Goal: Task Accomplishment & Management: Manage account settings

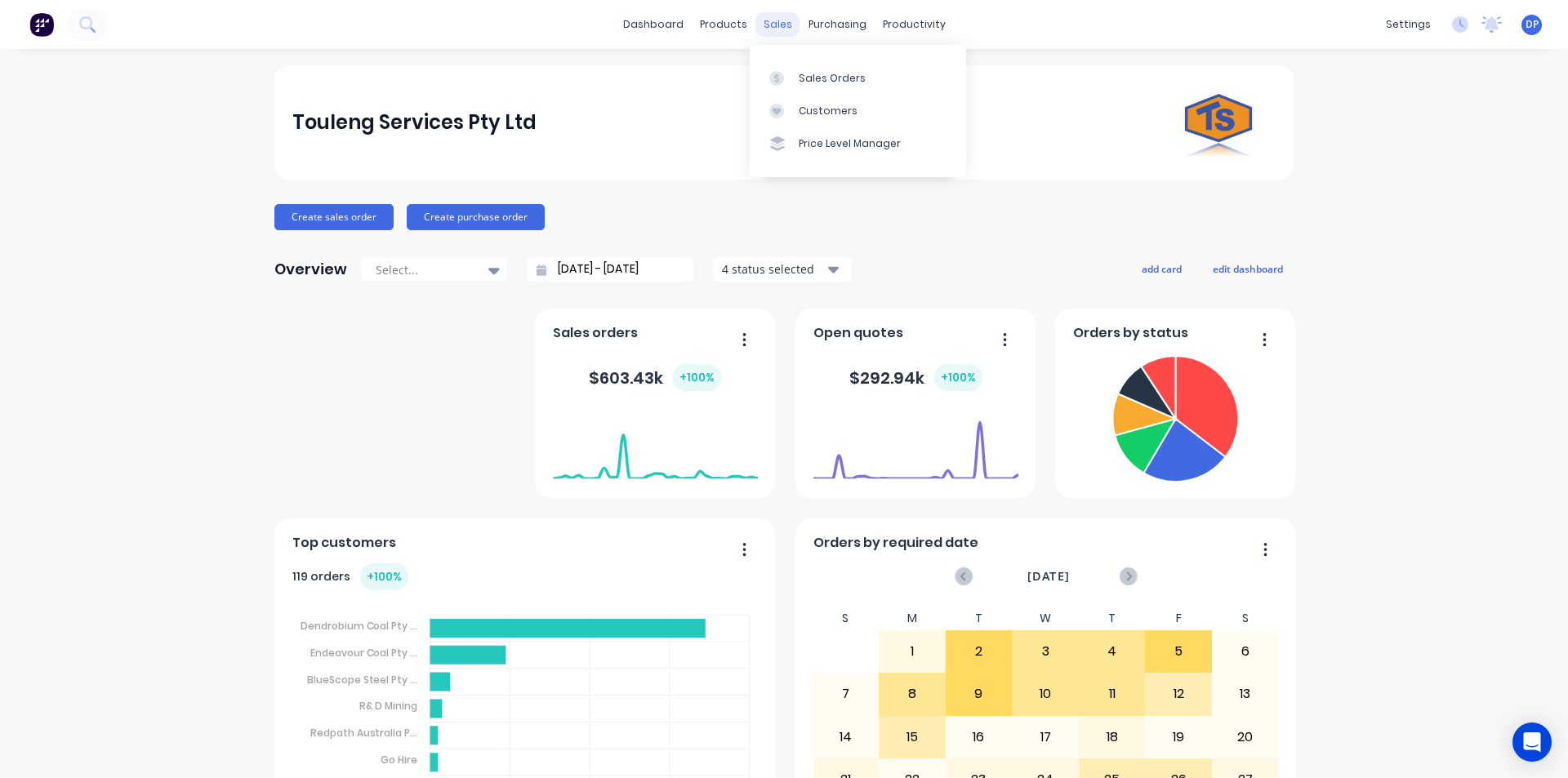
click at [755, 32] on div "sales" at bounding box center [777, 25] width 45 height 25
click at [846, 70] on link "Sales Orders" at bounding box center [858, 77] width 216 height 32
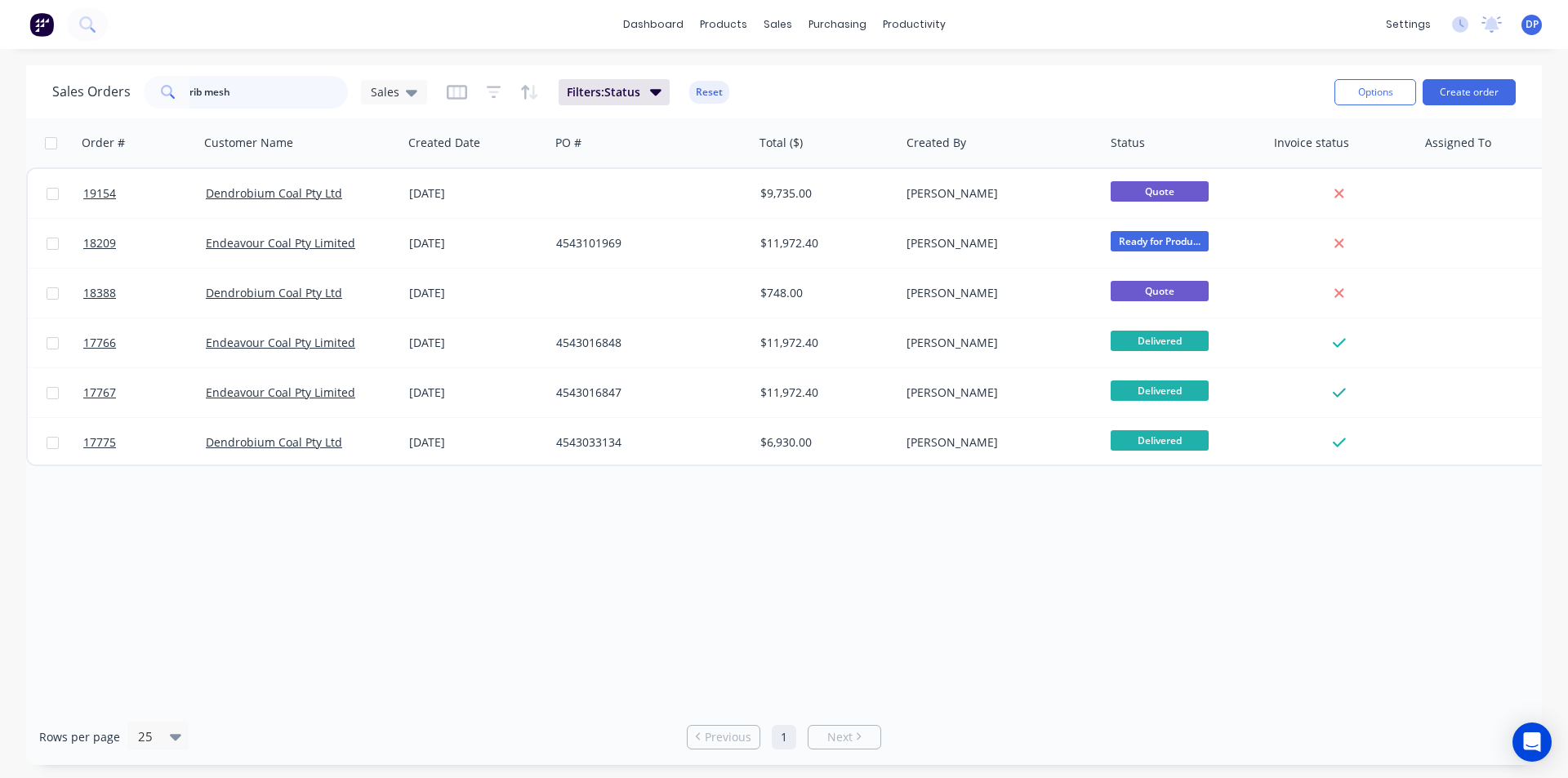
drag, startPoint x: 287, startPoint y: 95, endPoint x: 0, endPoint y: 106, distance: 287.2
click at [0, 106] on div "Sales Orders rib mesh Sales Filters: Status Reset Options Create order Order # …" at bounding box center [784, 415] width 1568 height 700
paste input "4543216158"
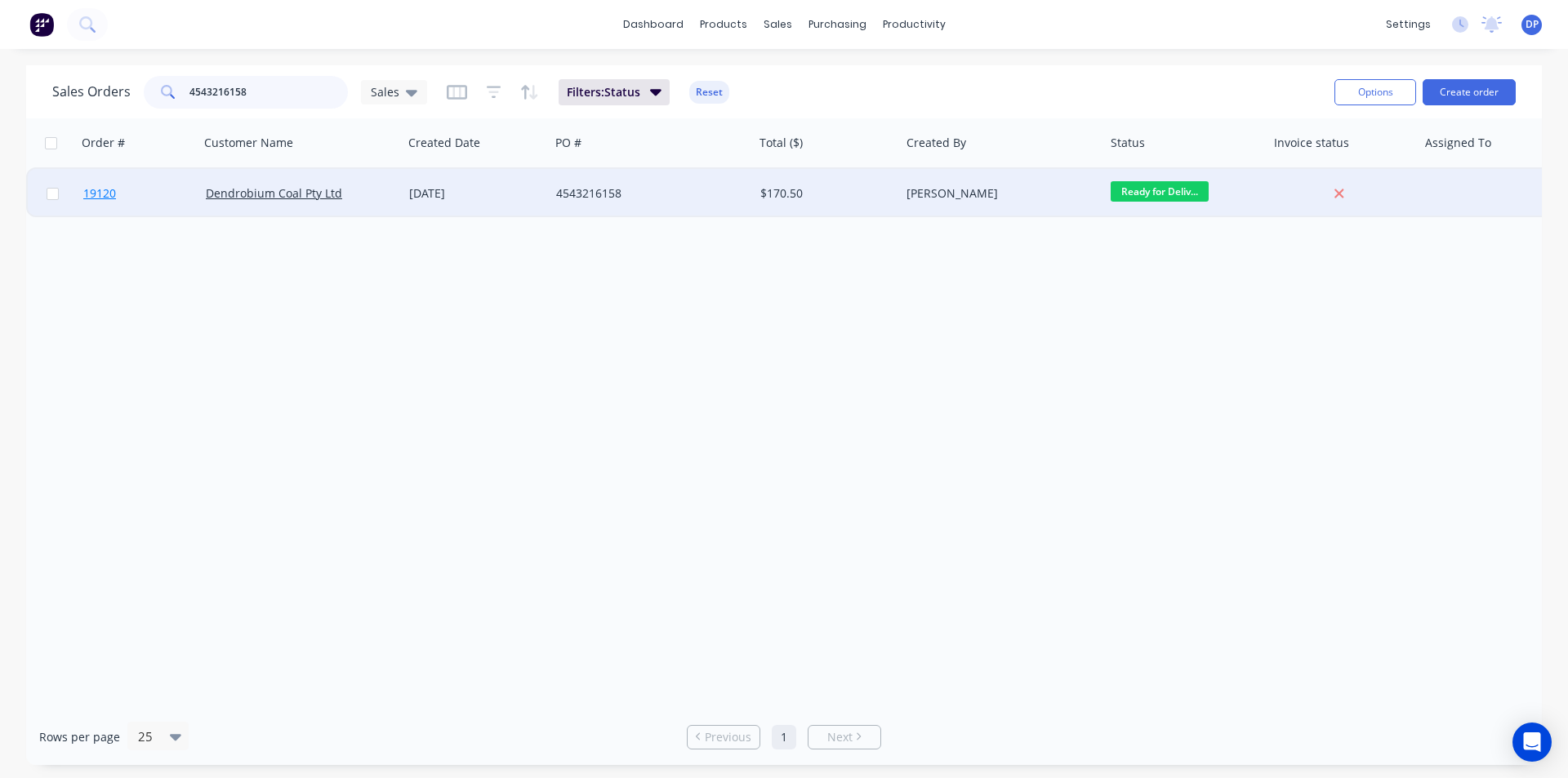
type input "4543216158"
click at [93, 190] on span "19120" at bounding box center [99, 193] width 33 height 16
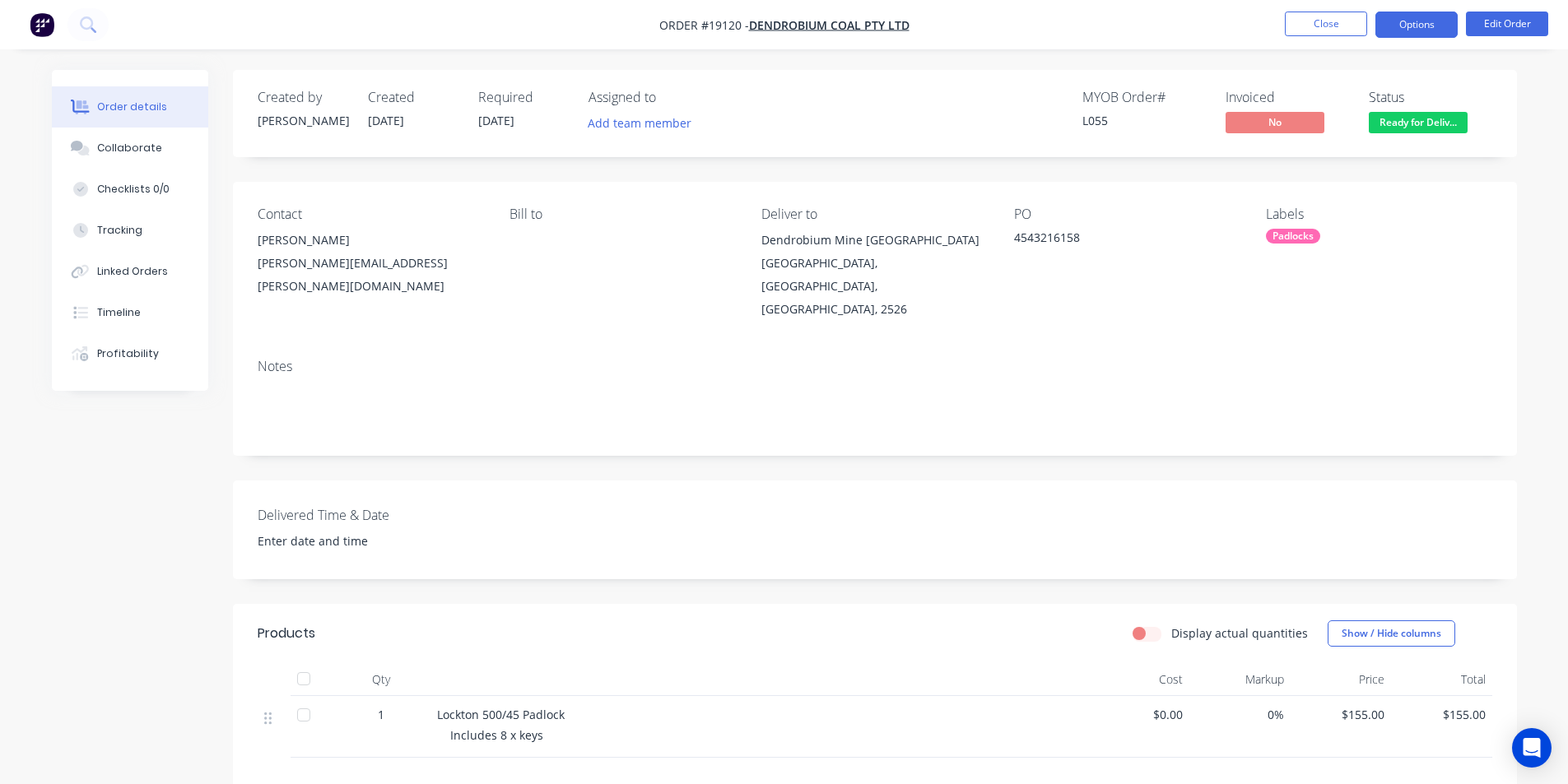
click at [1435, 29] on button "Options" at bounding box center [1416, 24] width 82 height 26
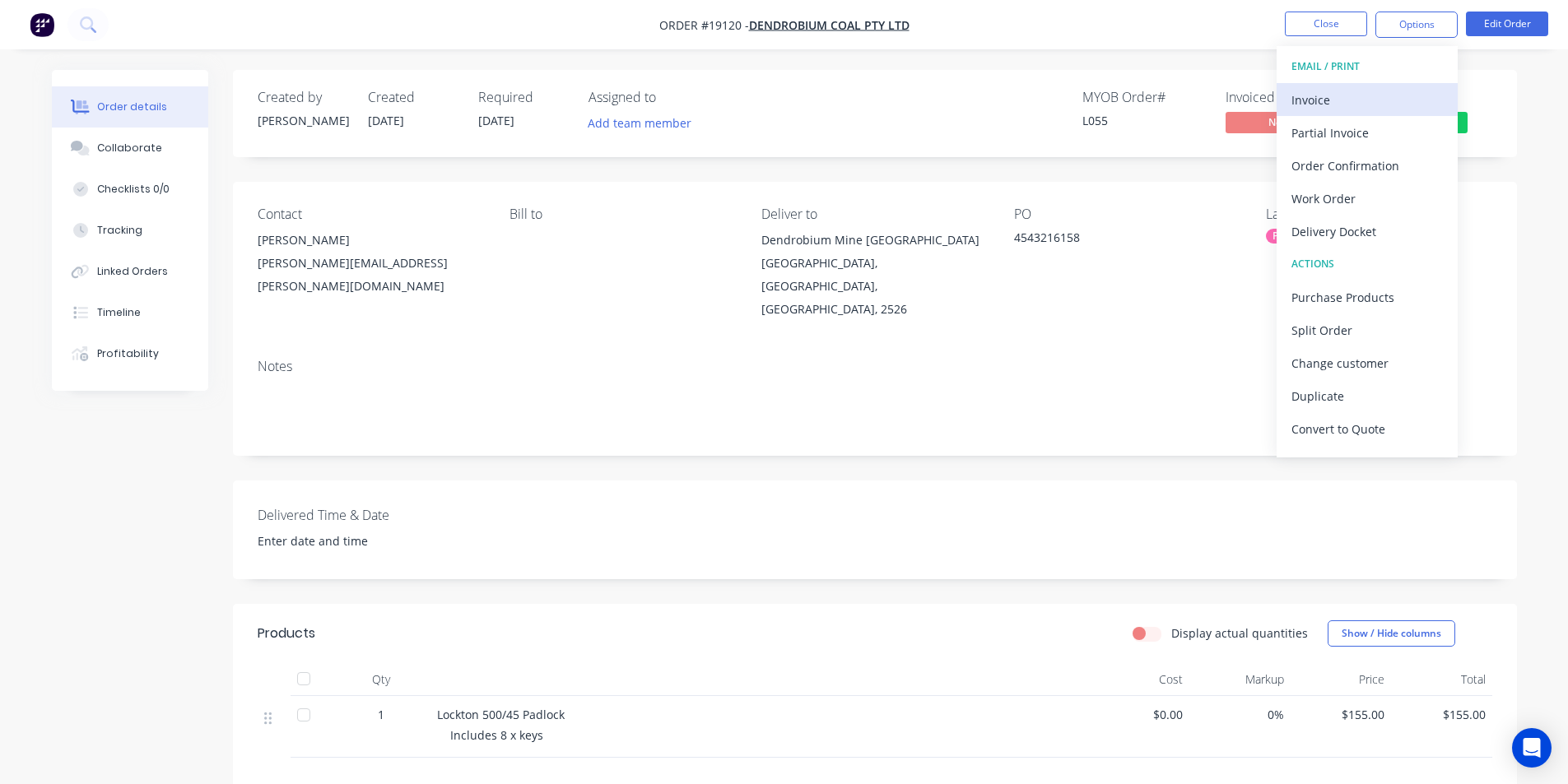
click at [1360, 85] on button "Invoice" at bounding box center [1367, 99] width 181 height 33
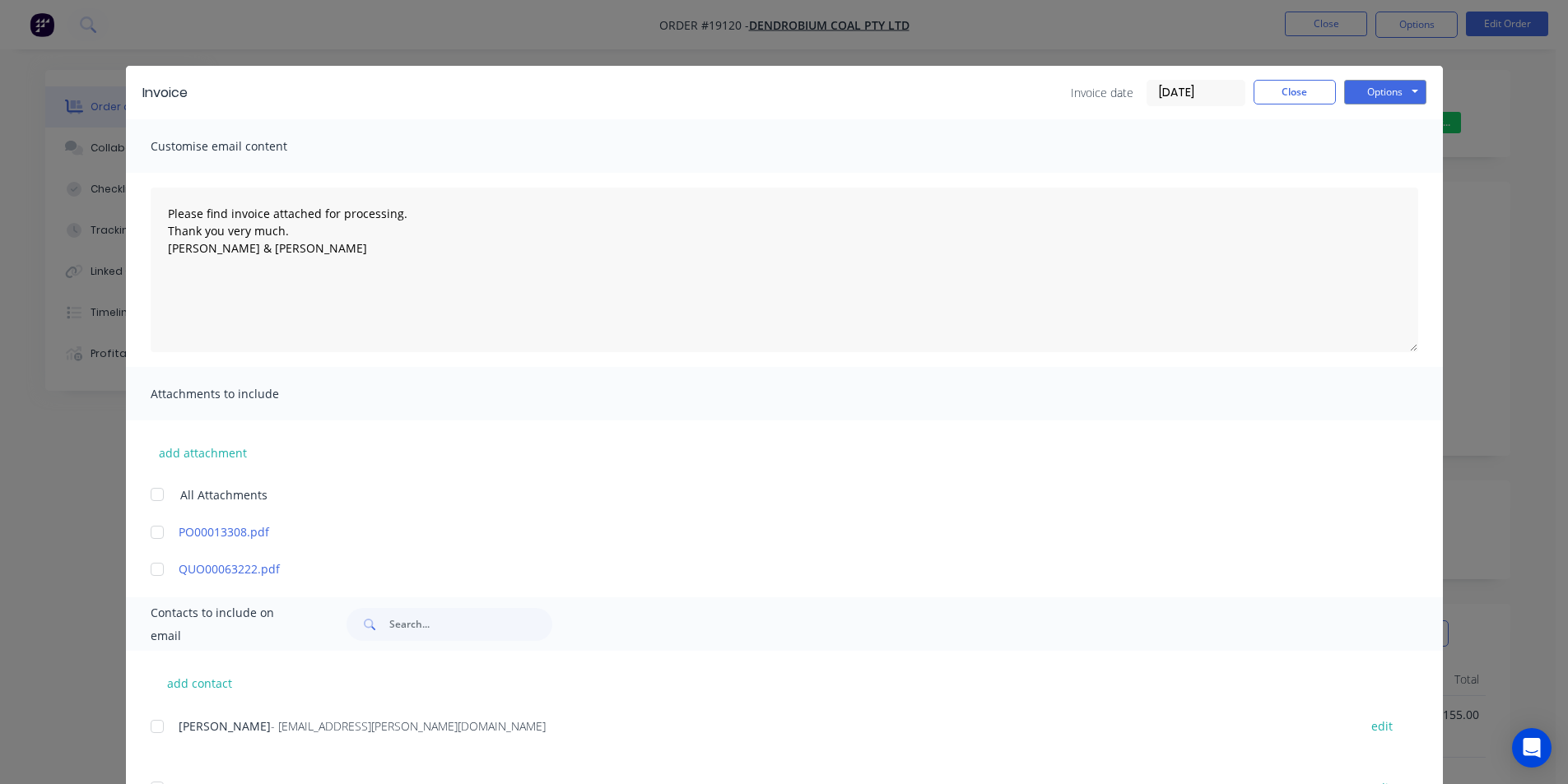
click at [1379, 75] on div "Invoice Invoice date [DATE] Close Options Preview Print Email" at bounding box center [784, 92] width 1317 height 54
click at [1379, 88] on button "Options" at bounding box center [1384, 92] width 82 height 25
click at [1385, 145] on button "Print" at bounding box center [1396, 148] width 105 height 27
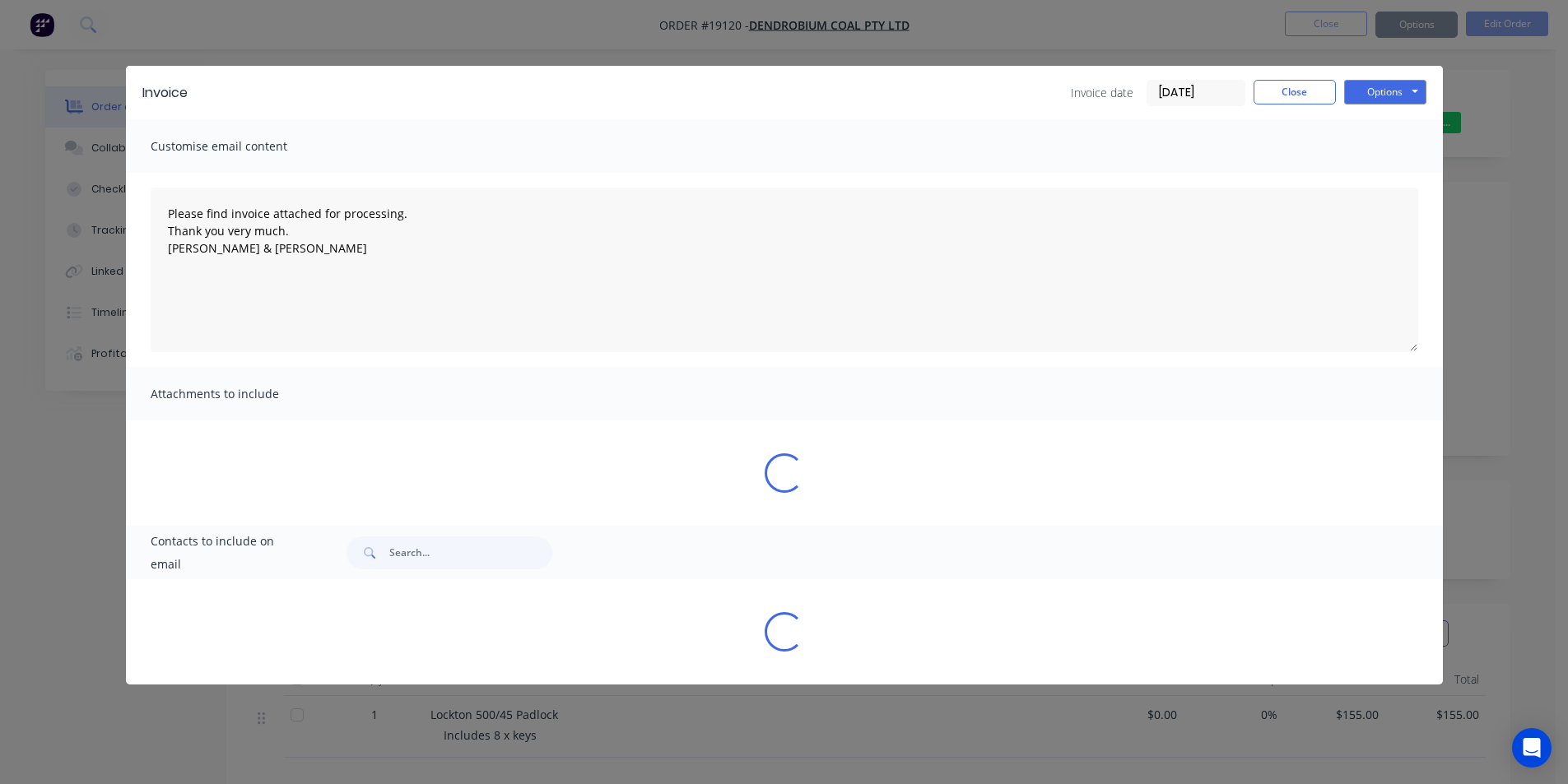
type textarea "Please find invoice attached for processing. Thank you very much. [PERSON_NAME]…"
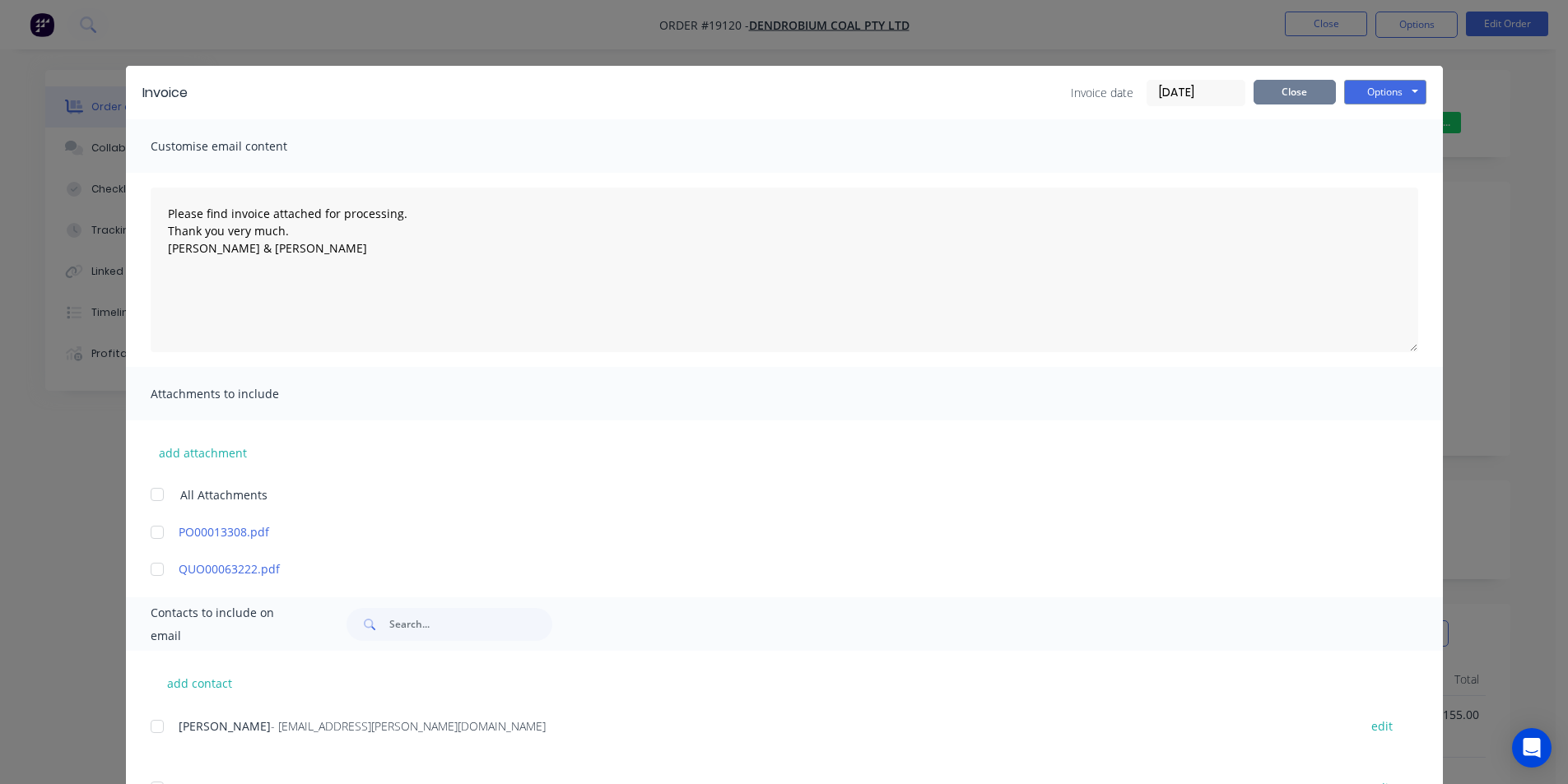
click at [1296, 90] on button "Close" at bounding box center [1294, 92] width 82 height 25
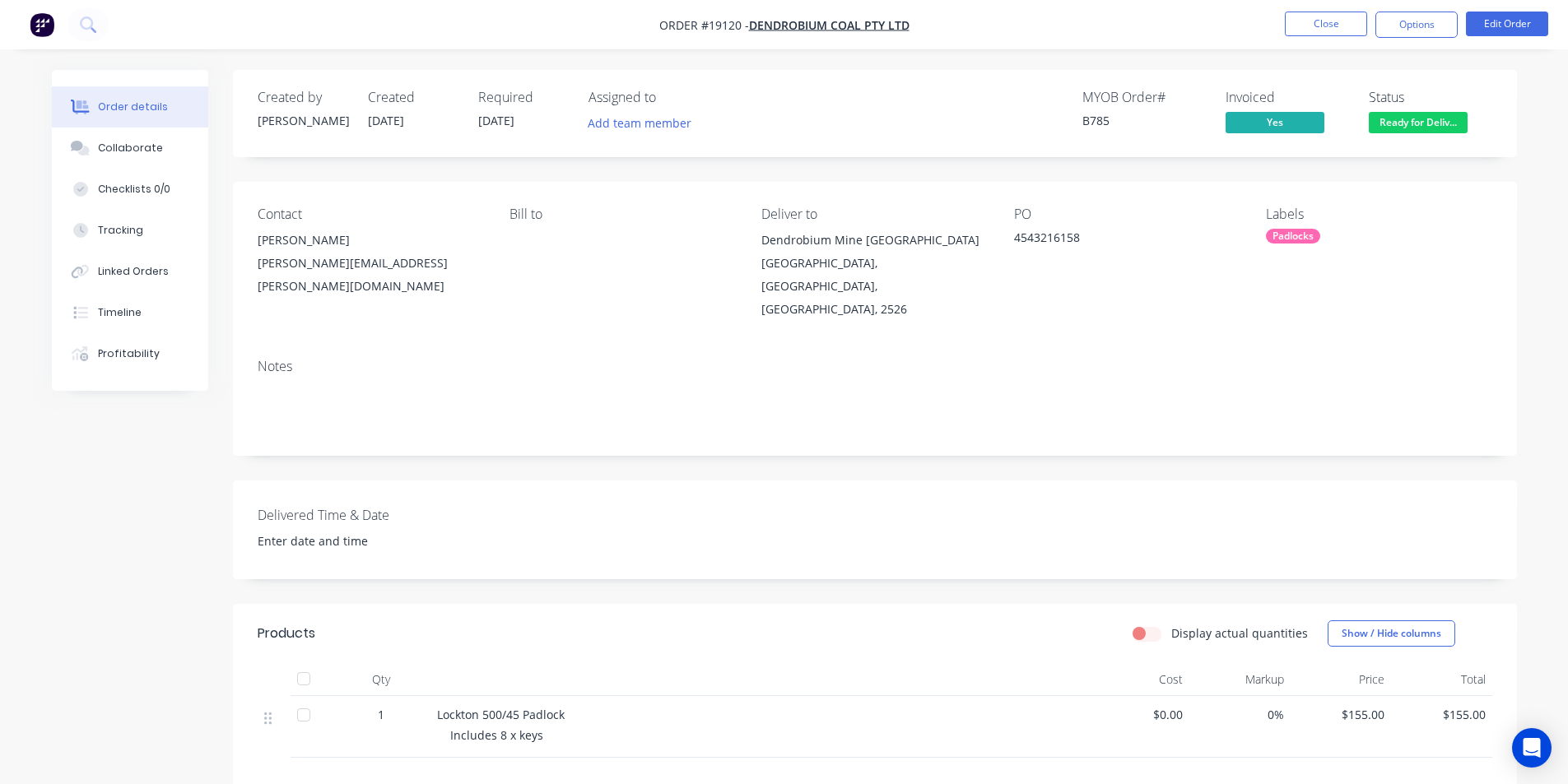
click at [1421, 118] on span "Ready for Deliv..." at bounding box center [1418, 121] width 99 height 20
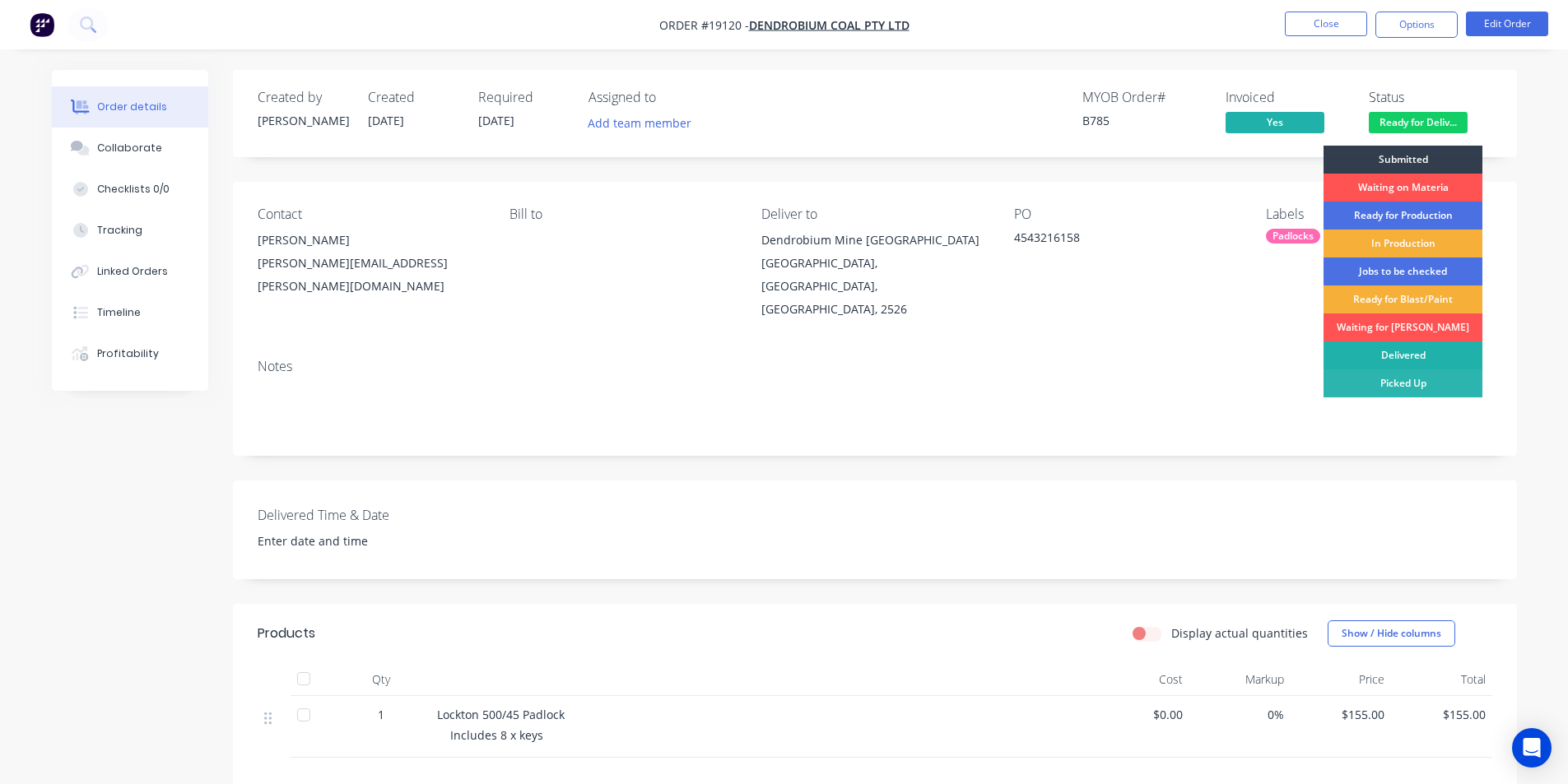
click at [1420, 351] on div "Delivered" at bounding box center [1402, 355] width 159 height 28
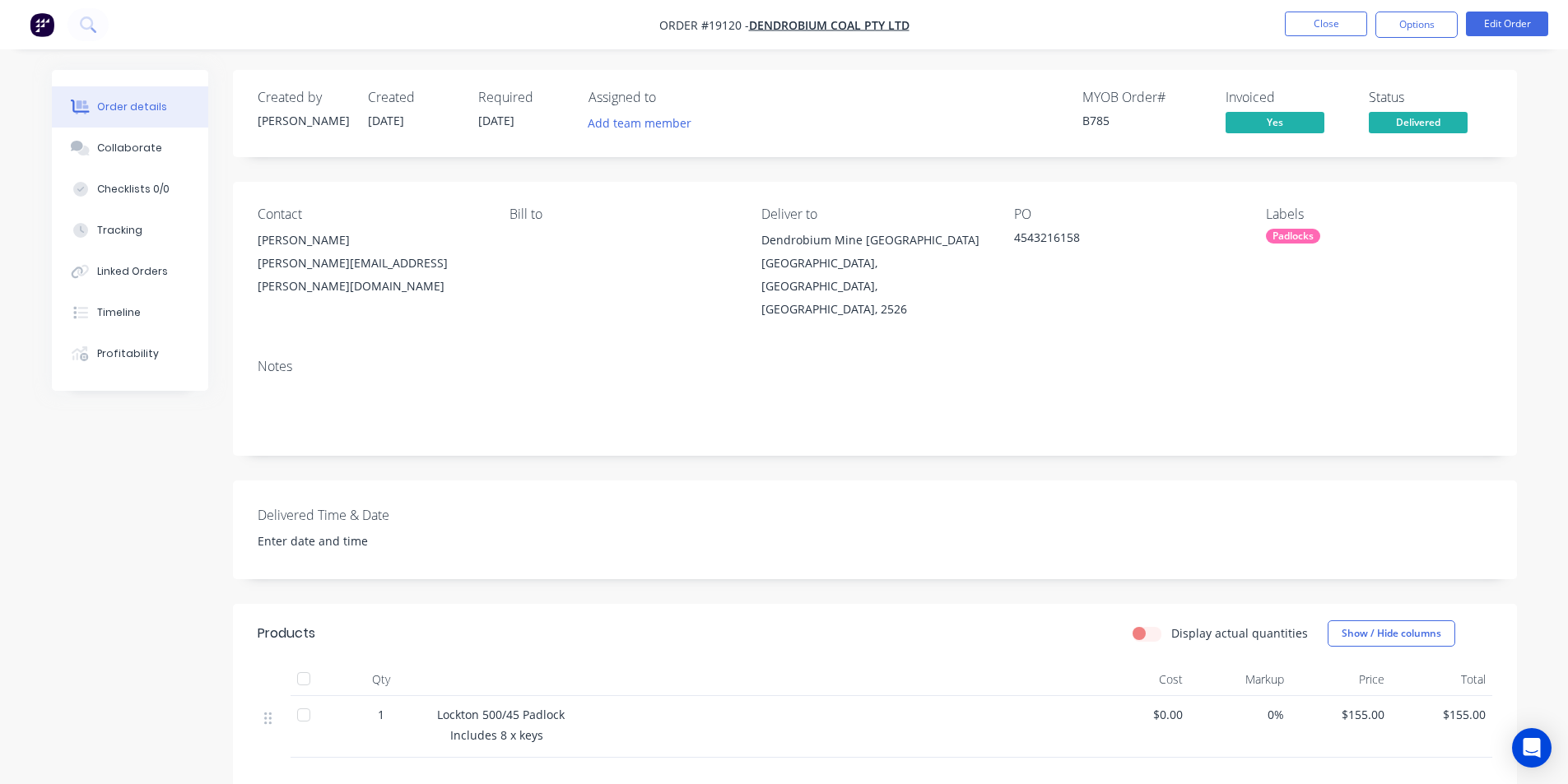
click at [43, 27] on img "button" at bounding box center [42, 25] width 25 height 25
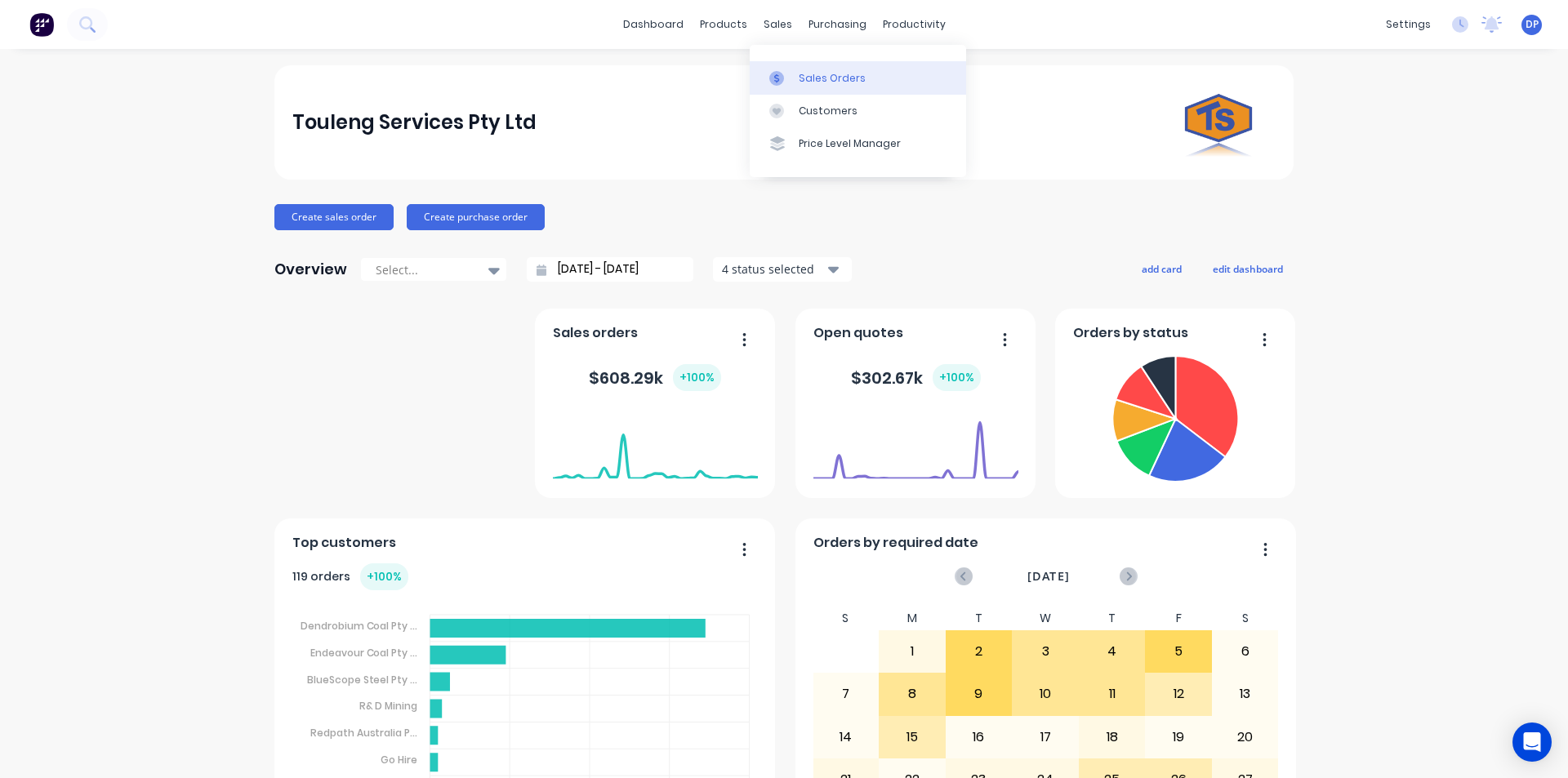
click at [818, 78] on div "Sales Orders" at bounding box center [833, 77] width 67 height 14
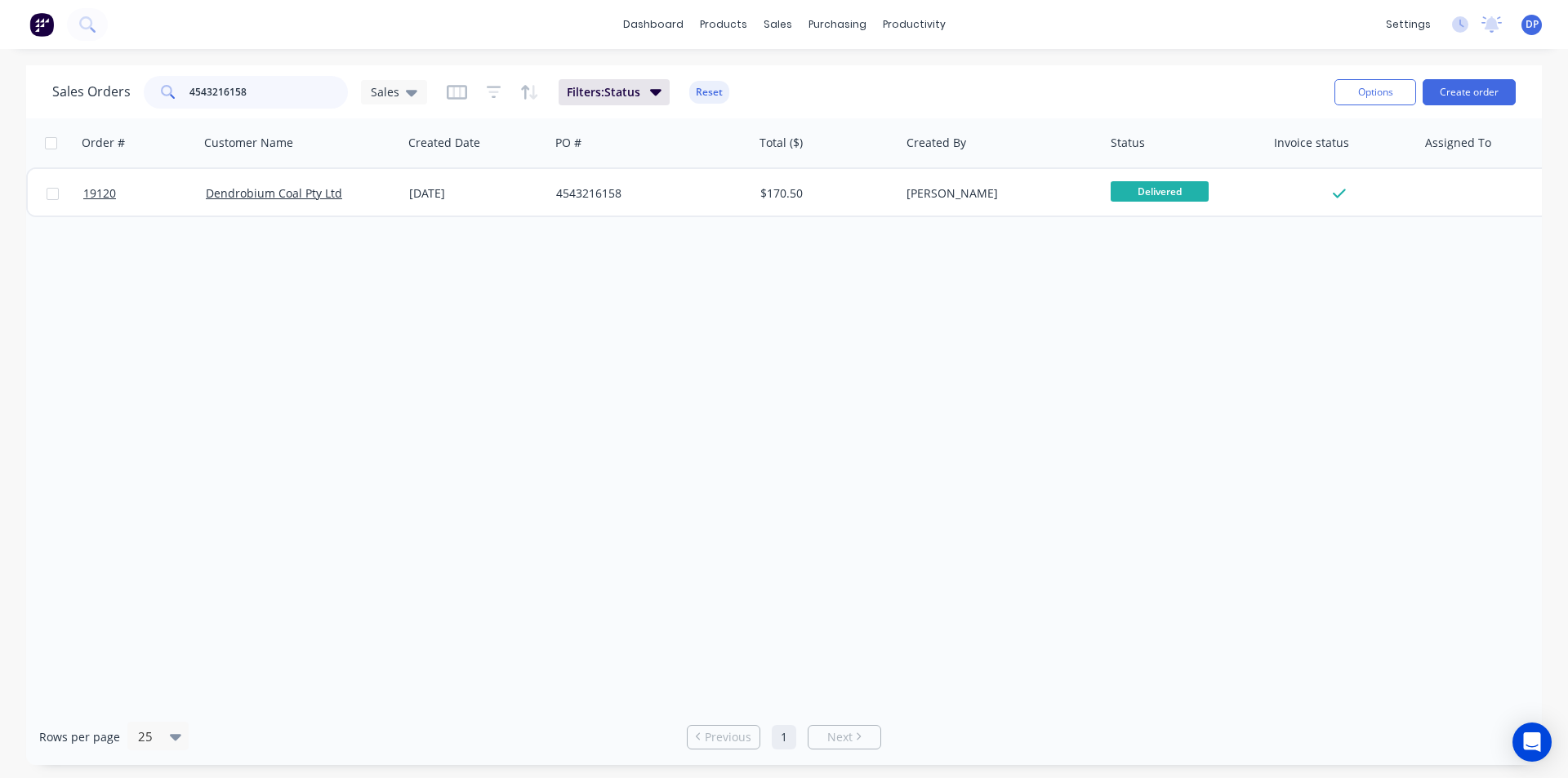
drag, startPoint x: 311, startPoint y: 104, endPoint x: 80, endPoint y: 104, distance: 231.0
click at [80, 104] on div "Sales Orders 4543216158 Sales" at bounding box center [240, 92] width 375 height 32
paste input "4543214775"
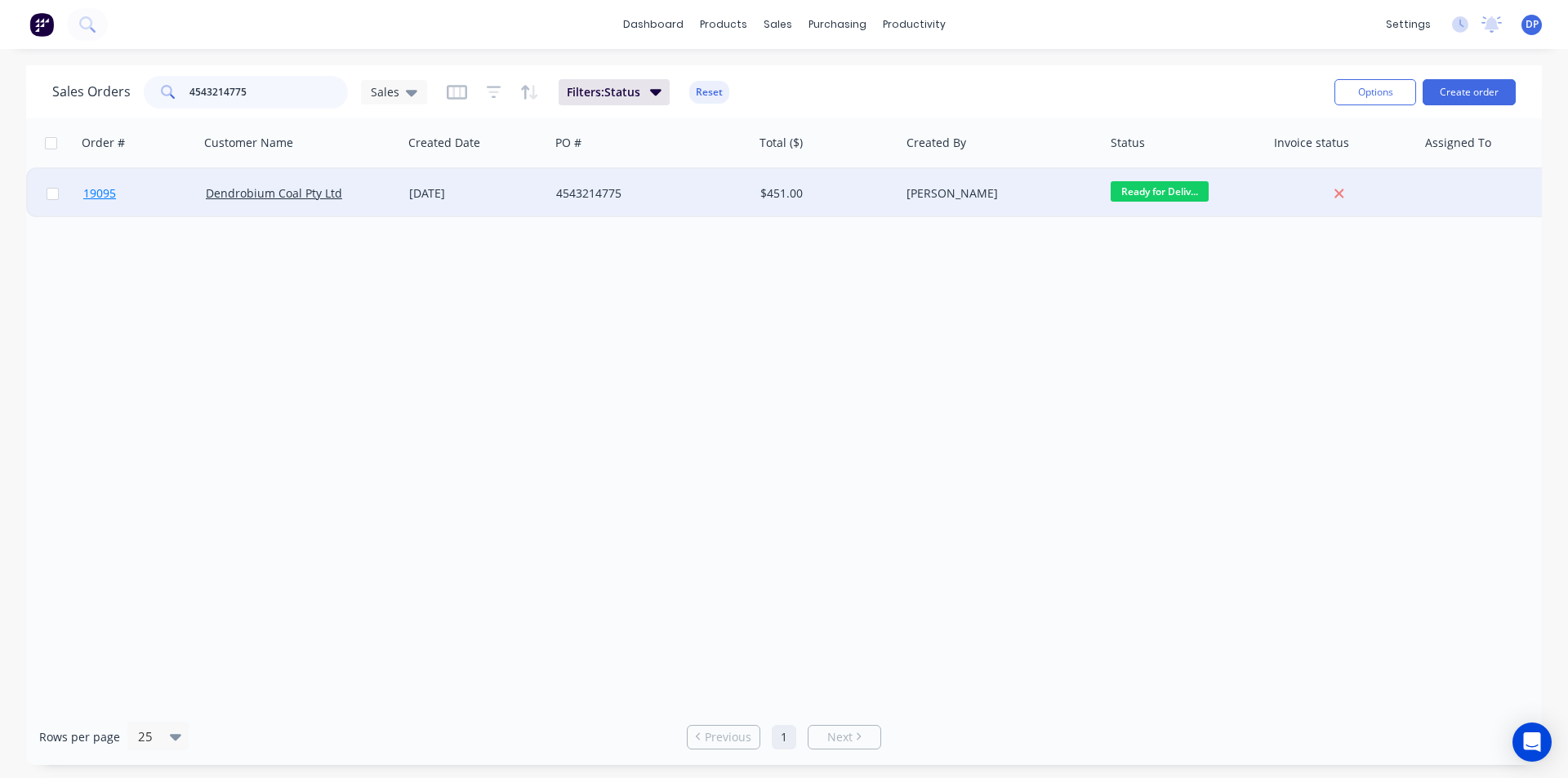
type input "4543214775"
click at [94, 191] on span "19095" at bounding box center [99, 193] width 33 height 16
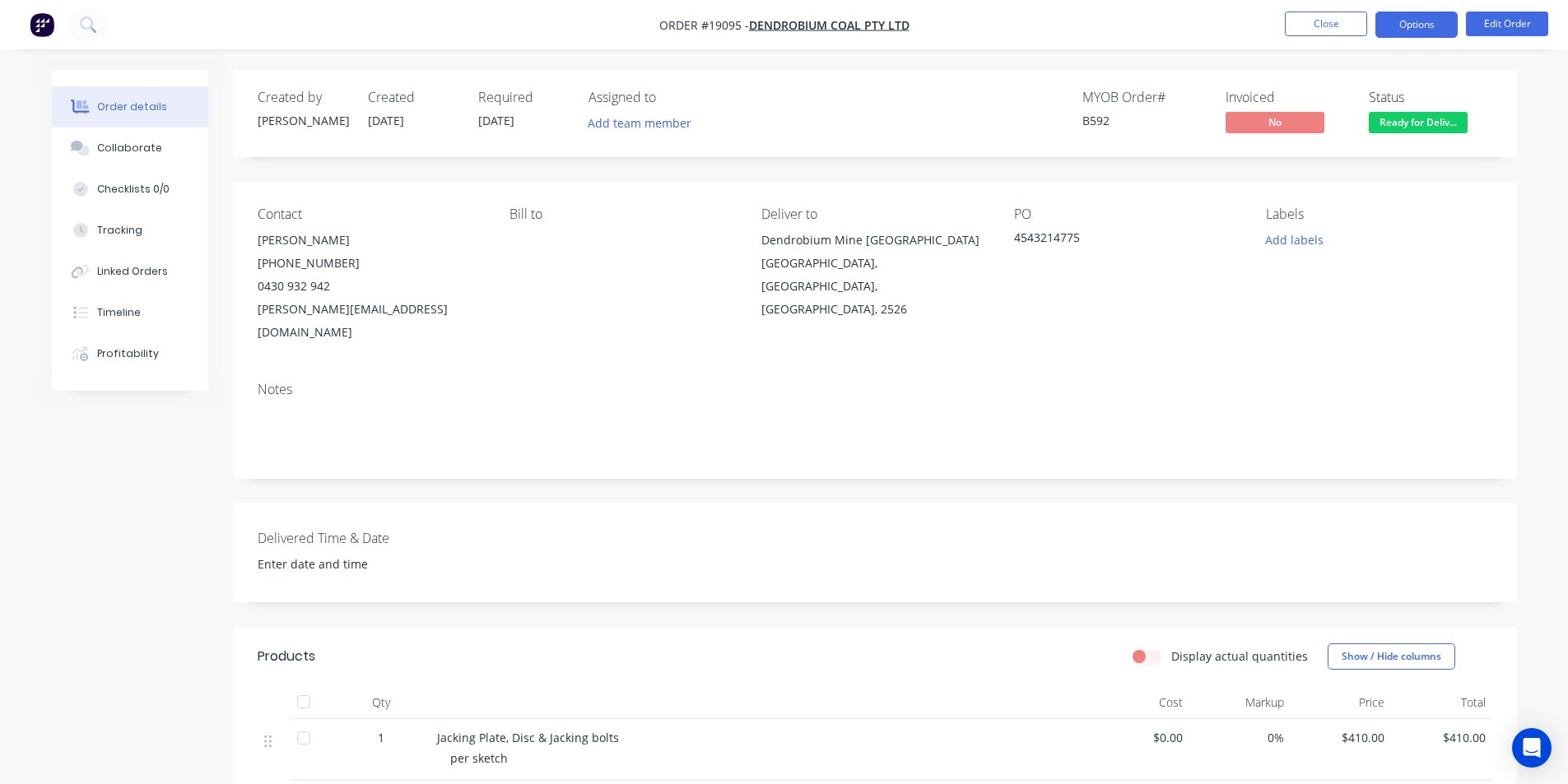
click at [1413, 27] on button "Options" at bounding box center [1416, 24] width 82 height 26
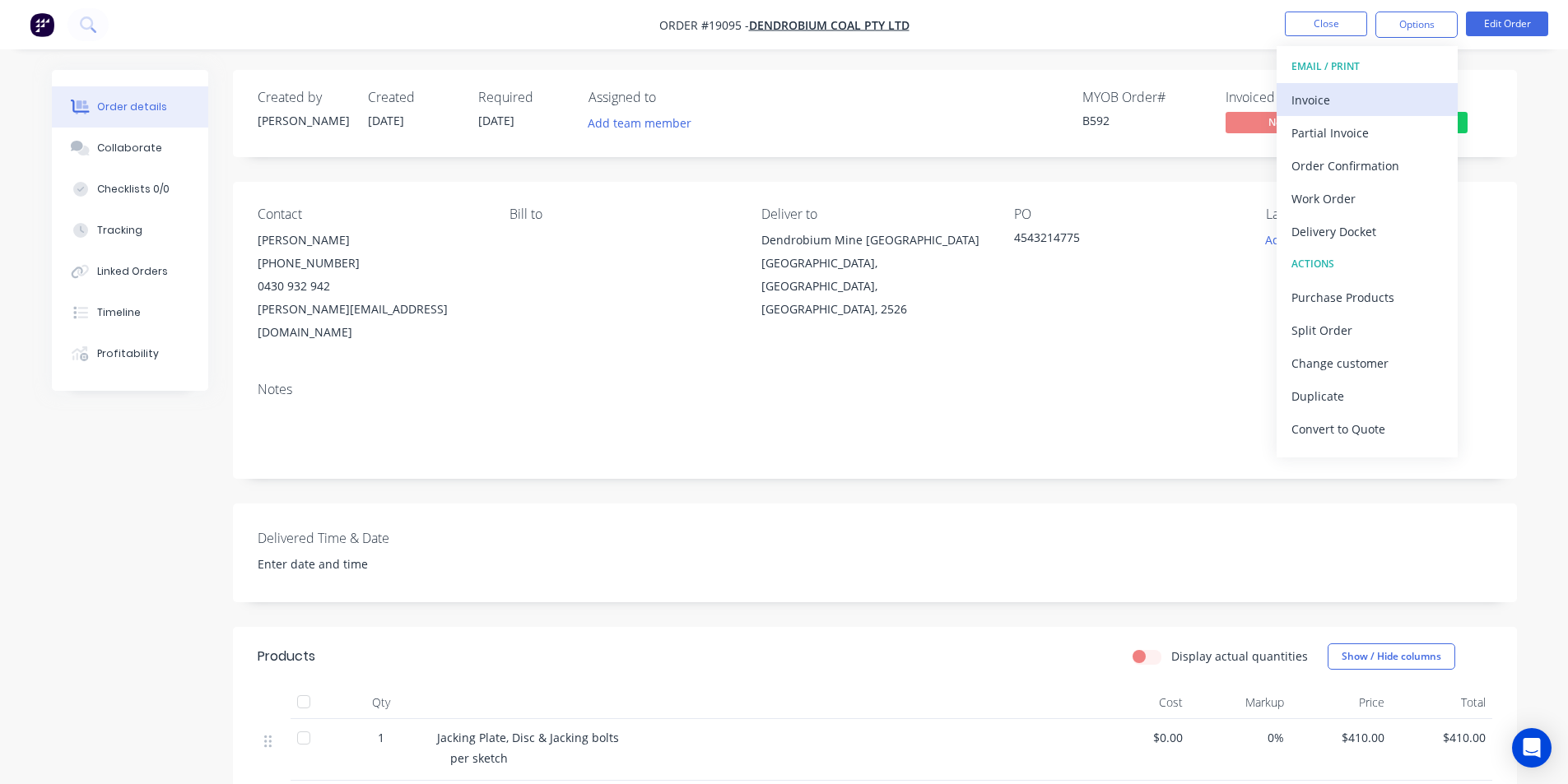
click at [1360, 103] on div "Invoice" at bounding box center [1366, 99] width 151 height 24
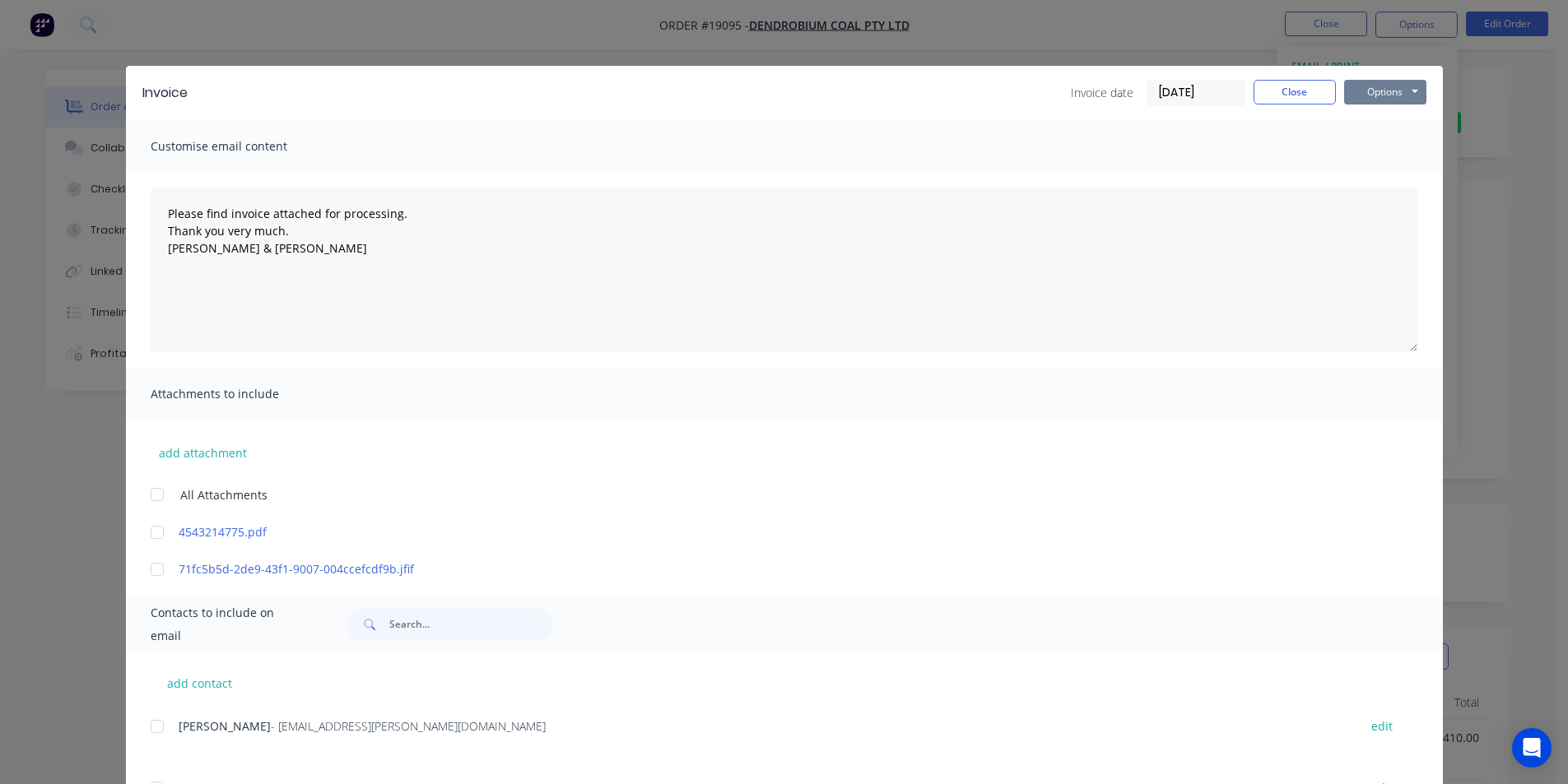
click at [1384, 95] on button "Options" at bounding box center [1384, 92] width 82 height 25
click at [1395, 155] on button "Print" at bounding box center [1396, 148] width 105 height 27
type textarea "Please find invoice attached for processing. Thank you very much. [PERSON_NAME]…"
click at [1308, 92] on button "Close" at bounding box center [1294, 92] width 82 height 25
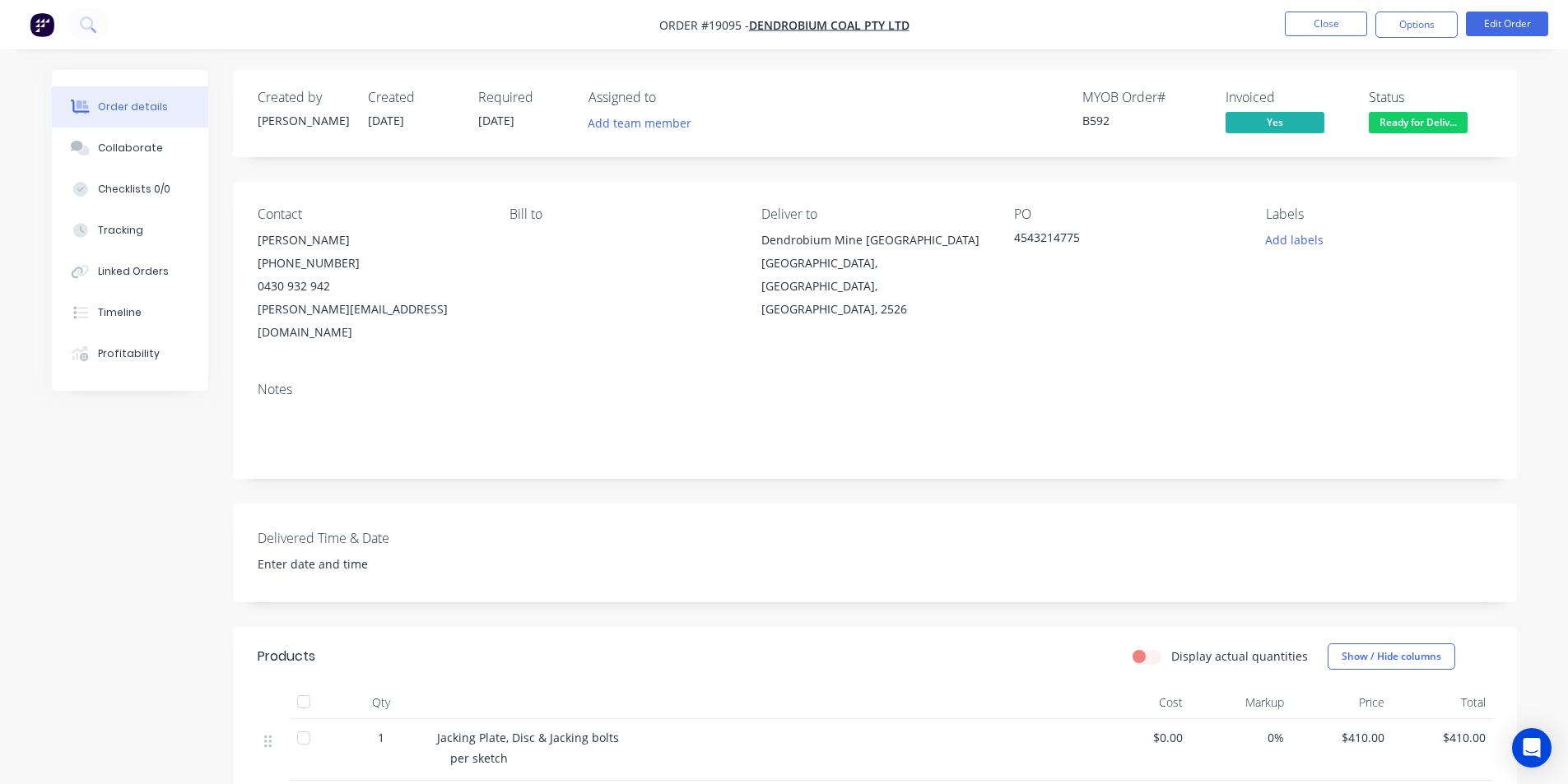
click at [1434, 120] on span "Ready for Deliv..." at bounding box center [1418, 121] width 99 height 20
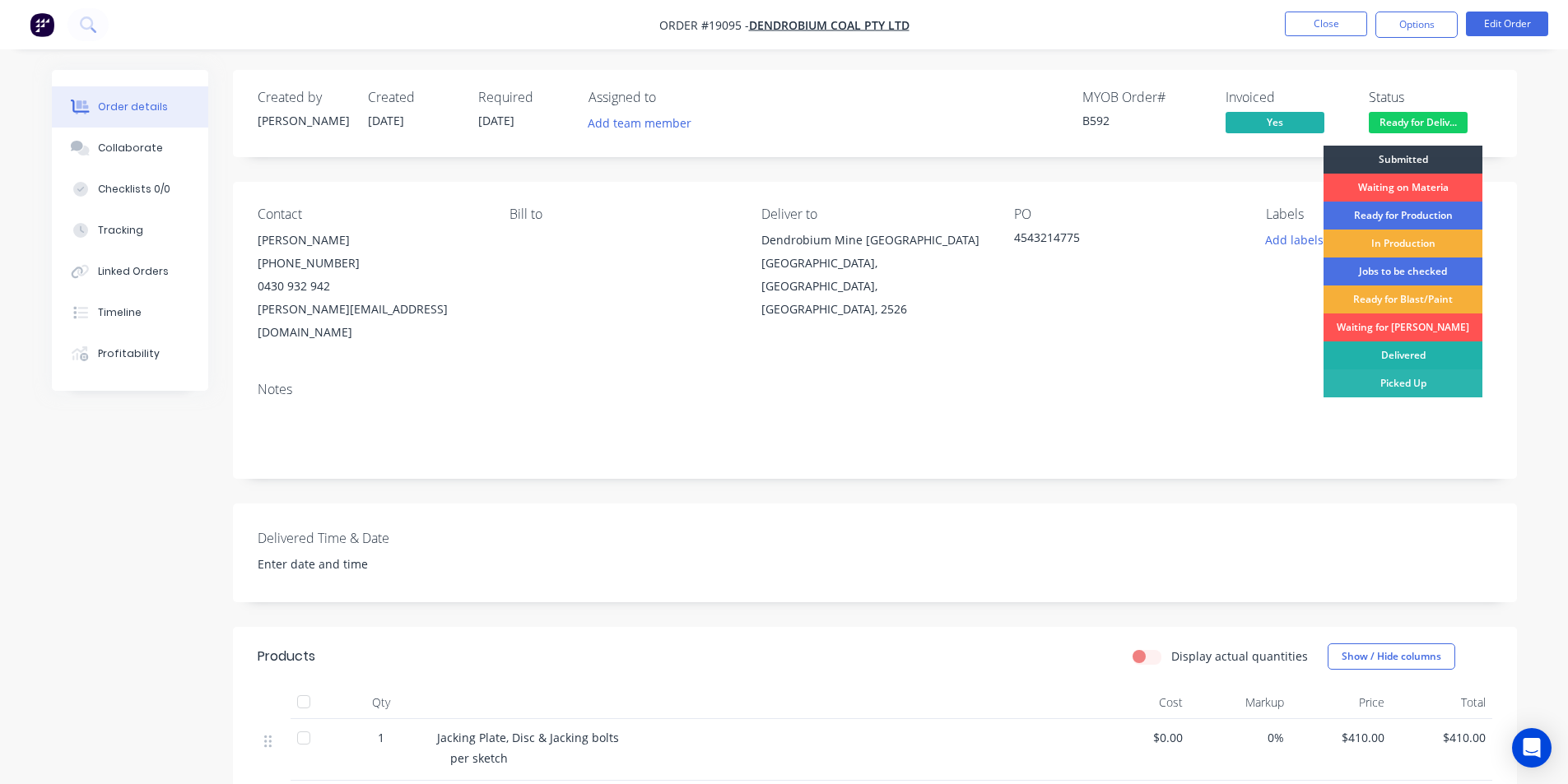
click at [1426, 355] on div "Delivered" at bounding box center [1402, 355] width 159 height 28
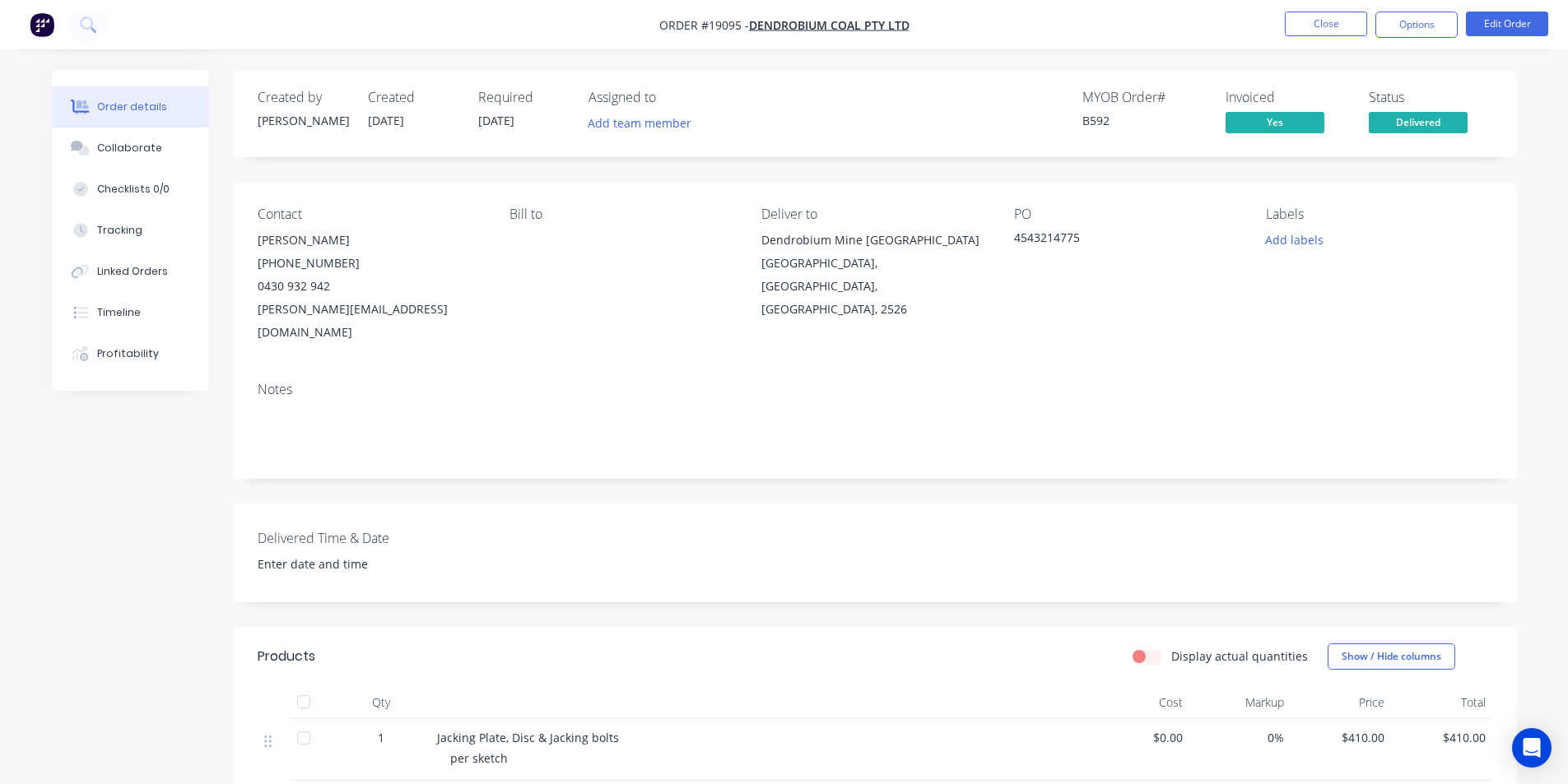
click at [38, 20] on img "button" at bounding box center [42, 25] width 25 height 25
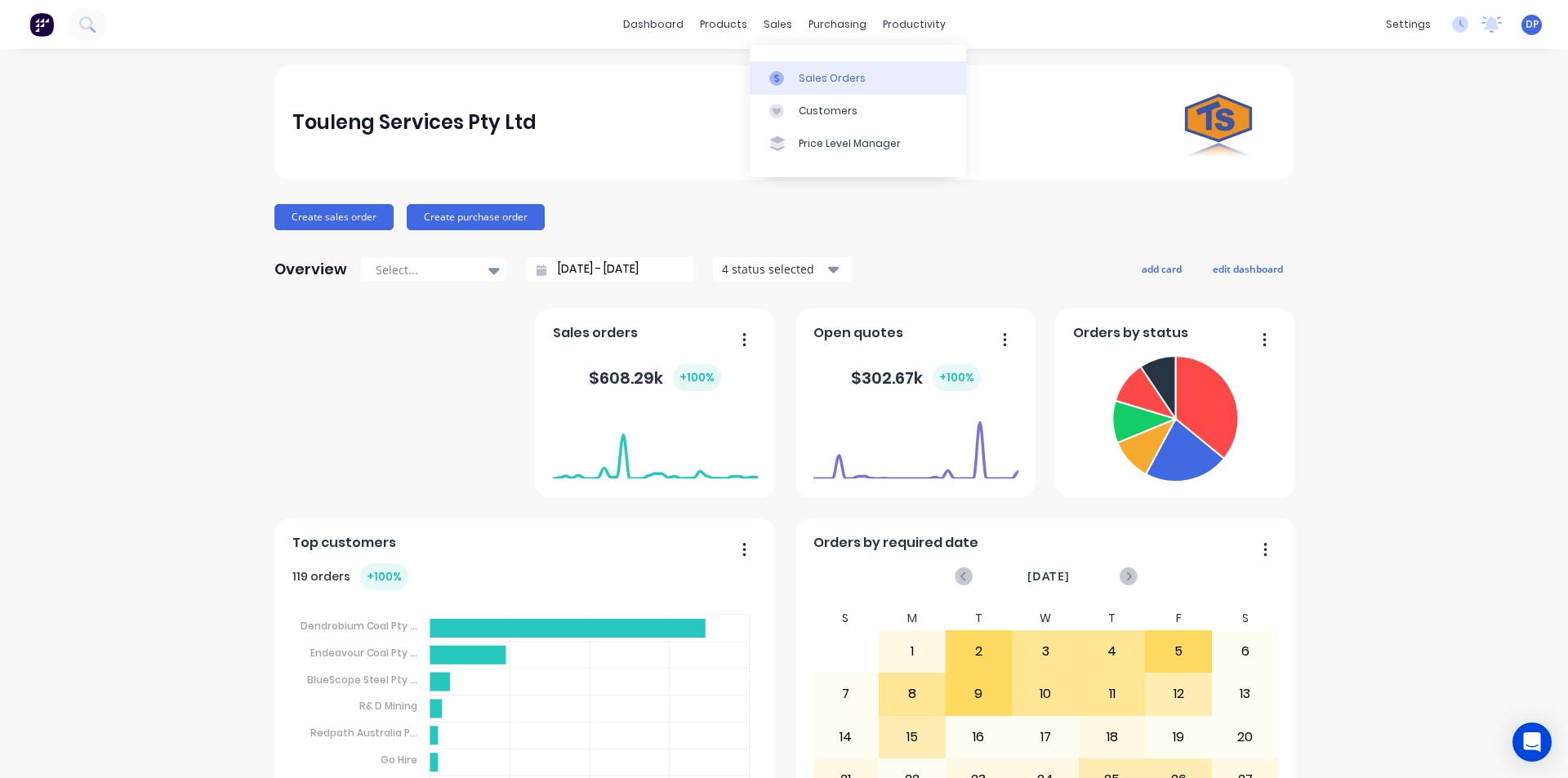
click at [834, 85] on div "Sales Orders" at bounding box center [833, 77] width 67 height 14
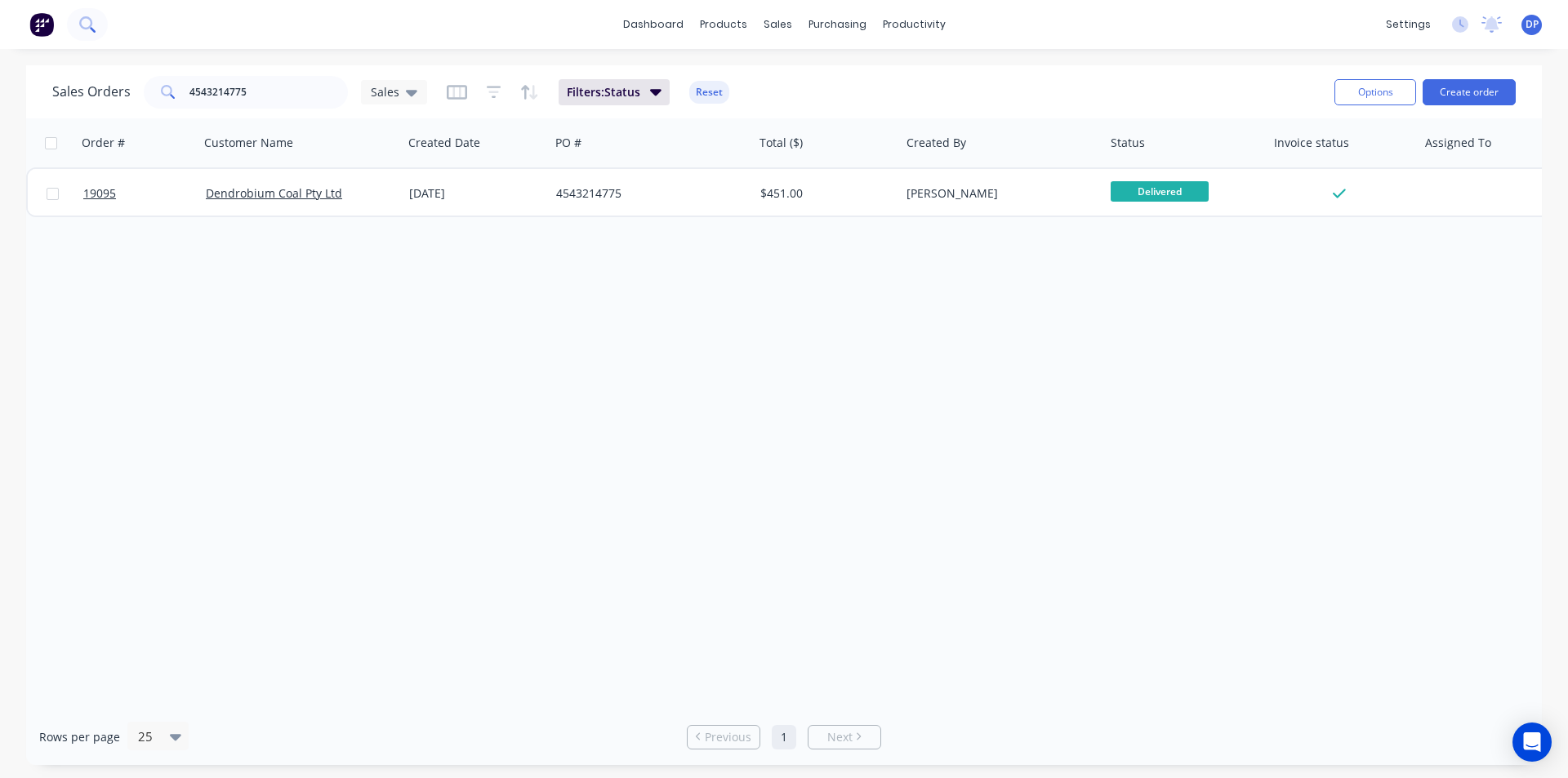
click at [83, 23] on icon at bounding box center [87, 24] width 15 height 15
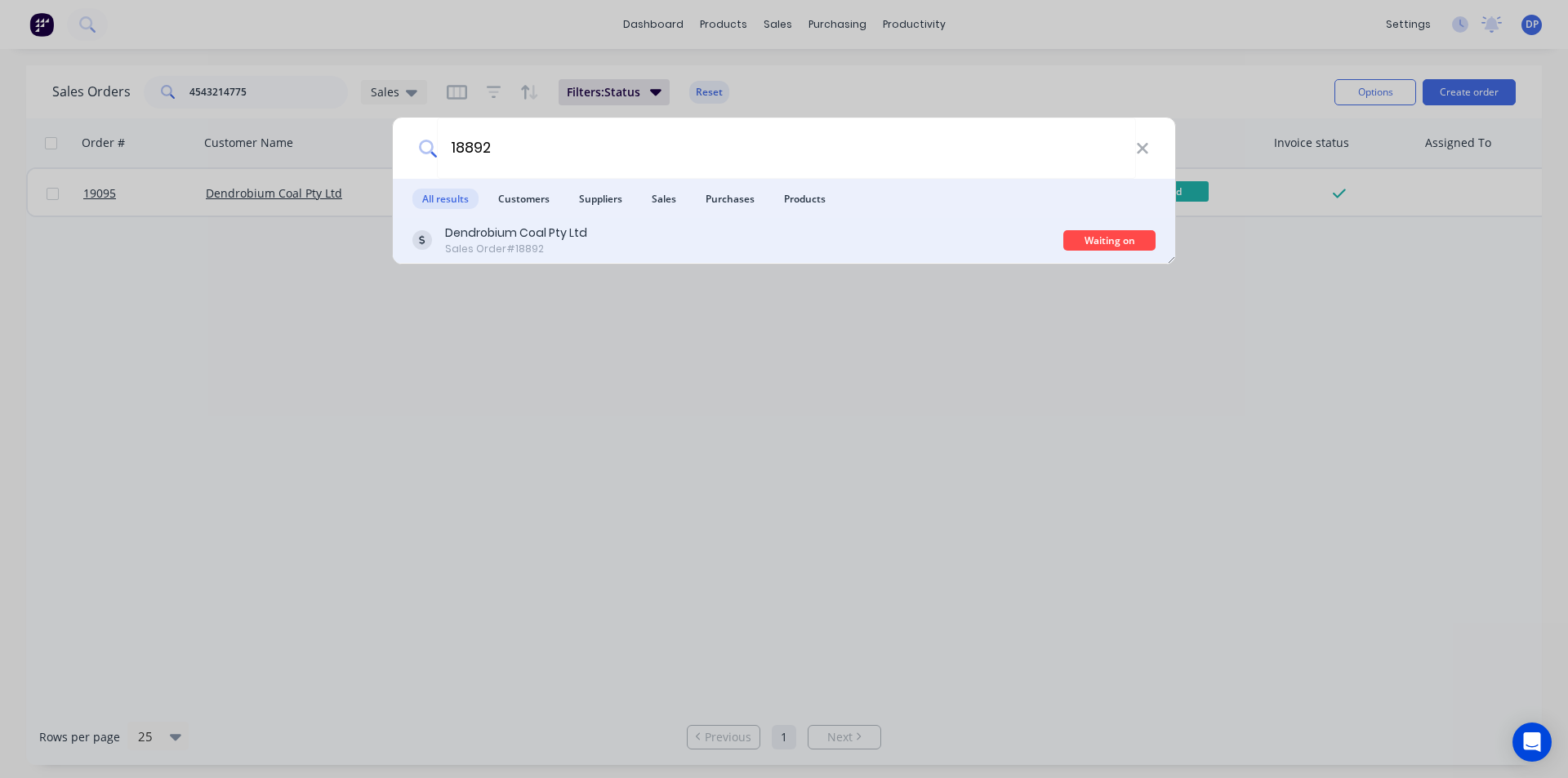
type input "18892"
click at [554, 243] on div "Sales Order #18892" at bounding box center [516, 249] width 142 height 14
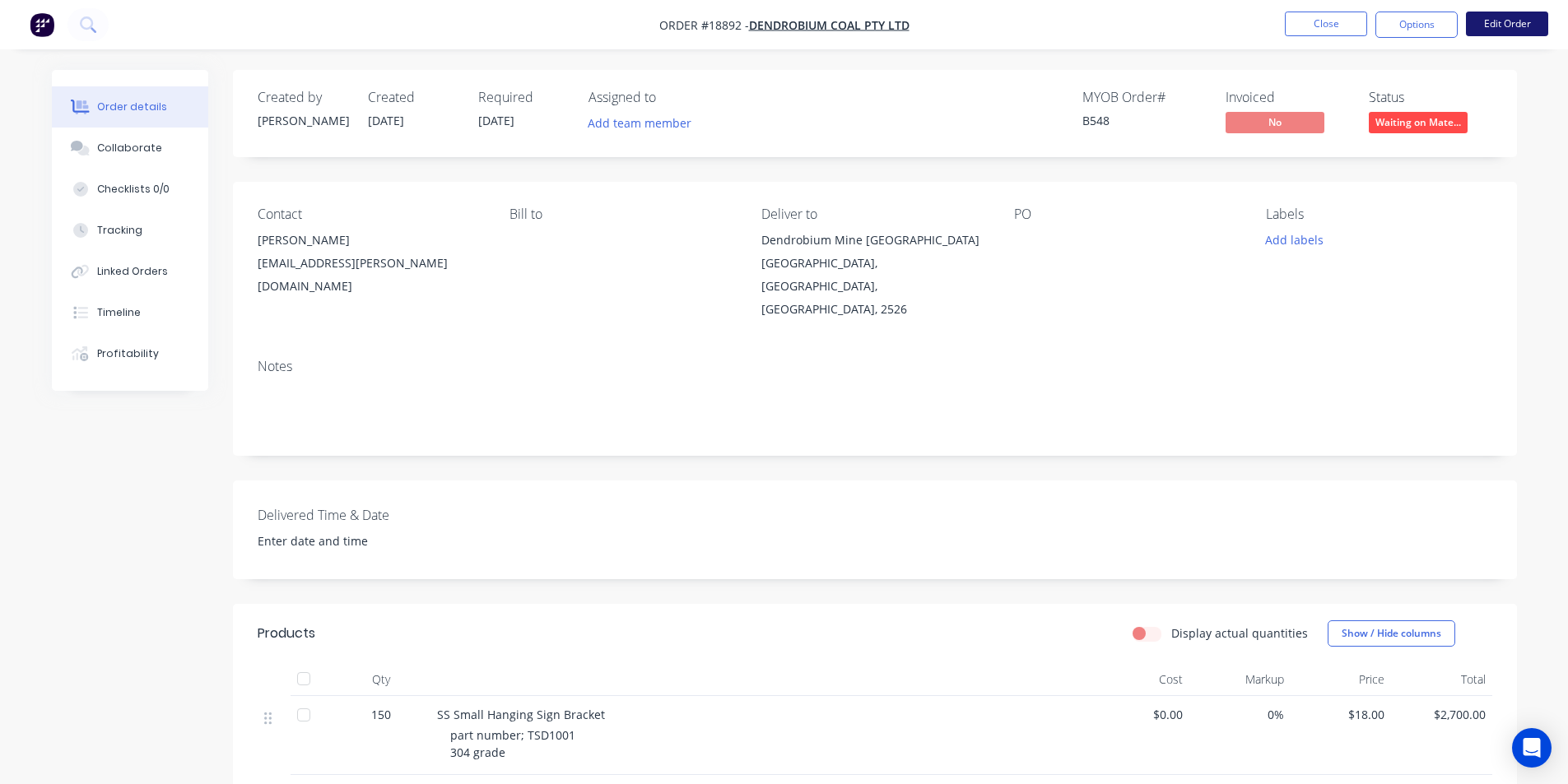
click at [1516, 22] on button "Edit Order" at bounding box center [1506, 24] width 82 height 25
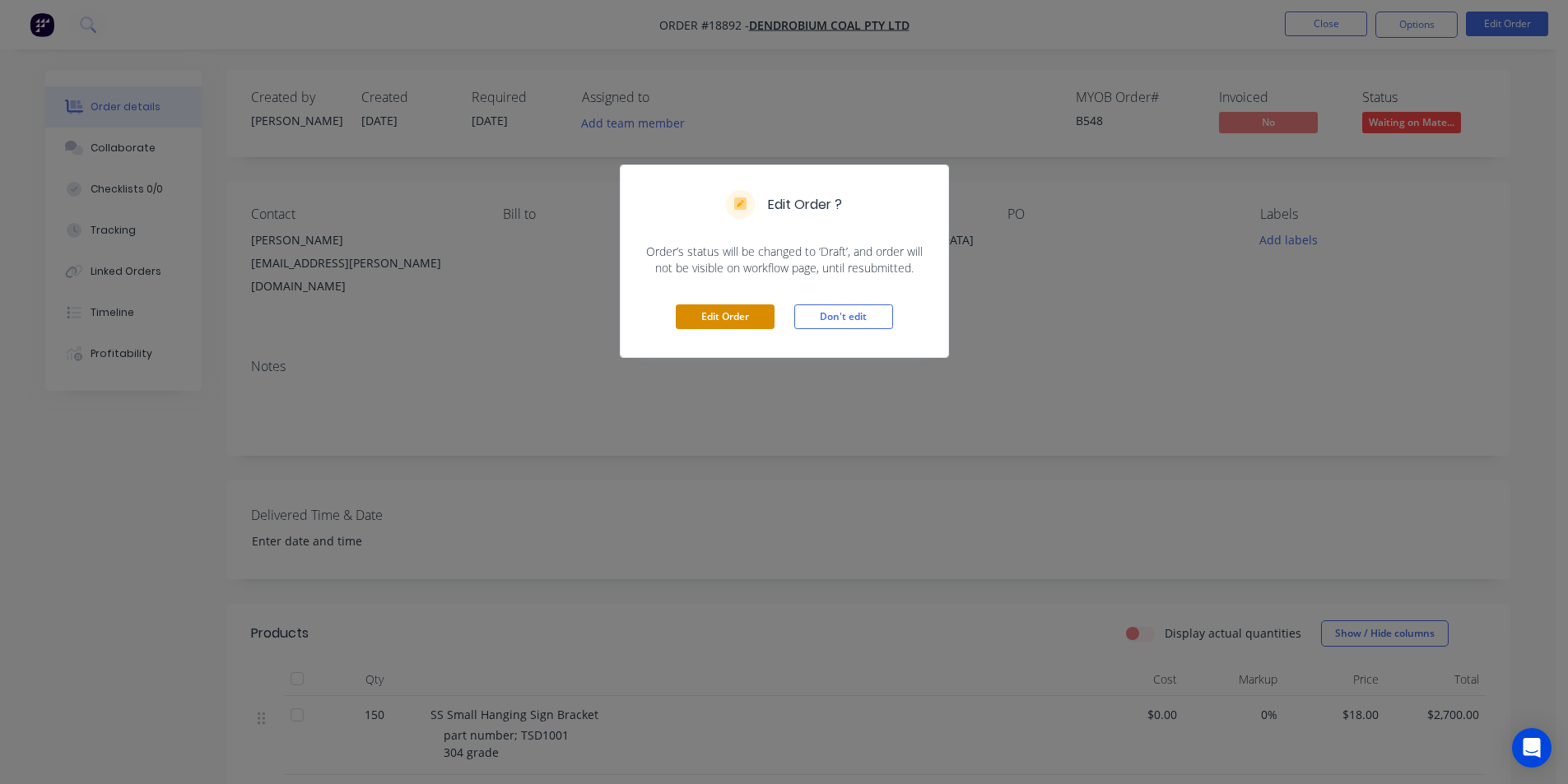
click at [734, 315] on button "Edit Order" at bounding box center [724, 317] width 99 height 25
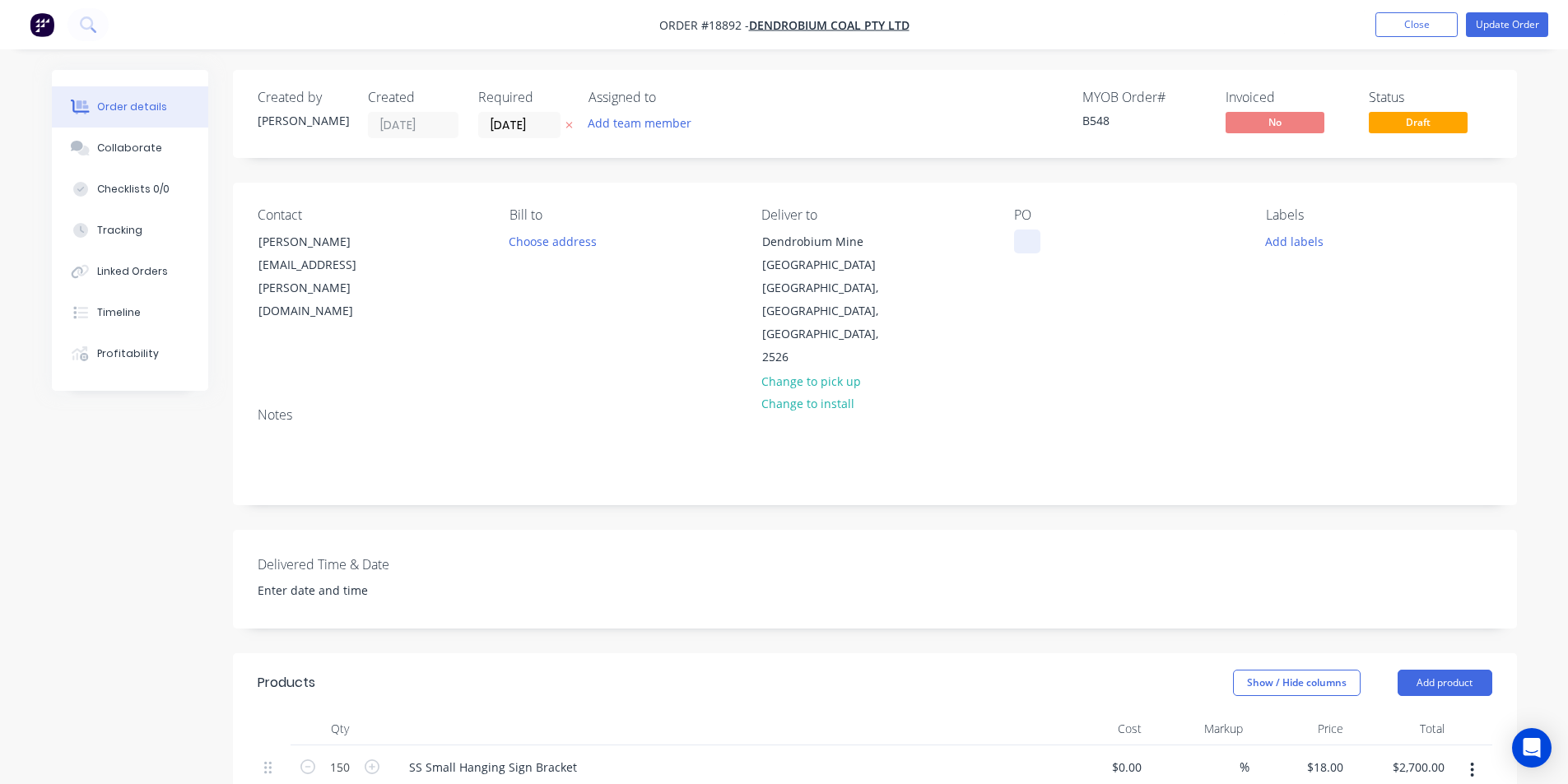
click at [1022, 229] on div at bounding box center [1027, 241] width 26 height 24
paste div
click at [138, 144] on div "Collaborate" at bounding box center [129, 147] width 65 height 14
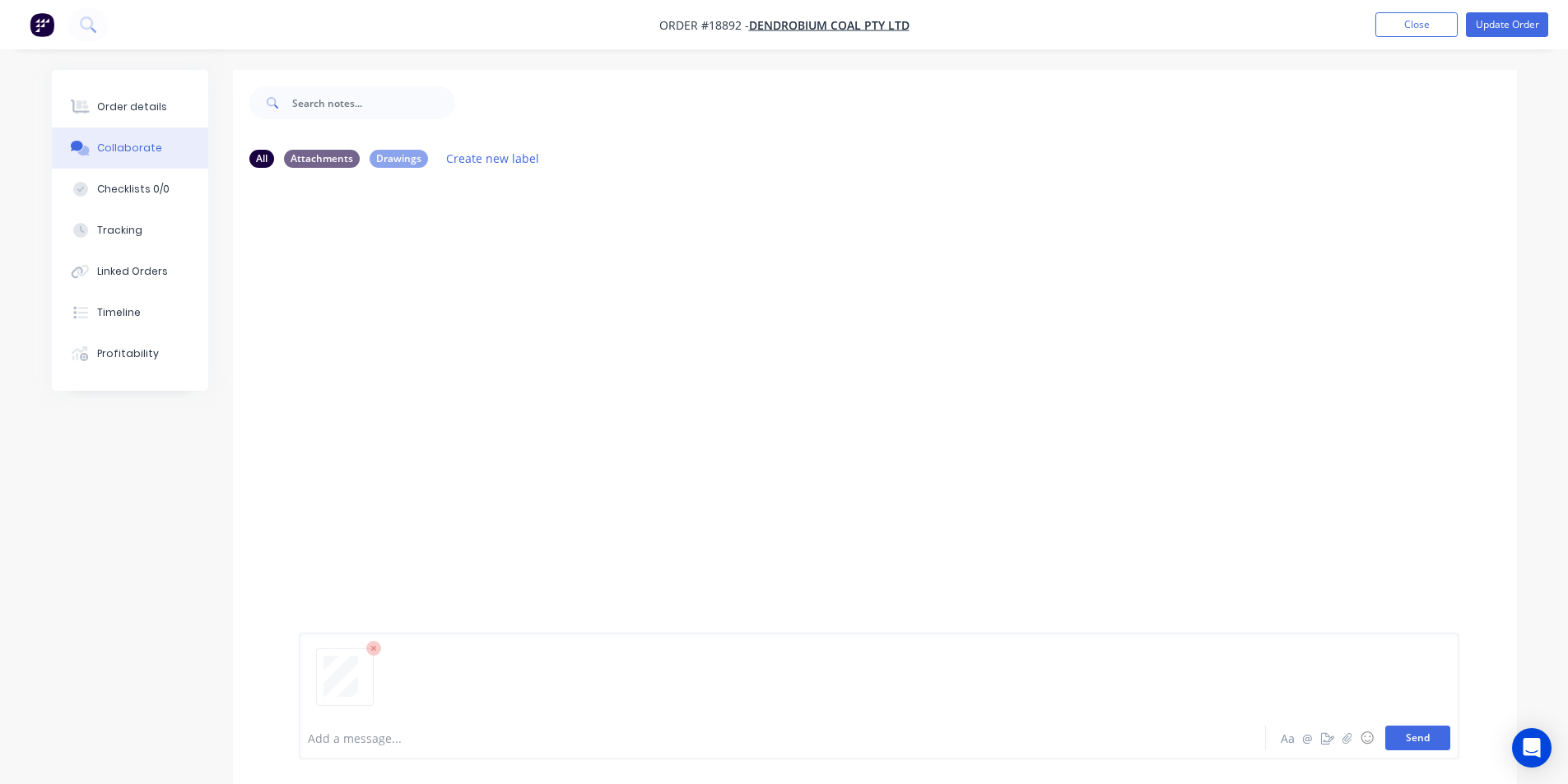
click at [1421, 737] on button "Send" at bounding box center [1417, 739] width 65 height 25
click at [132, 105] on div "Order details" at bounding box center [132, 106] width 70 height 14
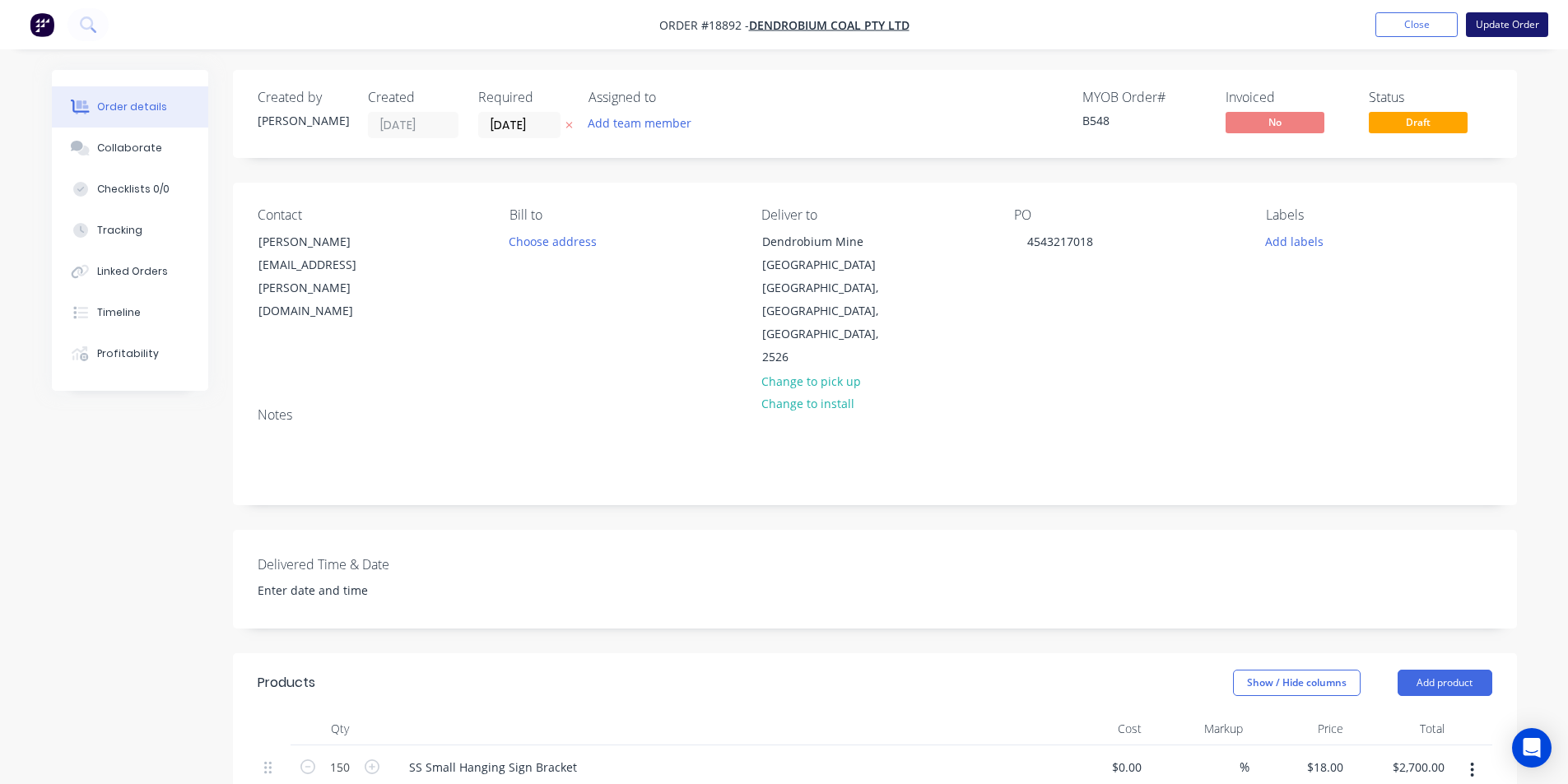
click at [1524, 28] on button "Update Order" at bounding box center [1506, 25] width 82 height 25
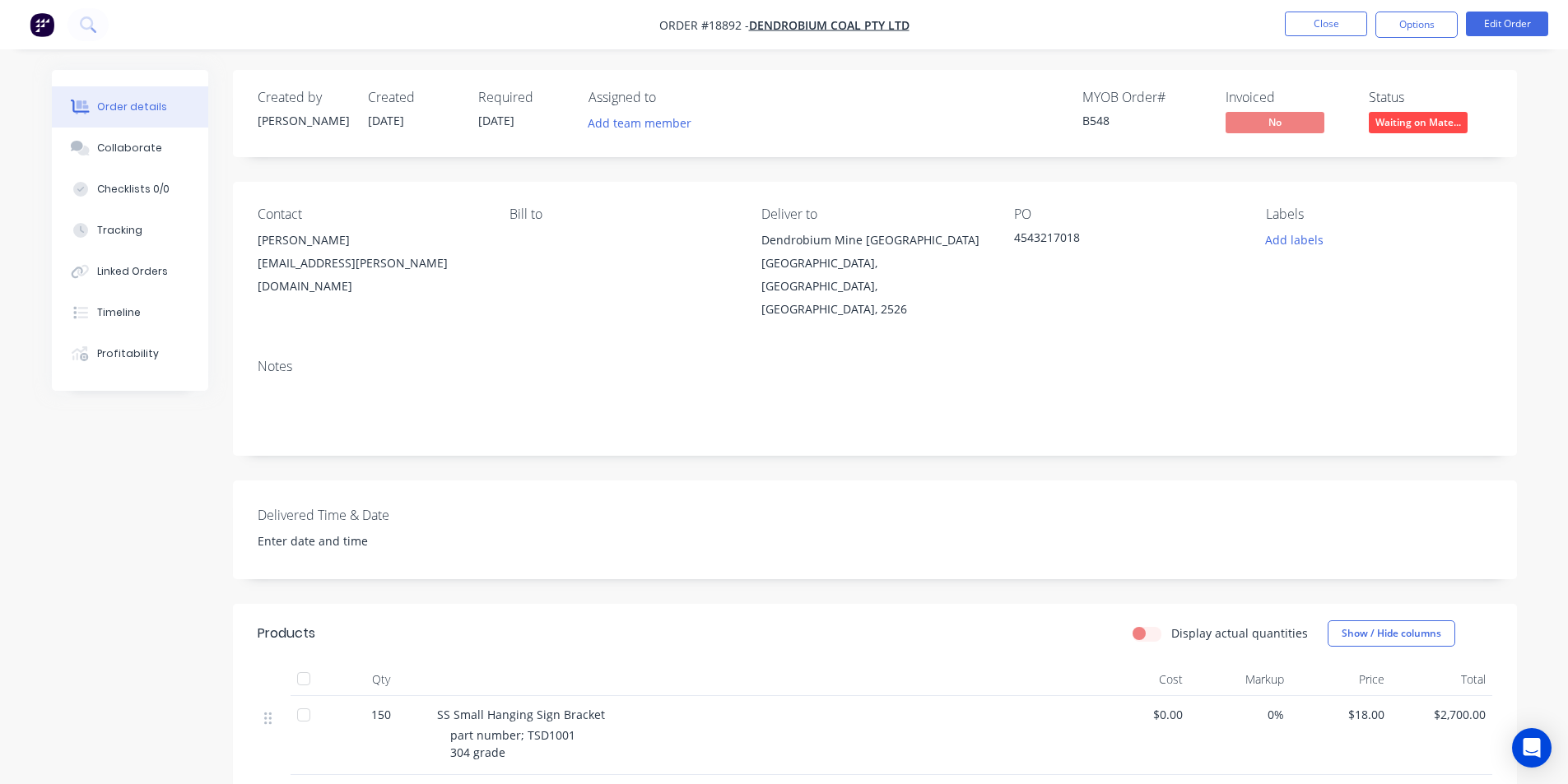
click at [38, 24] on img "button" at bounding box center [42, 25] width 25 height 25
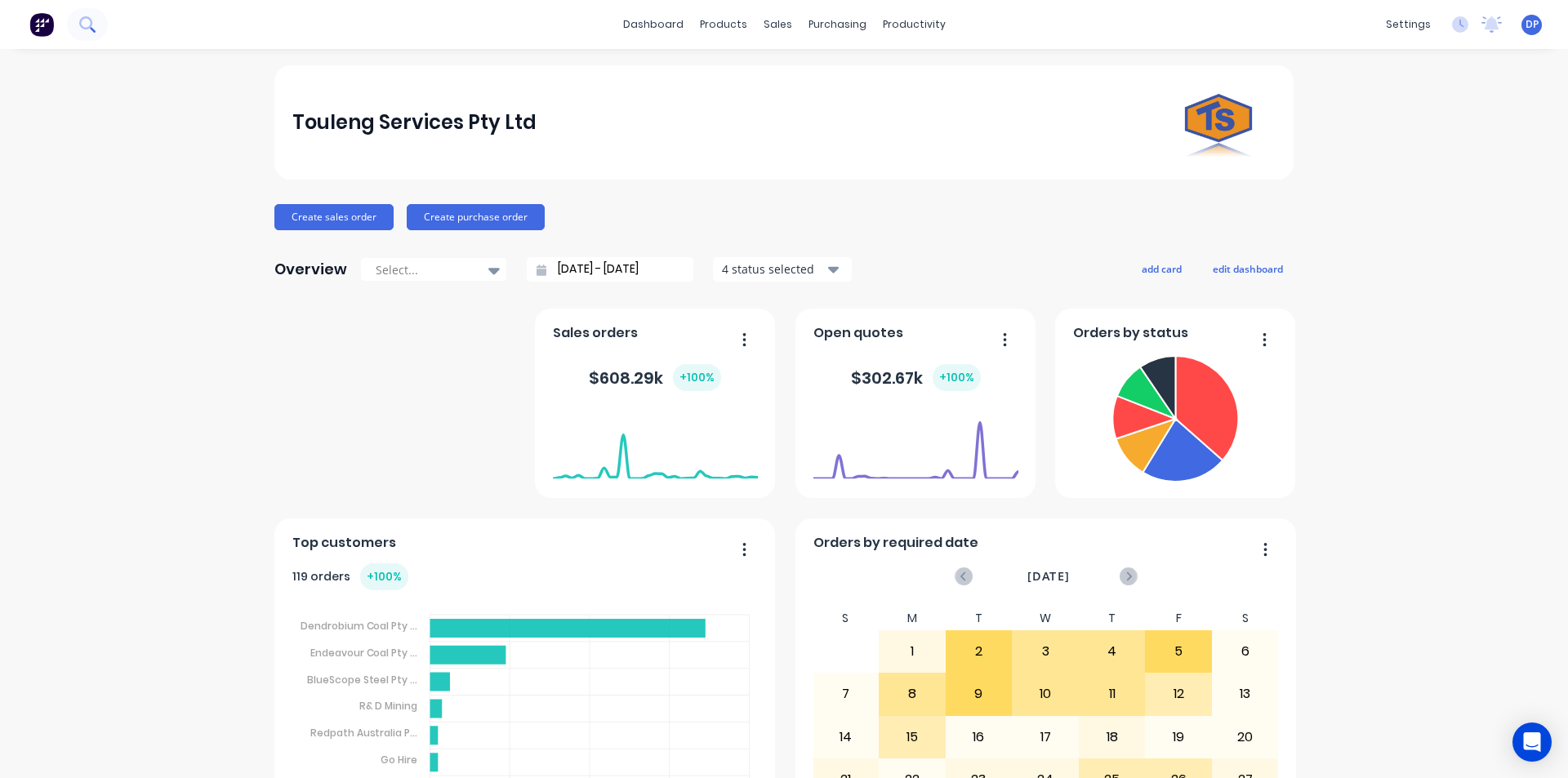
click at [90, 25] on icon at bounding box center [87, 24] width 15 height 15
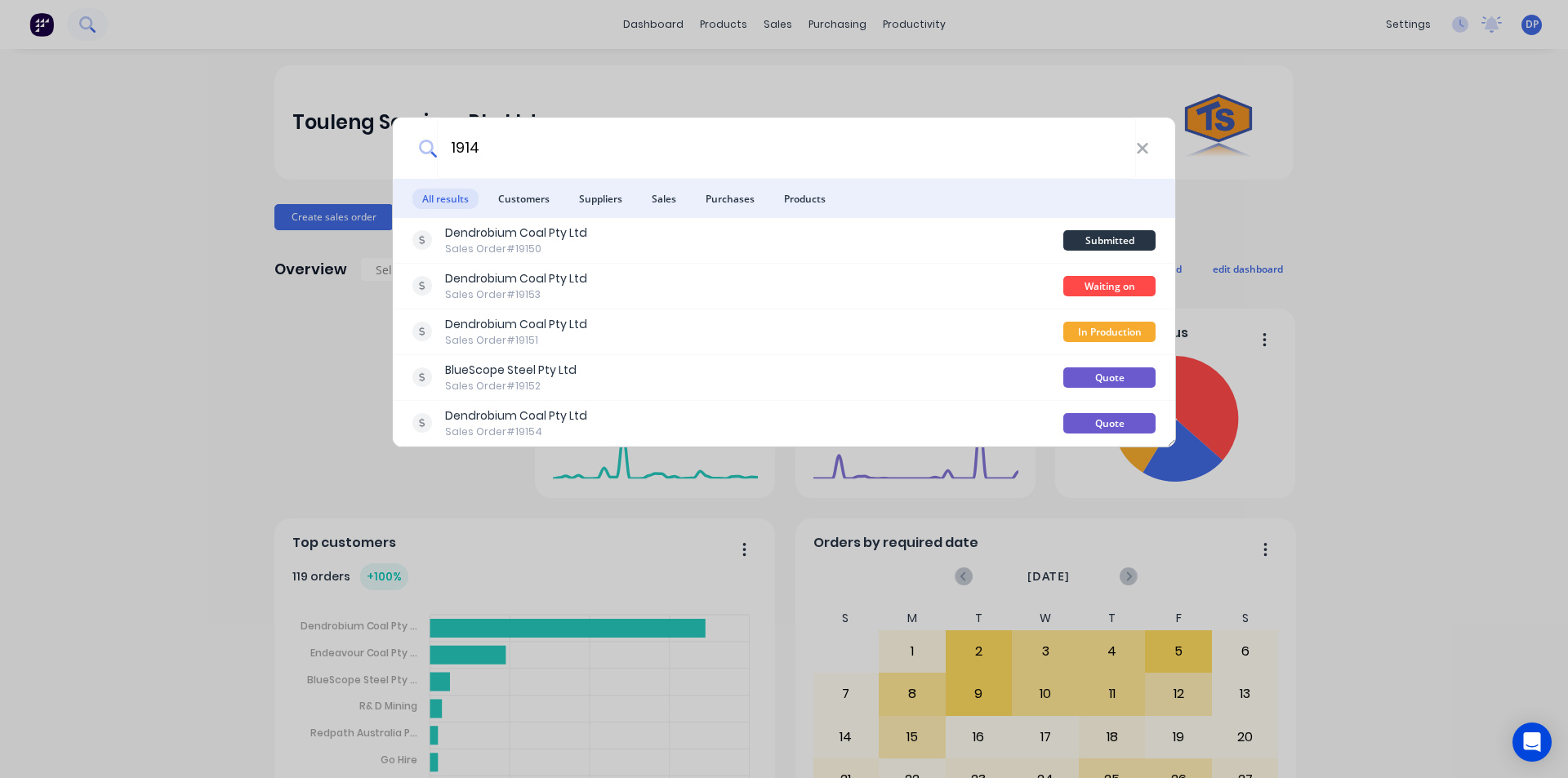
type input "19145"
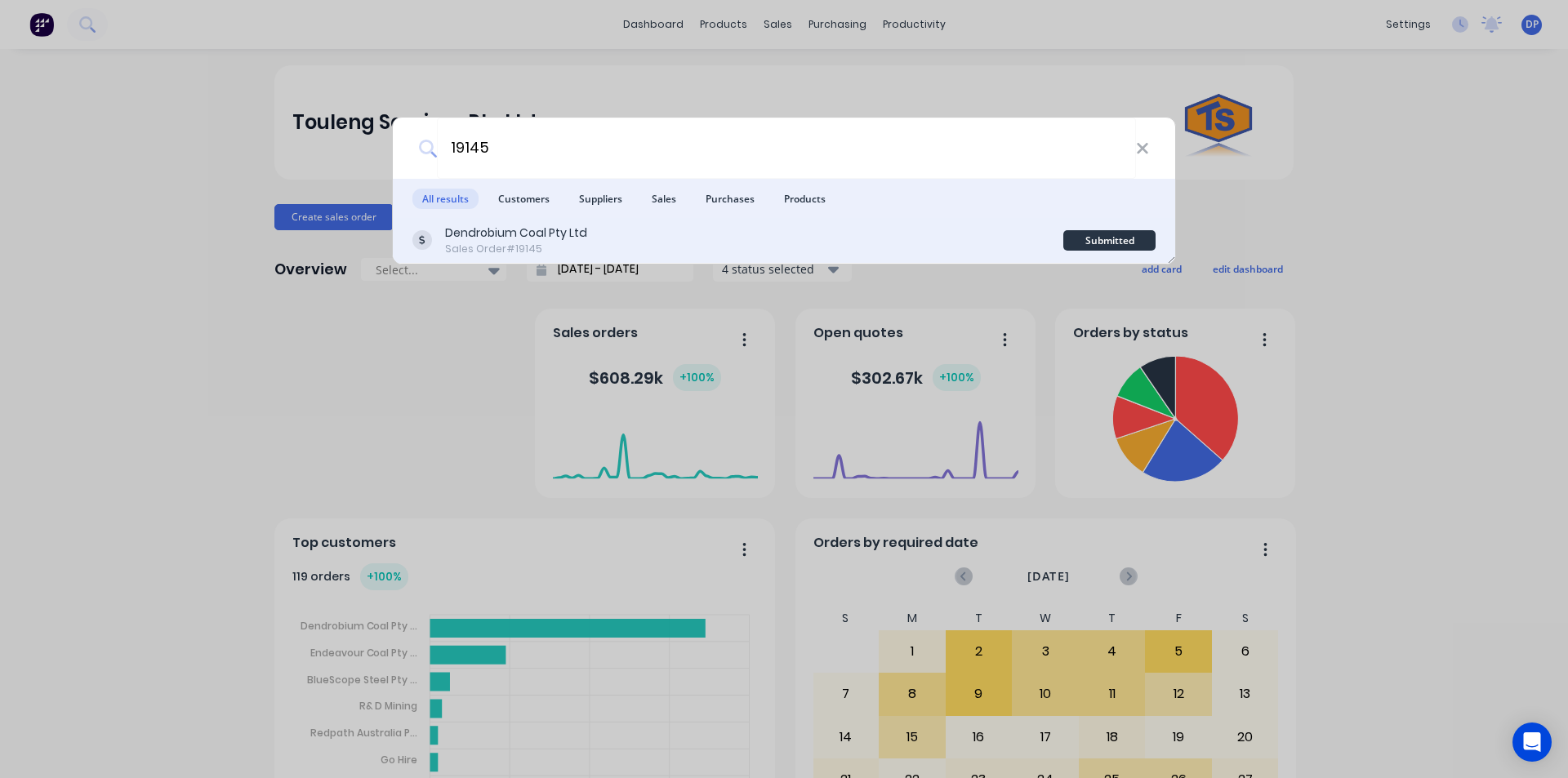
click at [674, 239] on div "Dendrobium Coal Pty Ltd Sales Order #19145" at bounding box center [737, 240] width 651 height 32
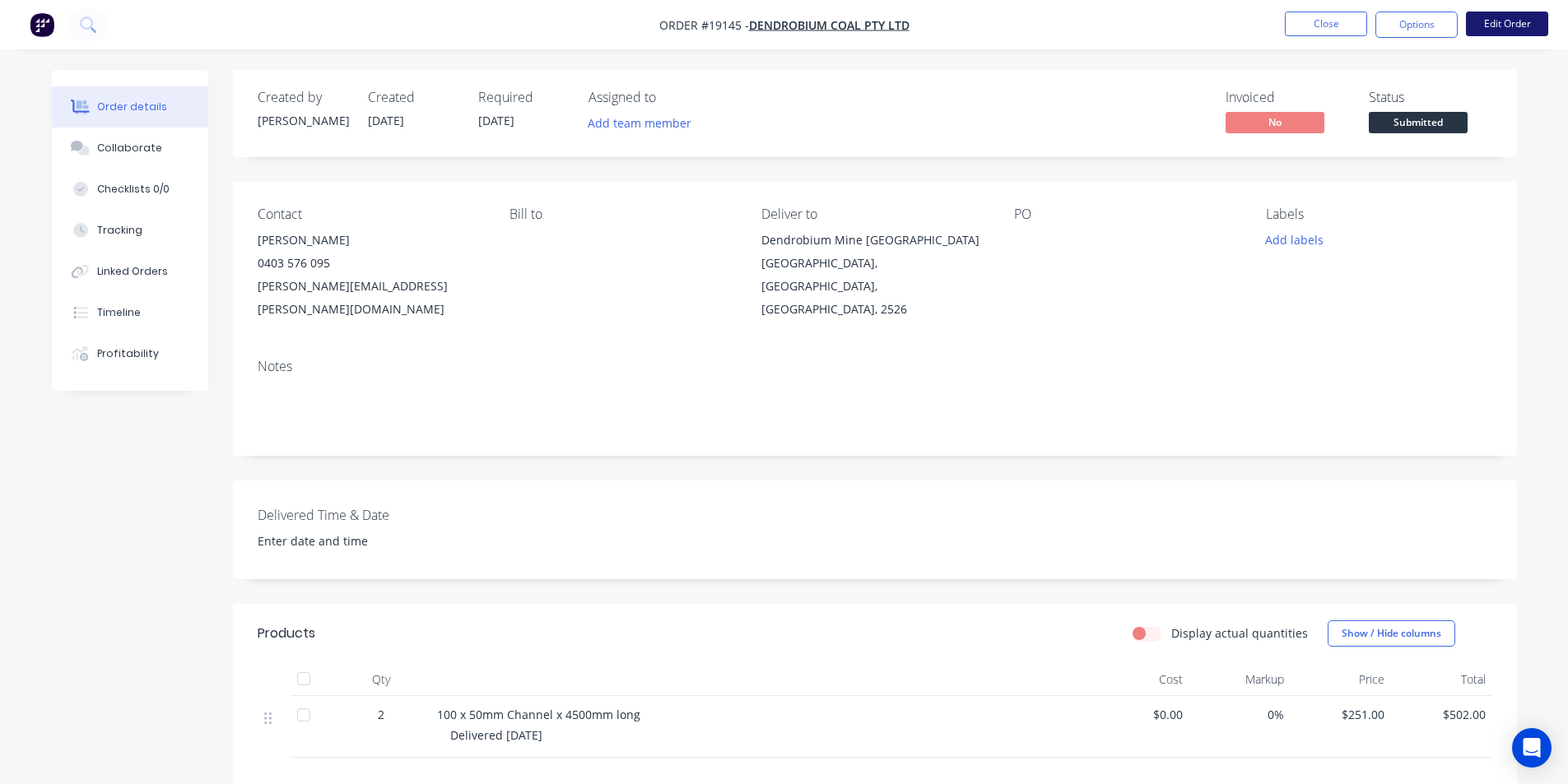
click at [1525, 23] on button "Edit Order" at bounding box center [1506, 24] width 82 height 25
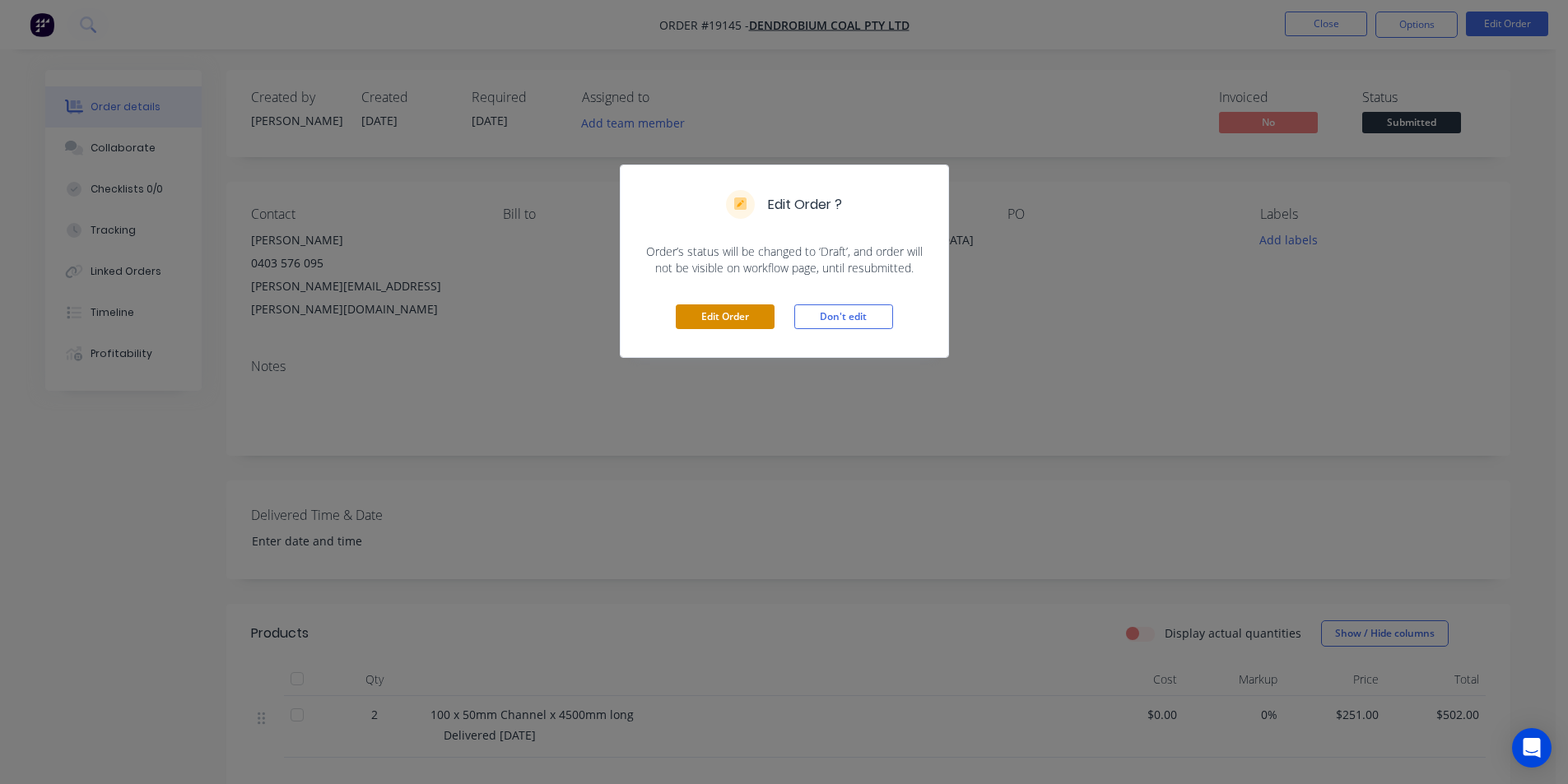
click at [715, 319] on button "Edit Order" at bounding box center [724, 317] width 99 height 25
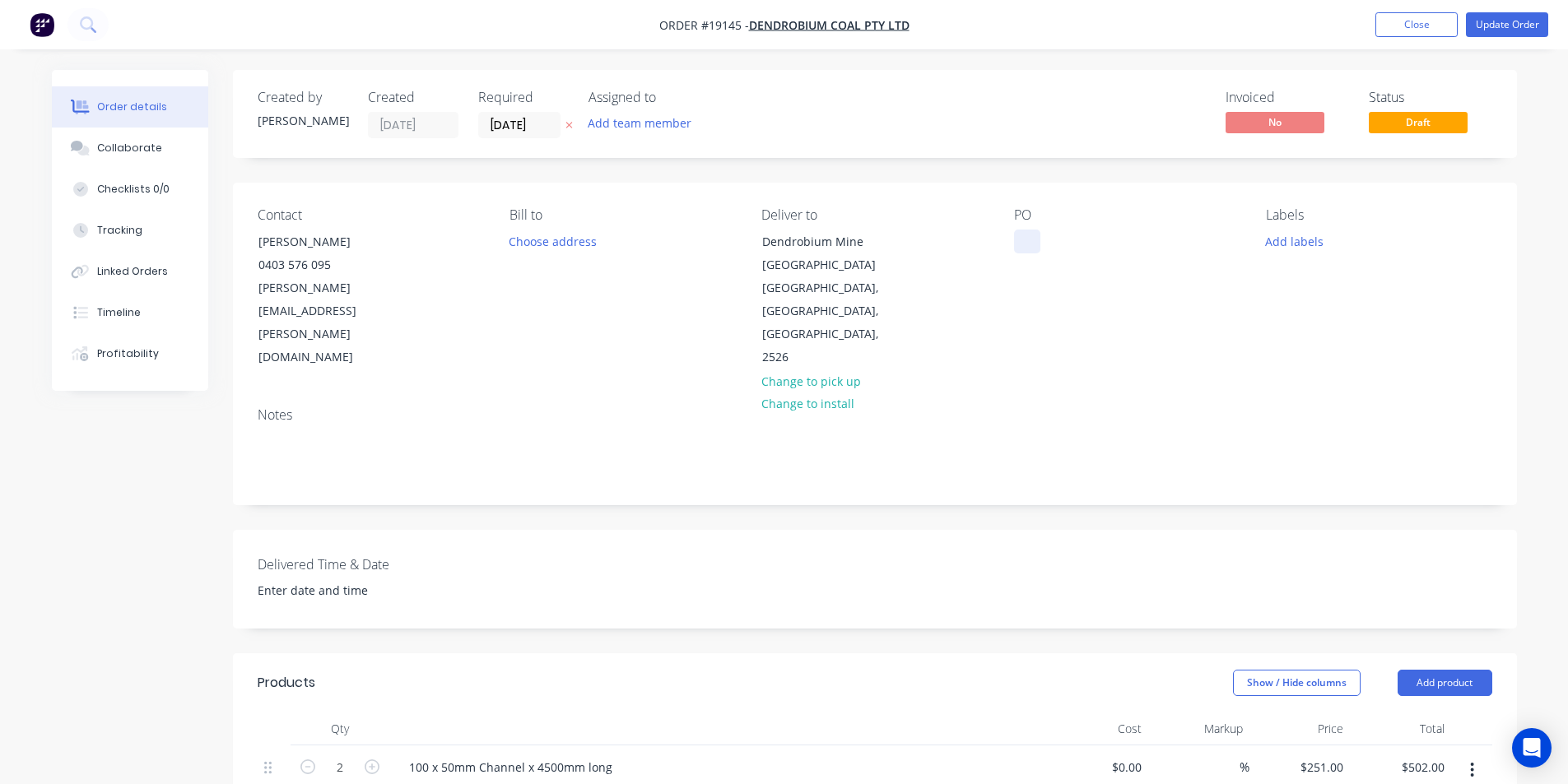
drag, startPoint x: 1033, startPoint y: 240, endPoint x: 1044, endPoint y: 241, distance: 11.0
click at [1033, 240] on div at bounding box center [1027, 241] width 26 height 24
paste div
click at [155, 144] on div "Collaborate" at bounding box center [129, 147] width 65 height 14
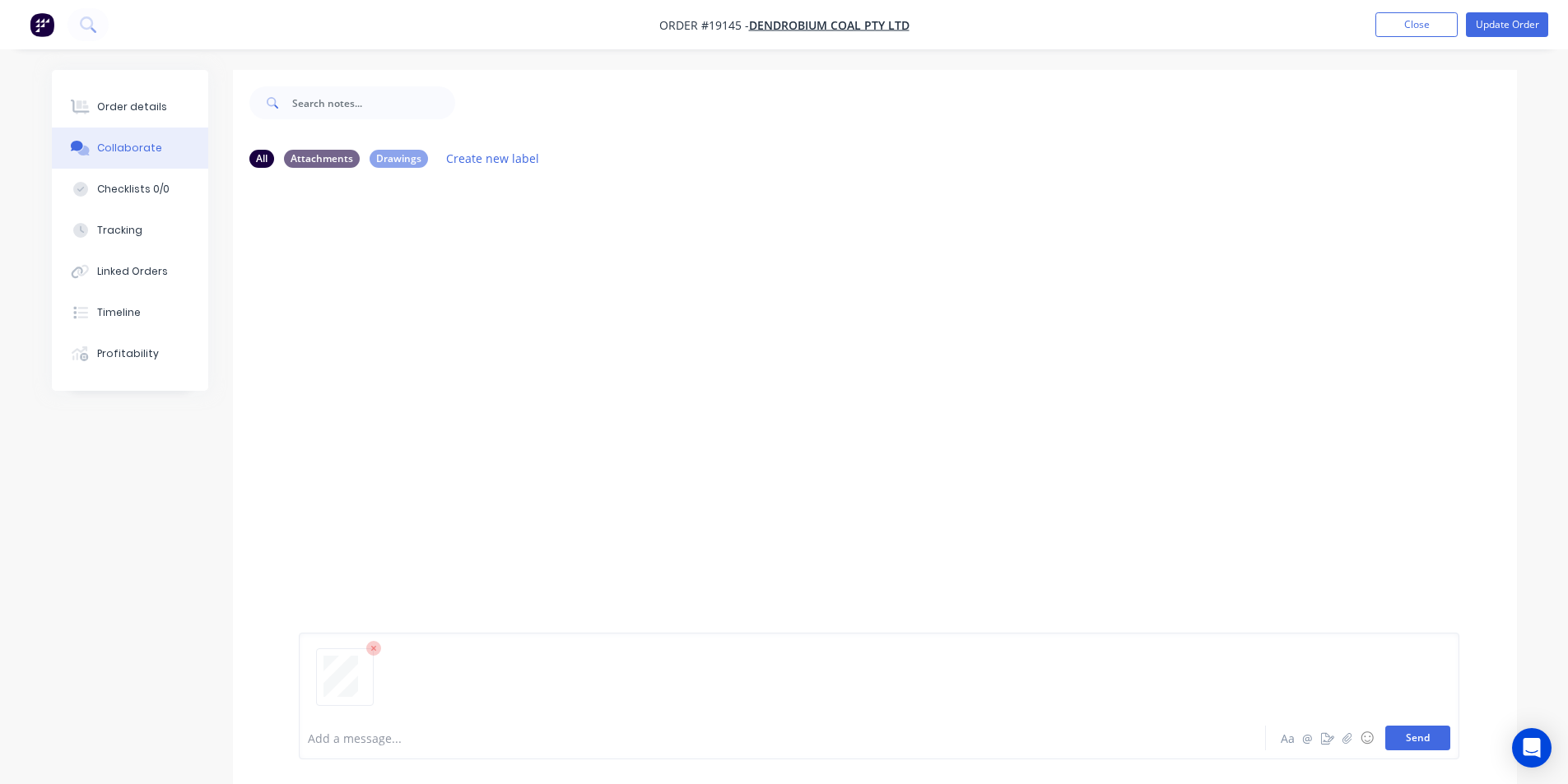
click at [1415, 732] on button "Send" at bounding box center [1417, 739] width 65 height 25
click at [109, 109] on div "Order details" at bounding box center [132, 106] width 70 height 14
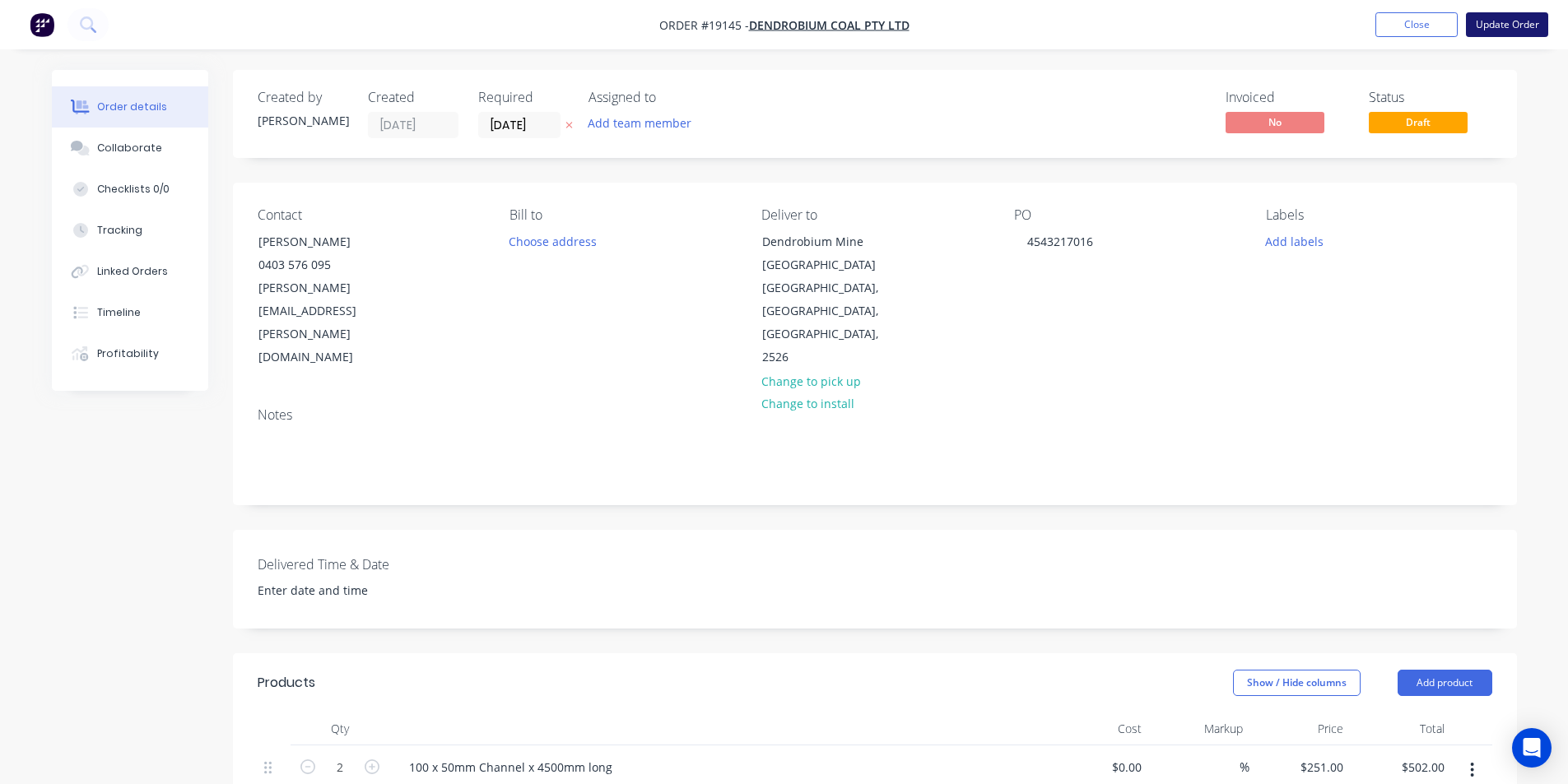
click at [1504, 24] on button "Update Order" at bounding box center [1506, 25] width 82 height 25
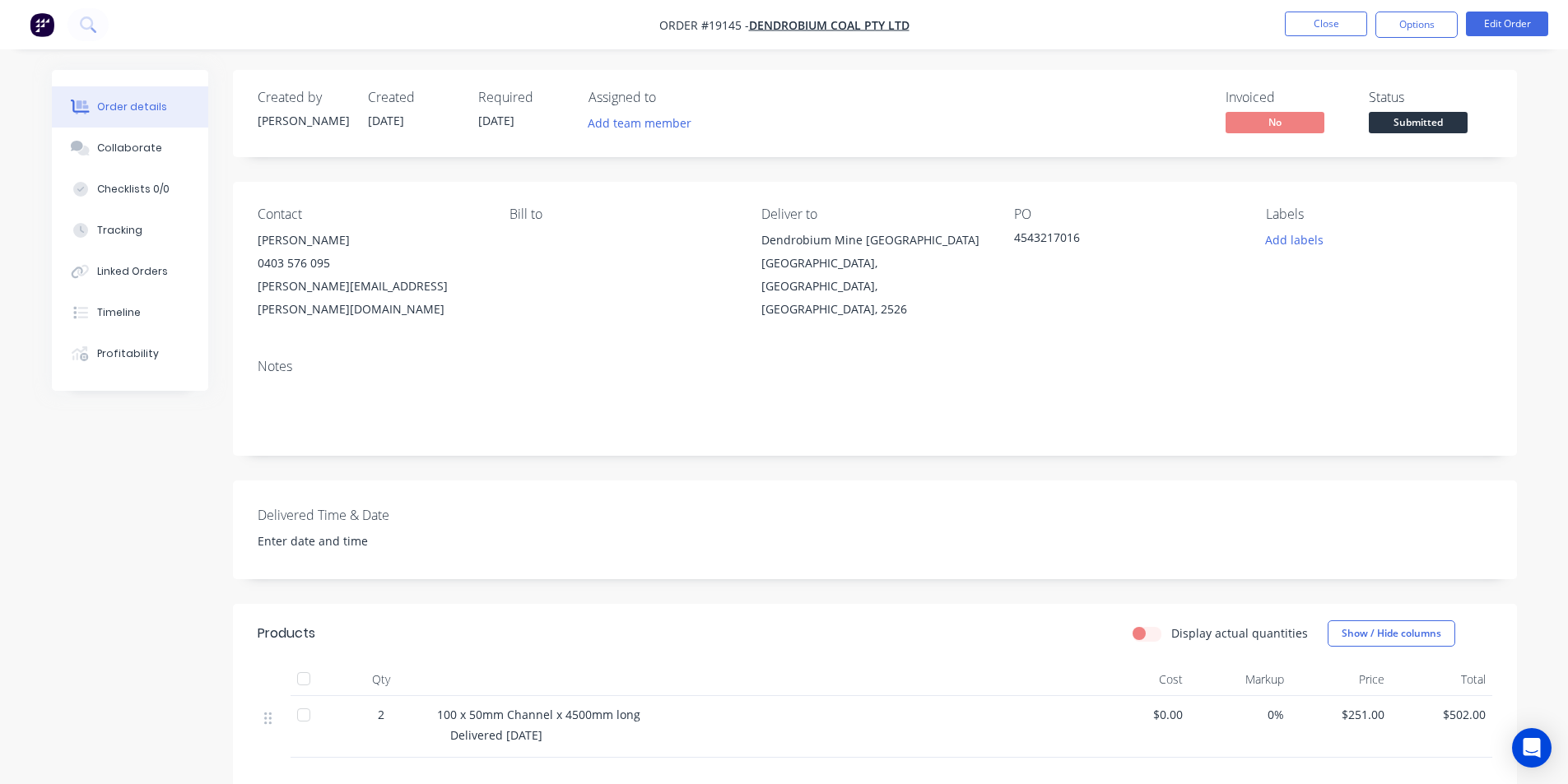
click at [1424, 126] on span "Submitted" at bounding box center [1418, 121] width 99 height 20
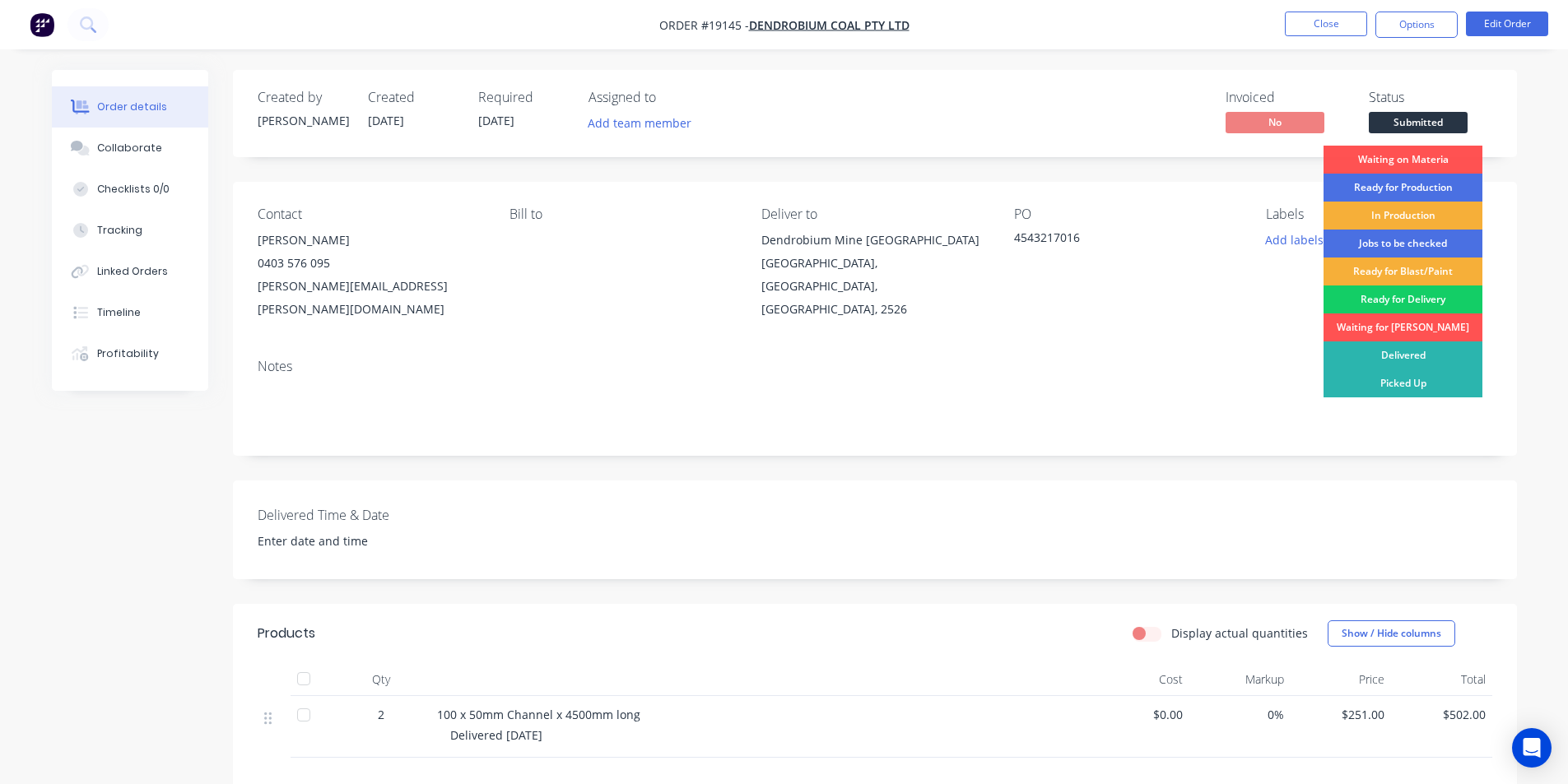
click at [1404, 297] on div "Ready for Delivery" at bounding box center [1402, 299] width 159 height 28
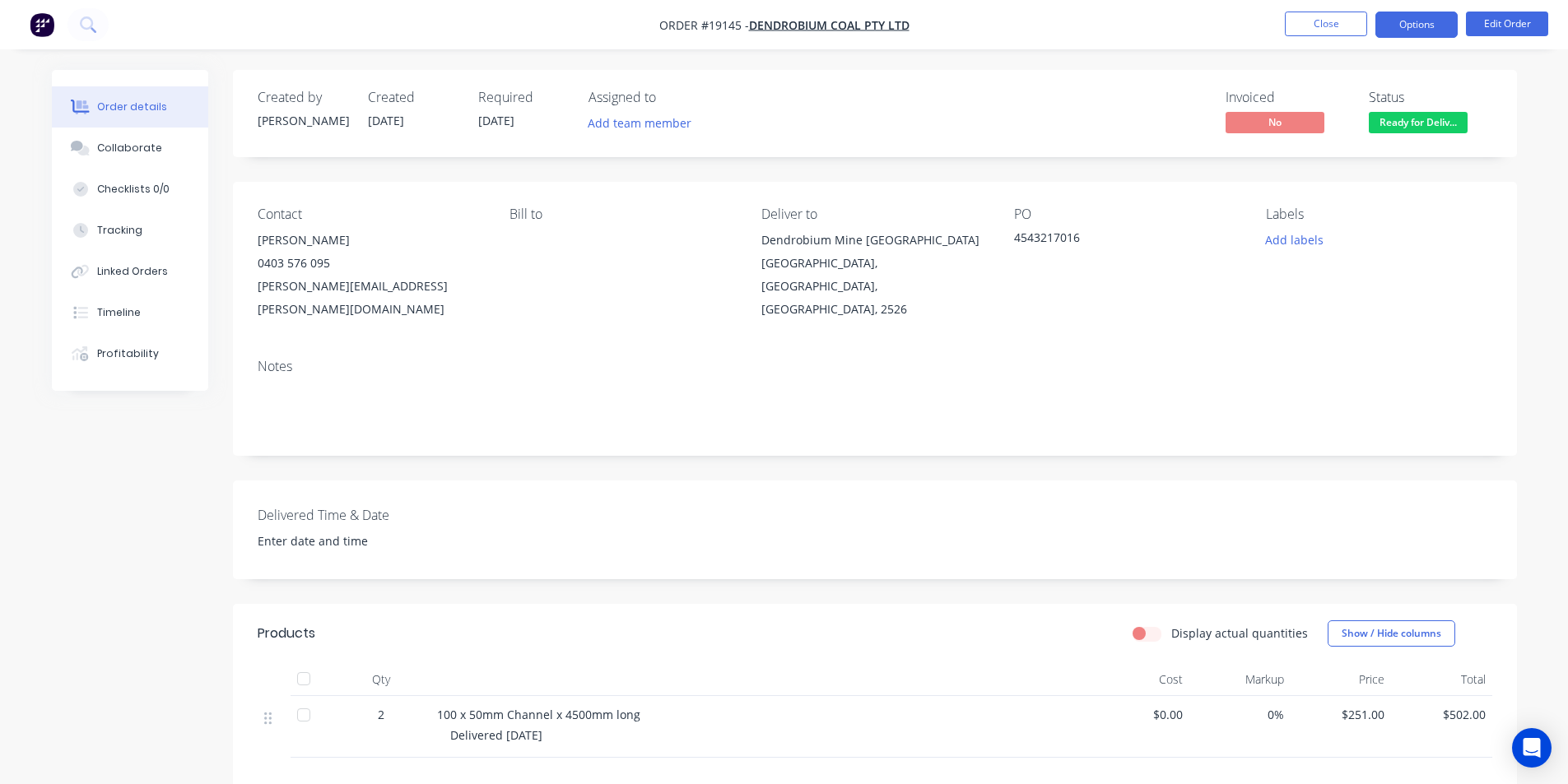
click at [1421, 22] on button "Options" at bounding box center [1416, 24] width 82 height 26
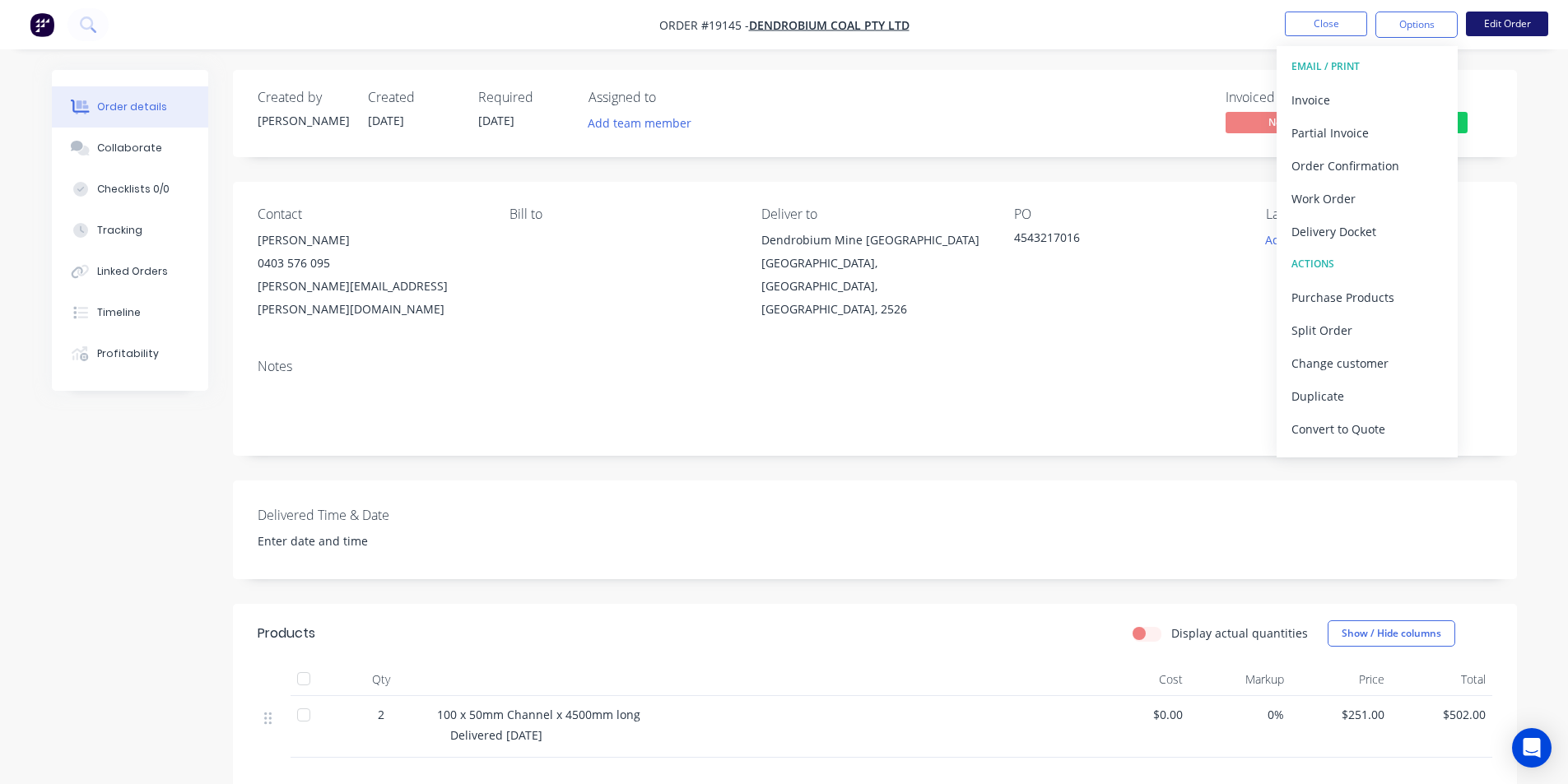
click at [1511, 25] on button "Edit Order" at bounding box center [1506, 24] width 82 height 25
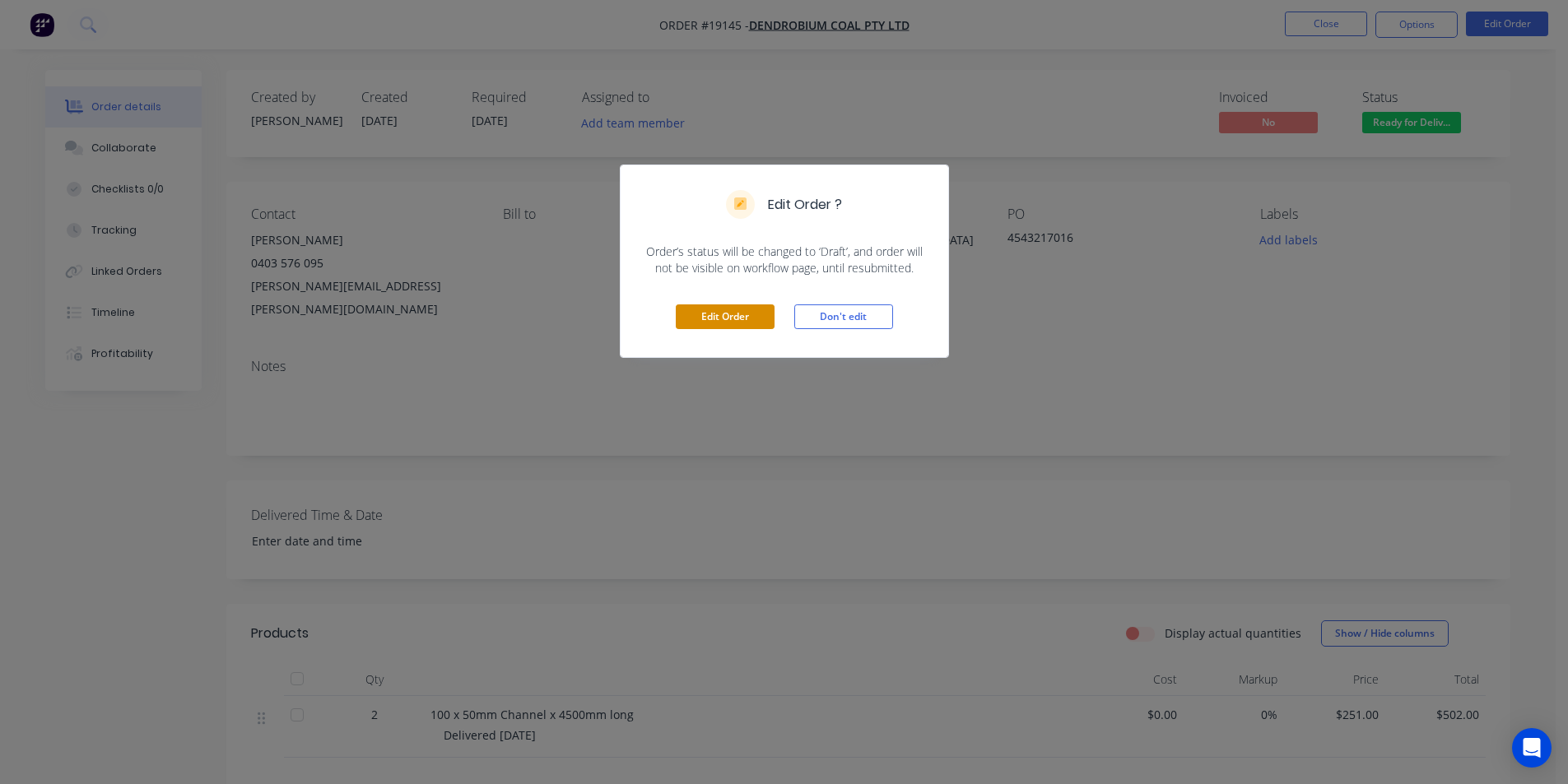
click at [692, 320] on button "Edit Order" at bounding box center [724, 317] width 99 height 25
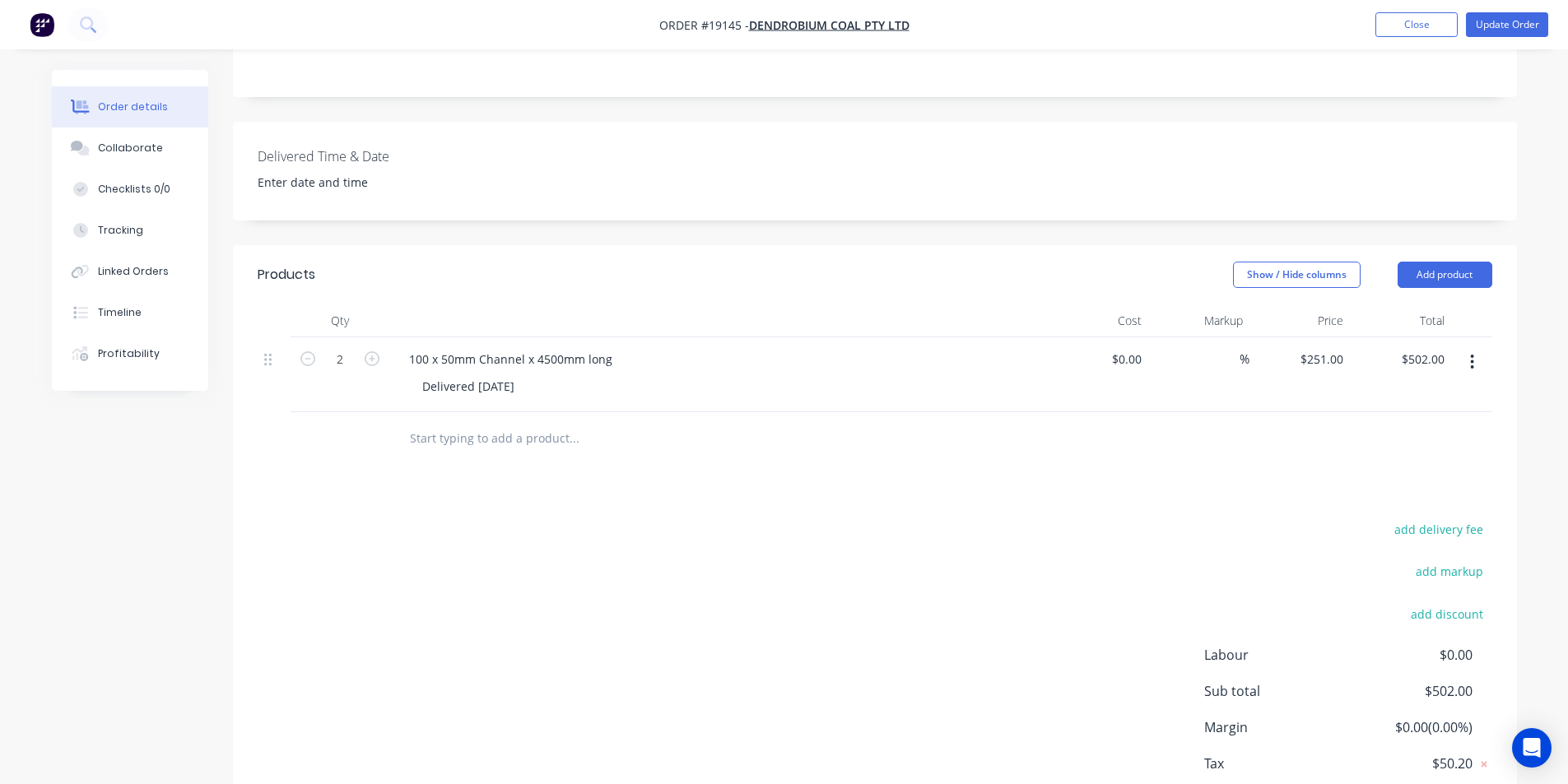
scroll to position [411, 0]
drag, startPoint x: 527, startPoint y: 356, endPoint x: 427, endPoint y: 359, distance: 100.0
click at [427, 371] on div "Delivered [DATE]" at bounding box center [468, 382] width 118 height 24
click at [551, 371] on div "Delivered [DATE]" at bounding box center [725, 382] width 632 height 24
drag, startPoint x: 535, startPoint y: 360, endPoint x: 417, endPoint y: 366, distance: 118.2
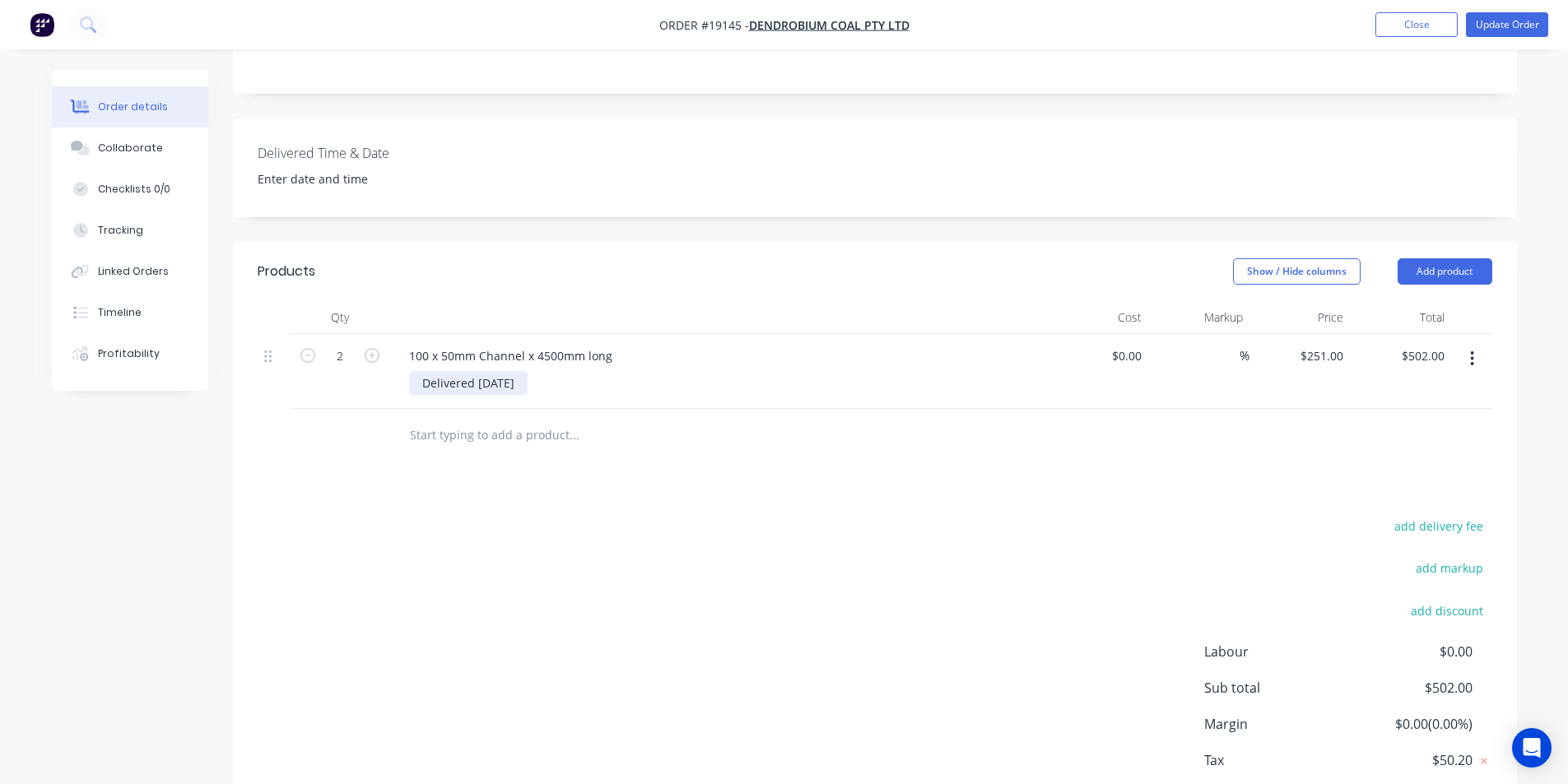
click at [417, 371] on div "Delivered [DATE]" at bounding box center [468, 382] width 118 height 24
copy div "Delivered [DATE]"
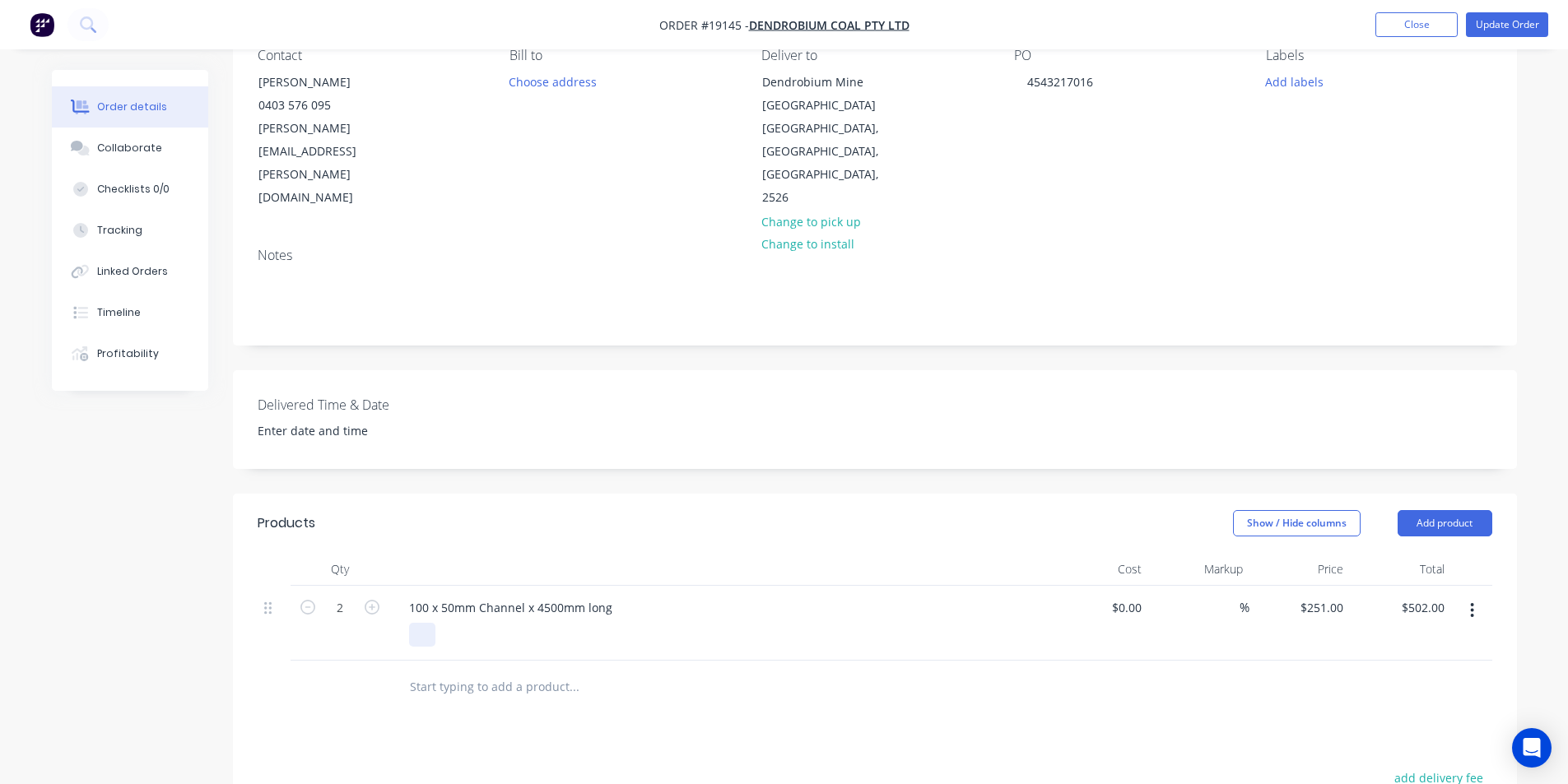
scroll to position [0, 0]
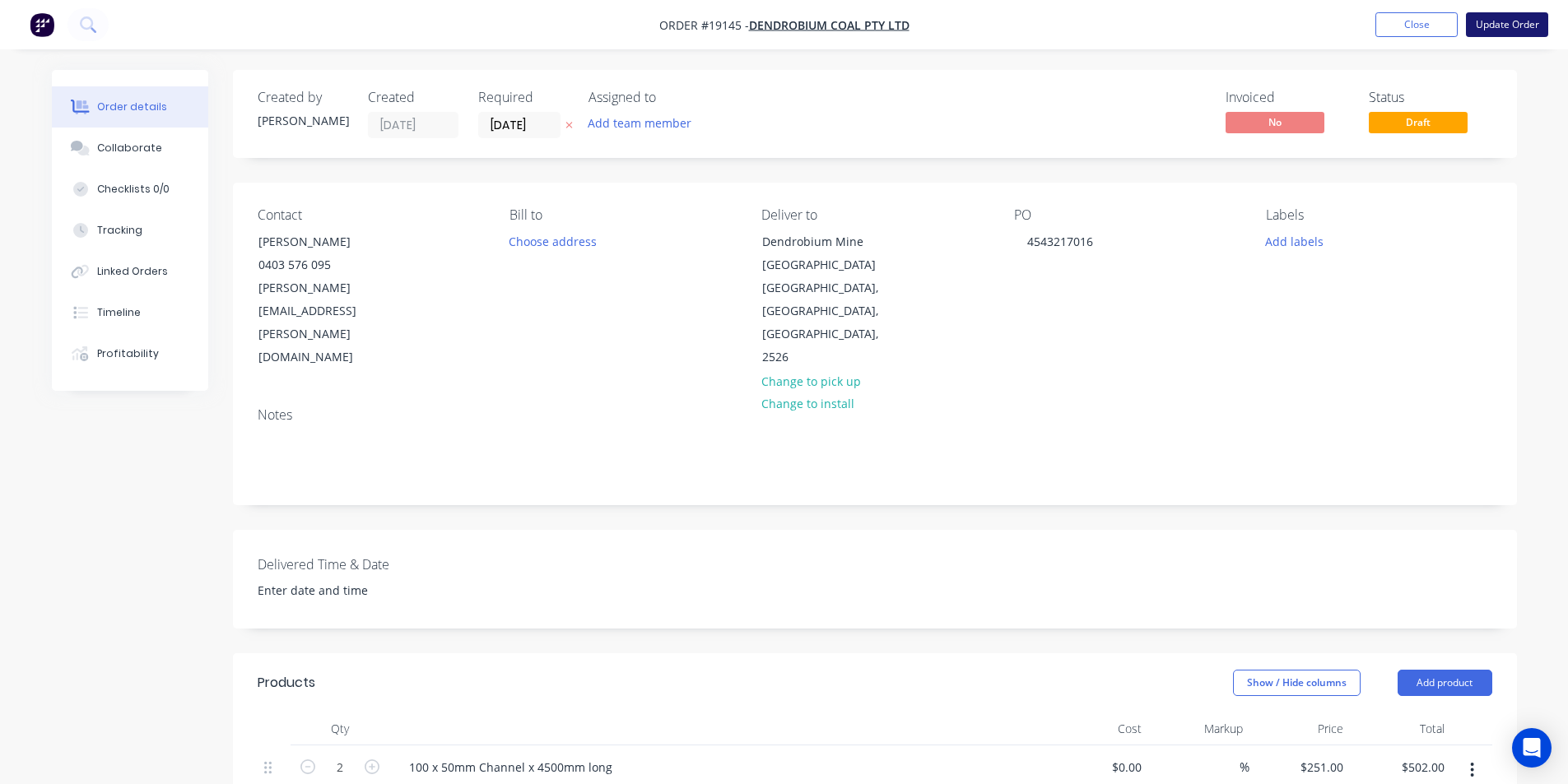
click at [1493, 29] on button "Update Order" at bounding box center [1506, 25] width 82 height 25
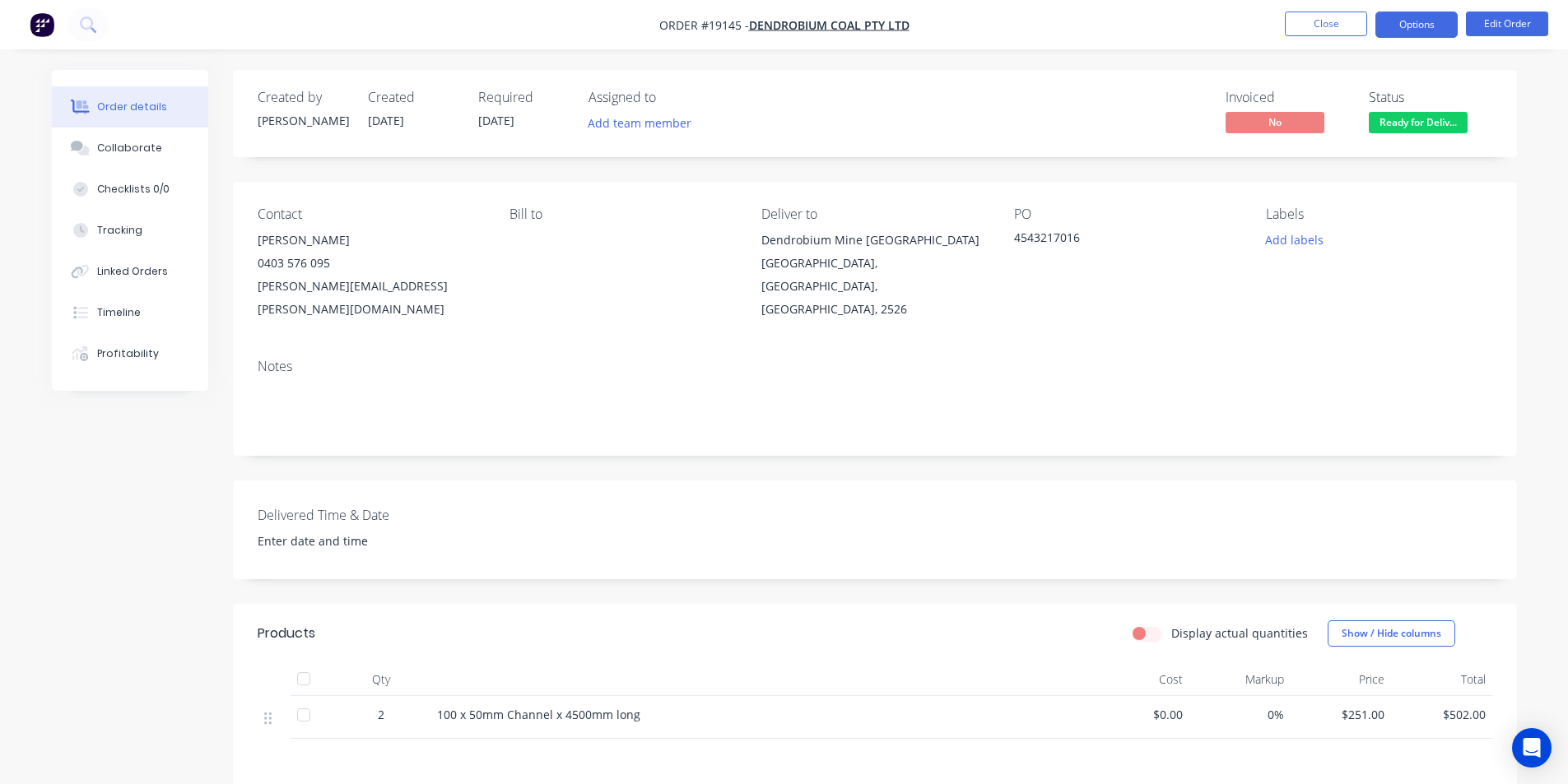
click at [1434, 22] on button "Options" at bounding box center [1416, 24] width 82 height 26
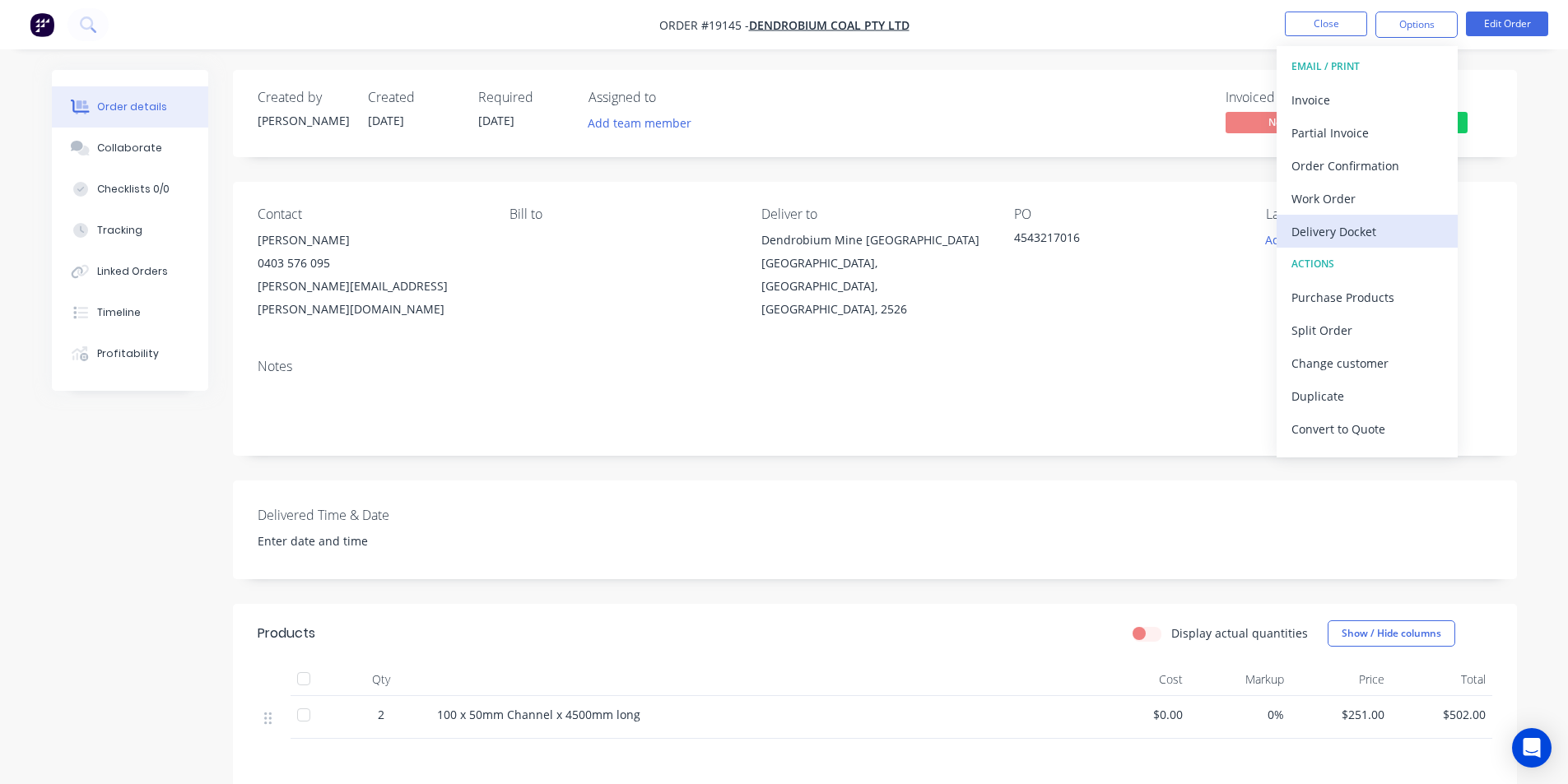
click at [1364, 217] on button "Delivery Docket" at bounding box center [1367, 231] width 181 height 33
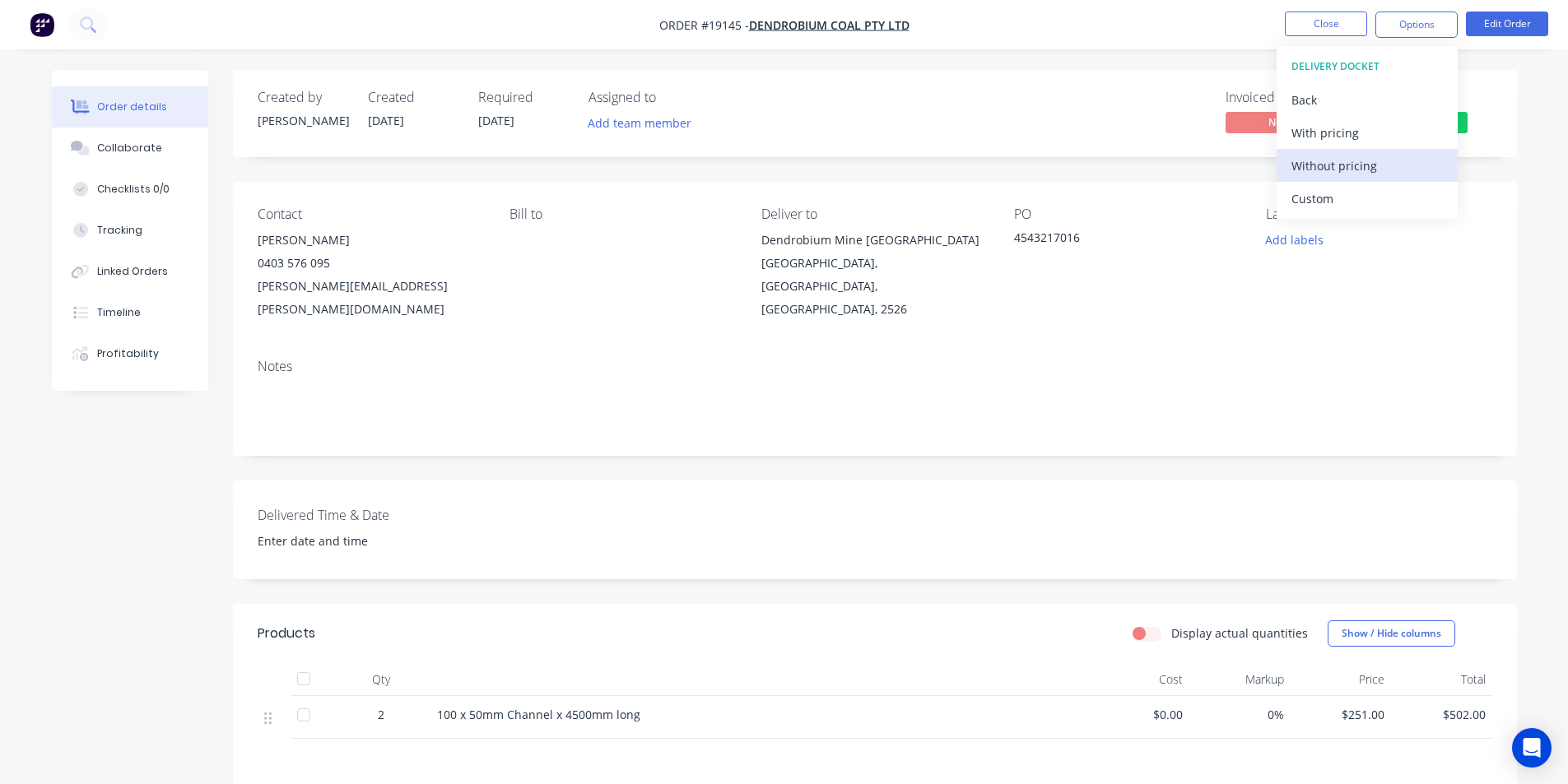
click at [1339, 155] on div "Without pricing" at bounding box center [1366, 166] width 151 height 24
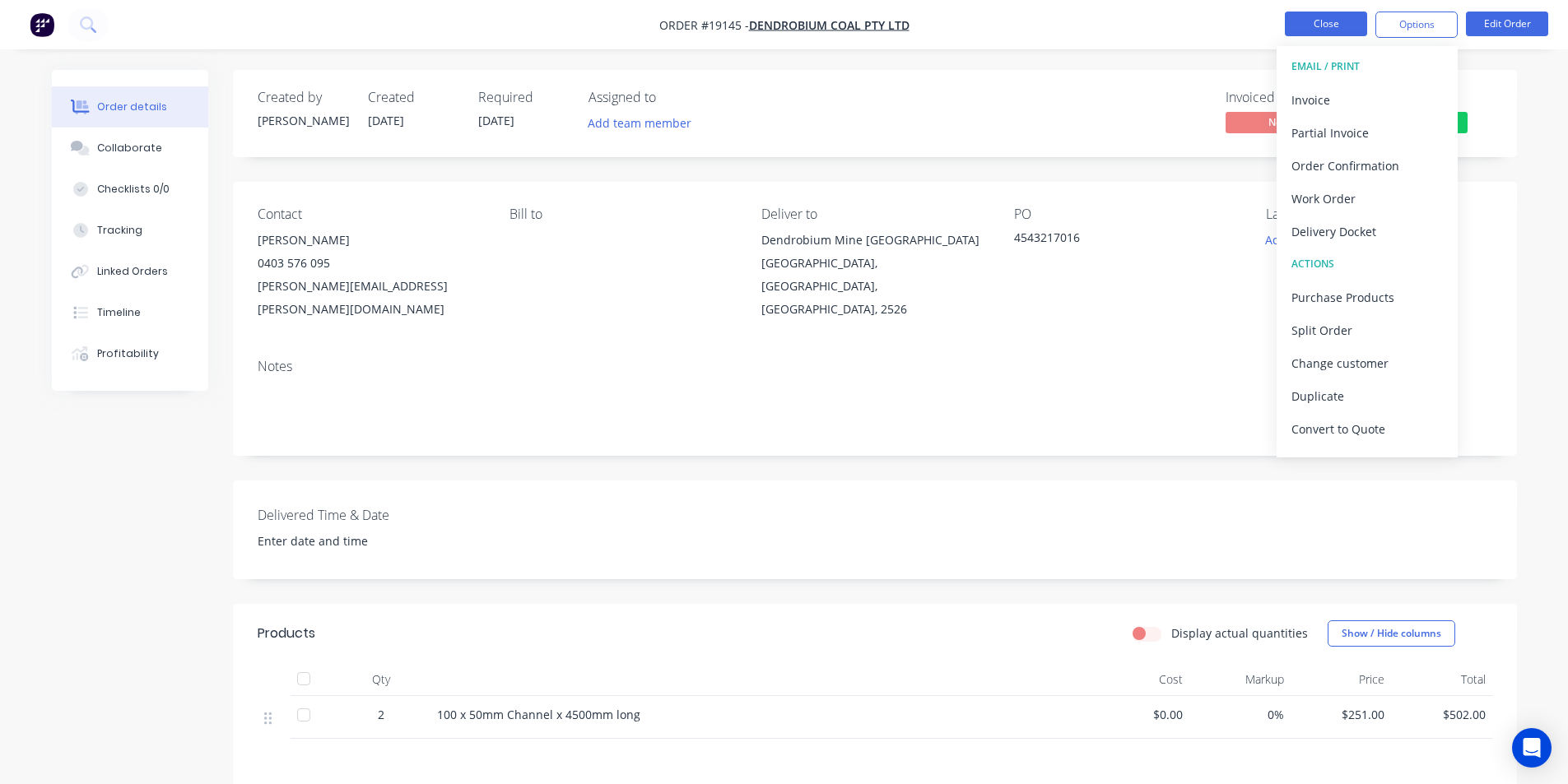
click at [1333, 28] on button "Close" at bounding box center [1325, 24] width 82 height 25
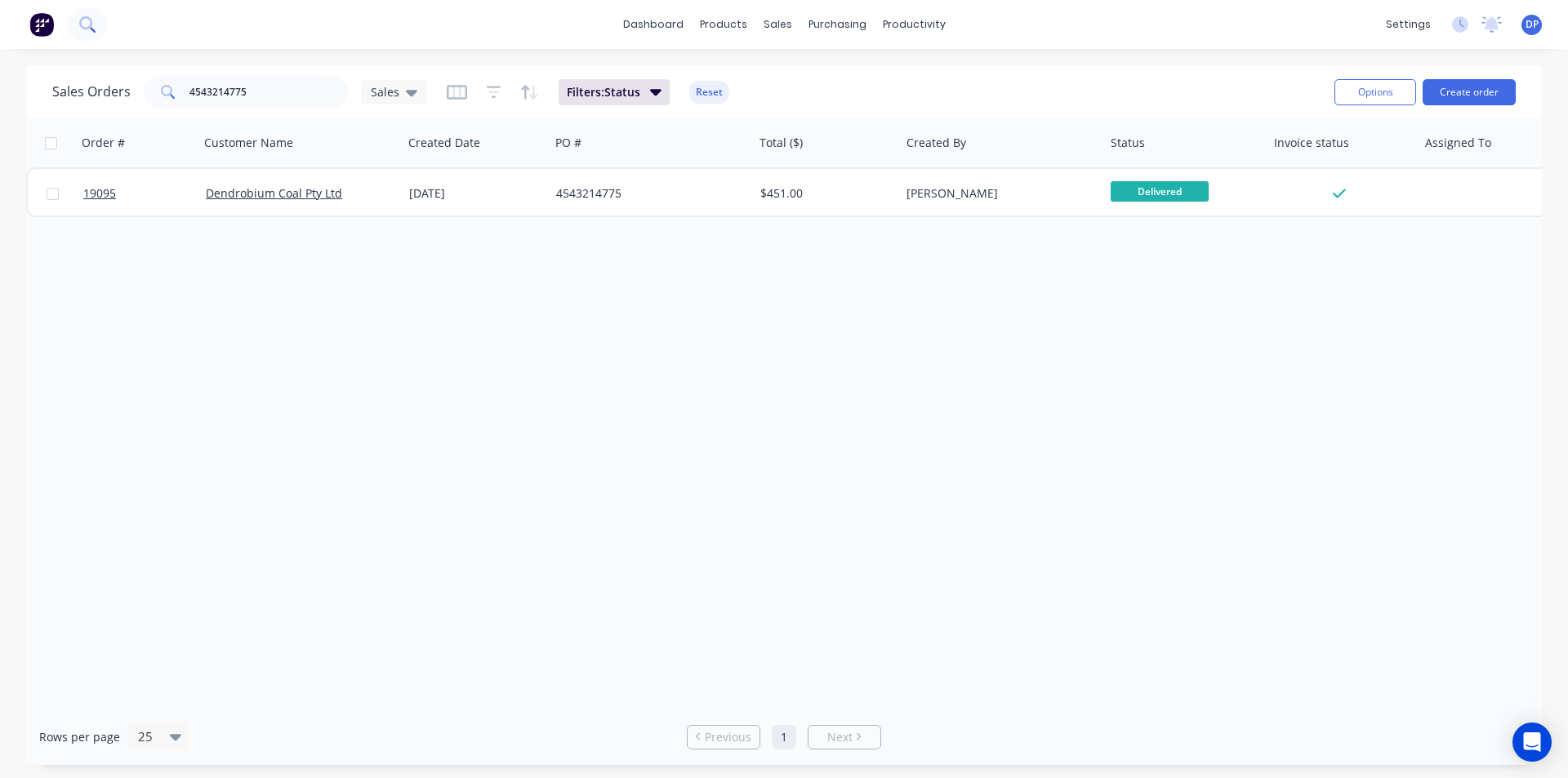
click at [91, 24] on icon at bounding box center [86, 23] width 13 height 13
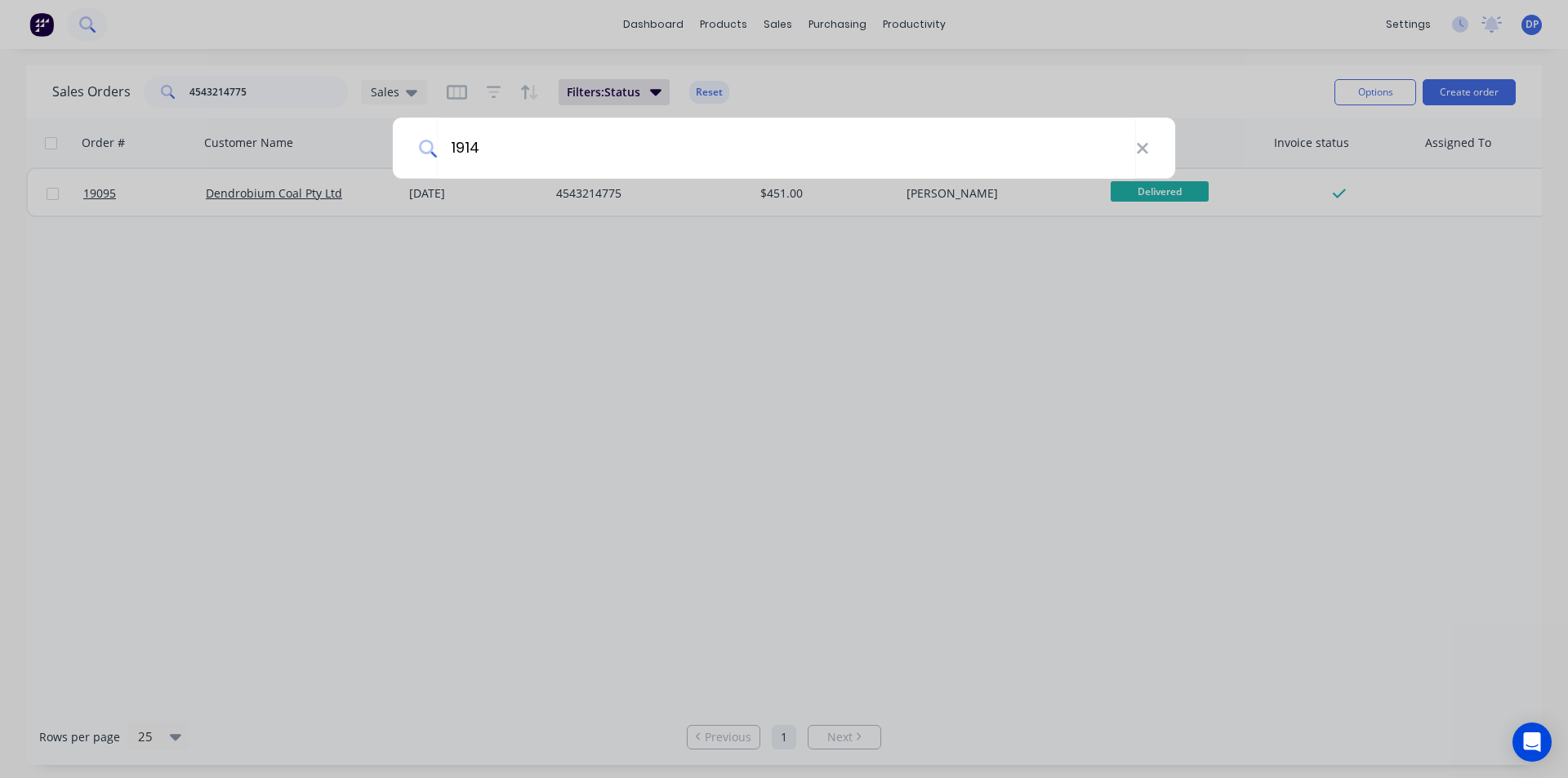
type input "19145"
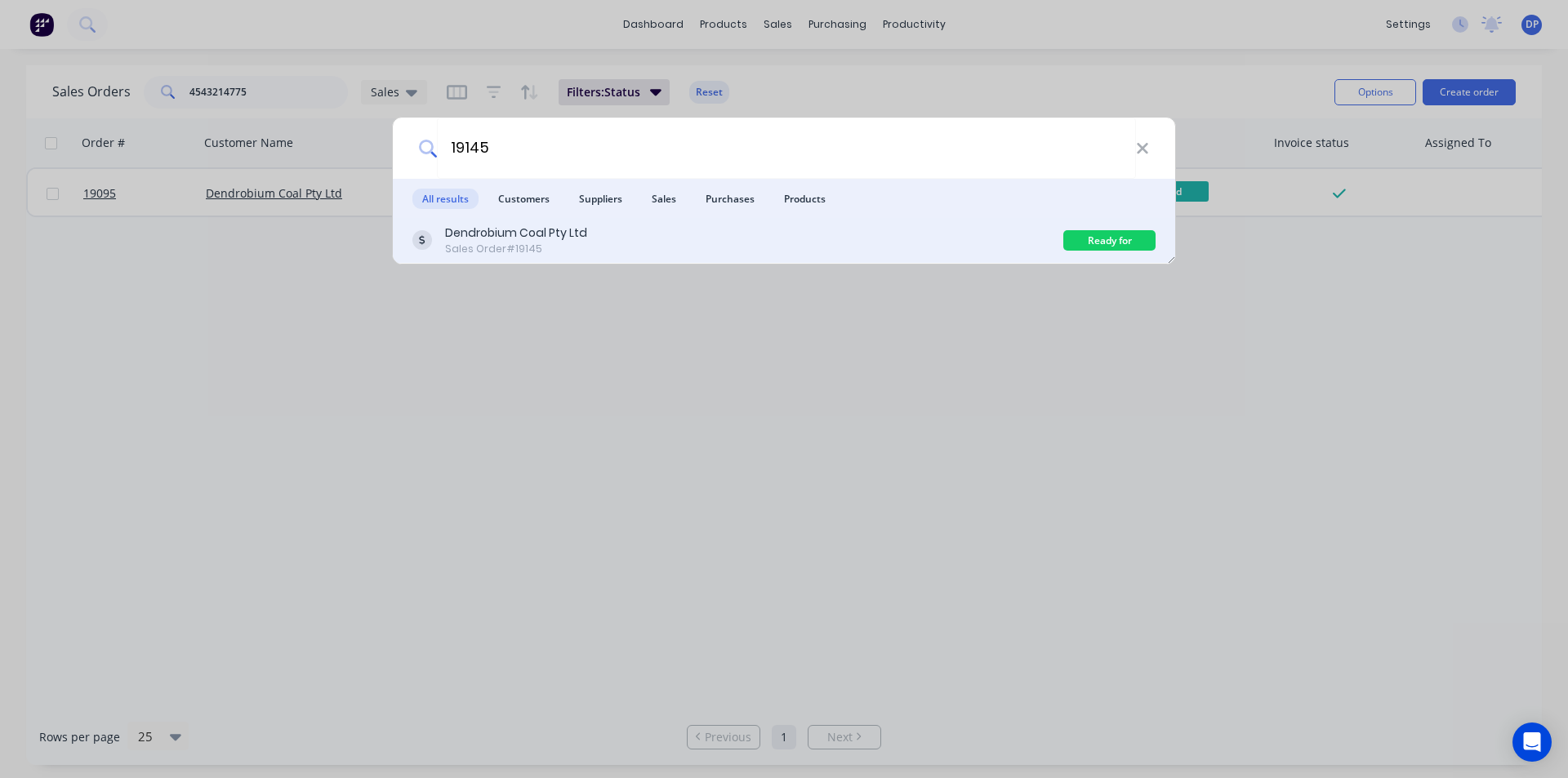
click at [487, 230] on div "Dendrobium Coal Pty Ltd" at bounding box center [516, 233] width 142 height 17
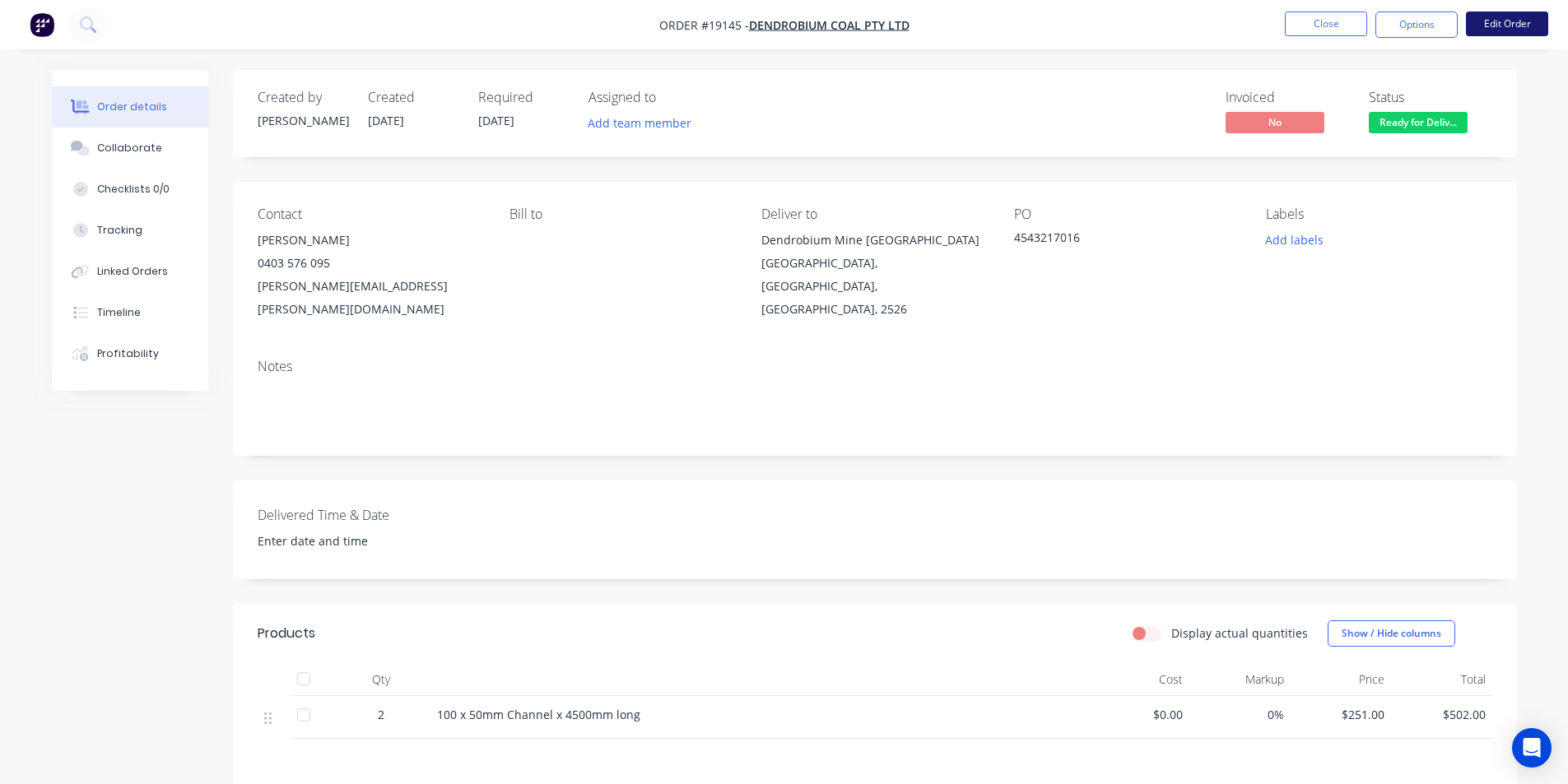
click at [1517, 18] on button "Edit Order" at bounding box center [1506, 24] width 82 height 25
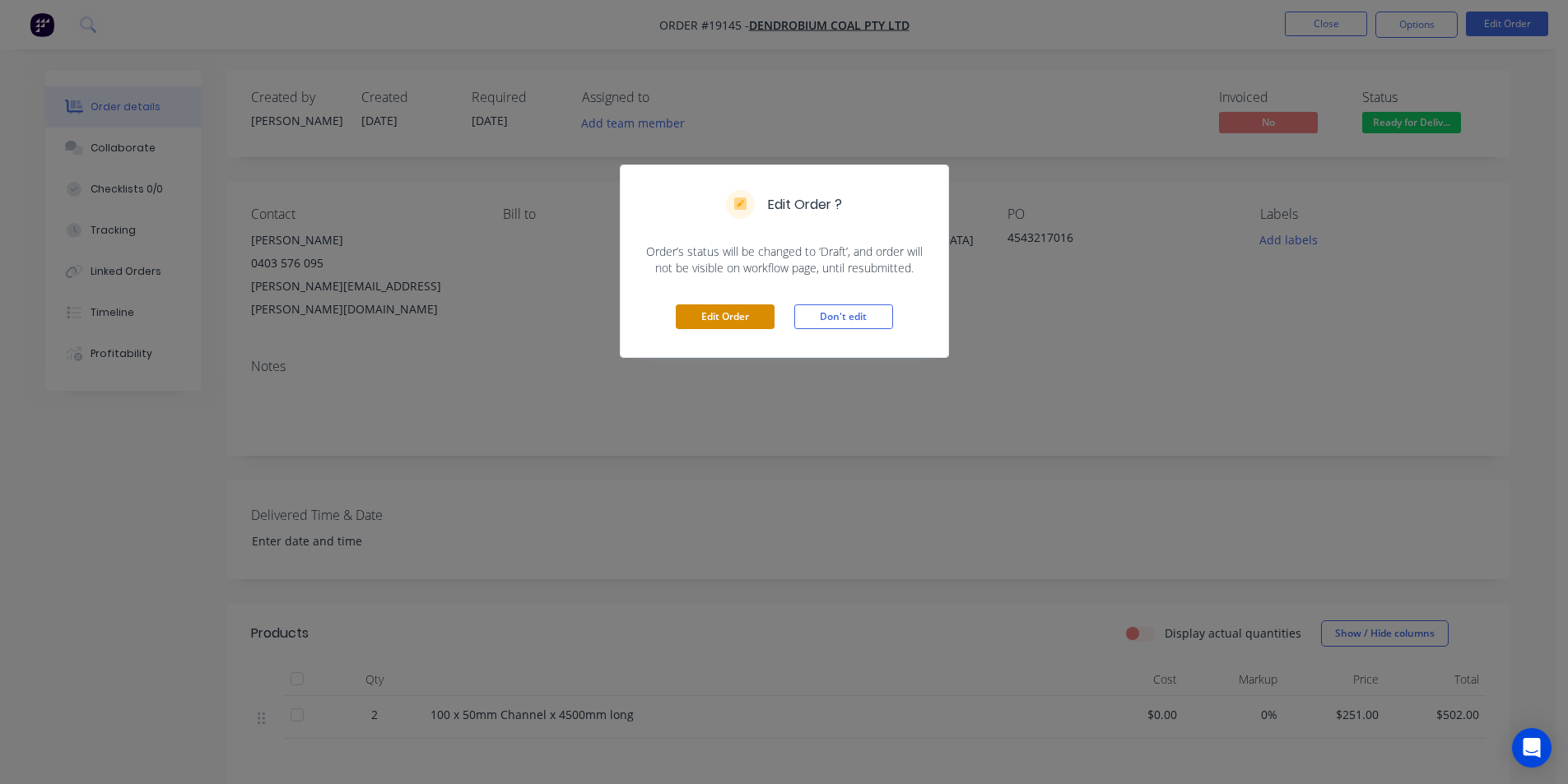
click at [709, 322] on button "Edit Order" at bounding box center [724, 317] width 99 height 25
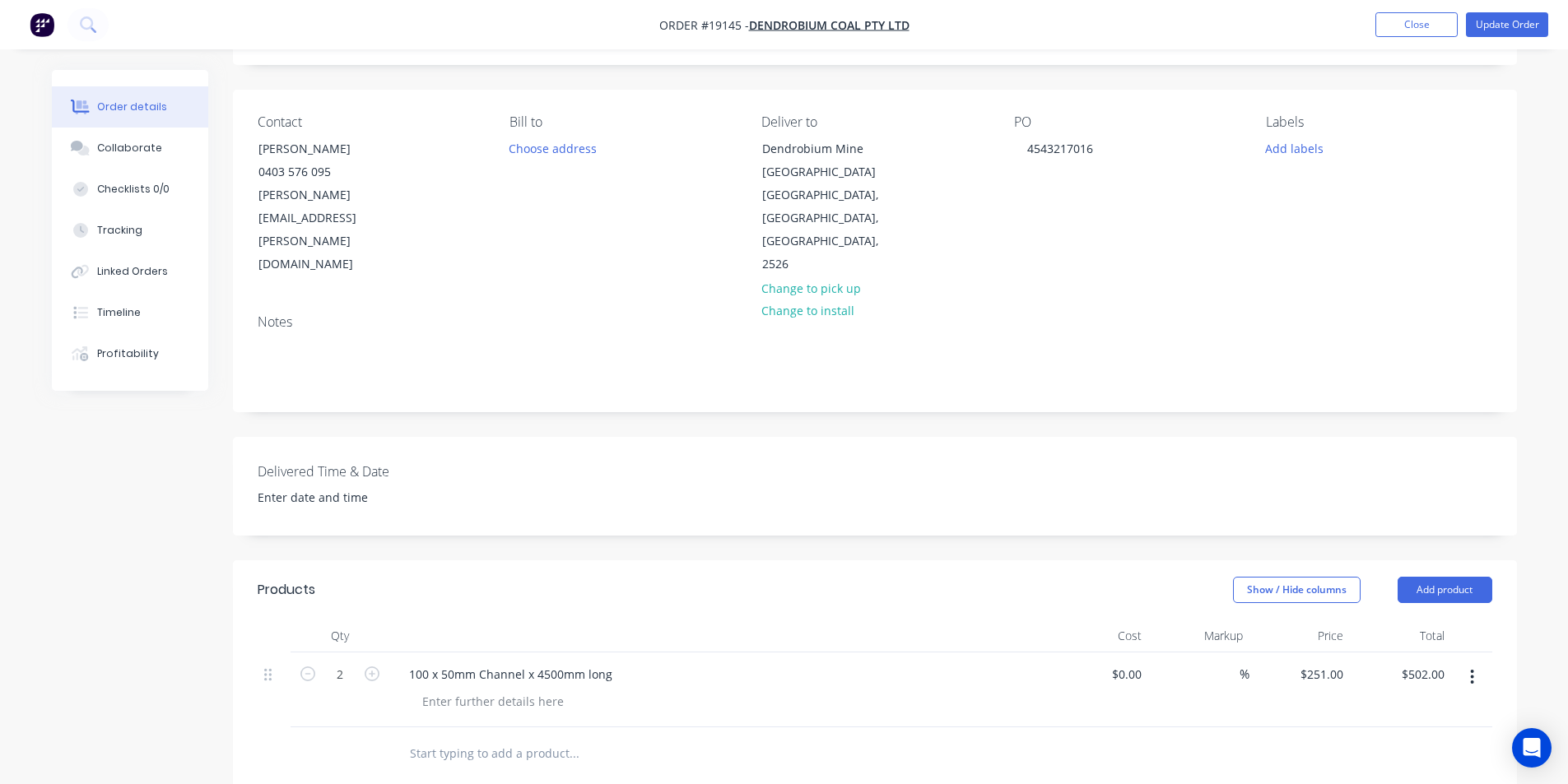
scroll to position [329, 0]
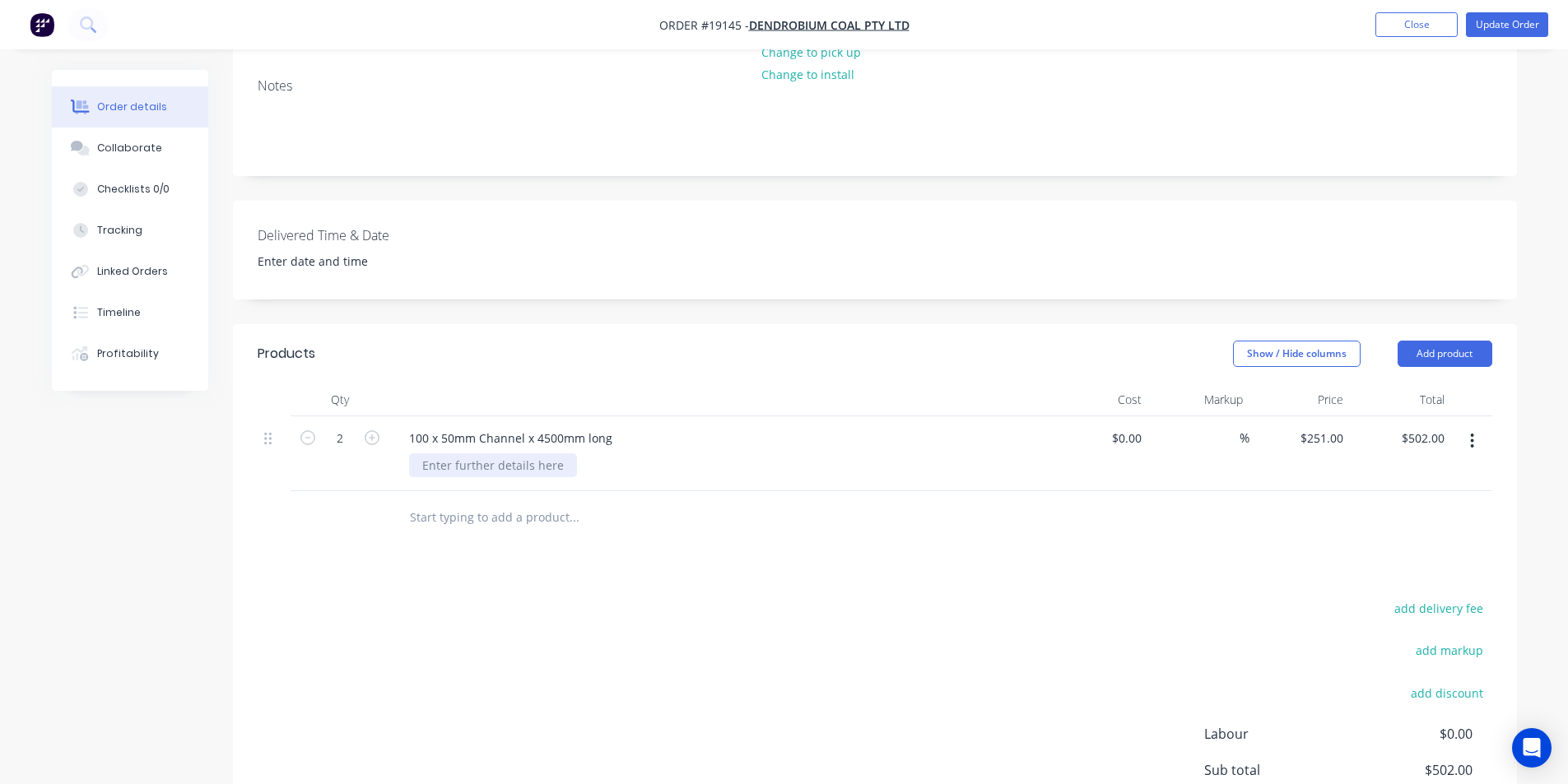
click at [471, 454] on div at bounding box center [493, 465] width 168 height 24
paste div
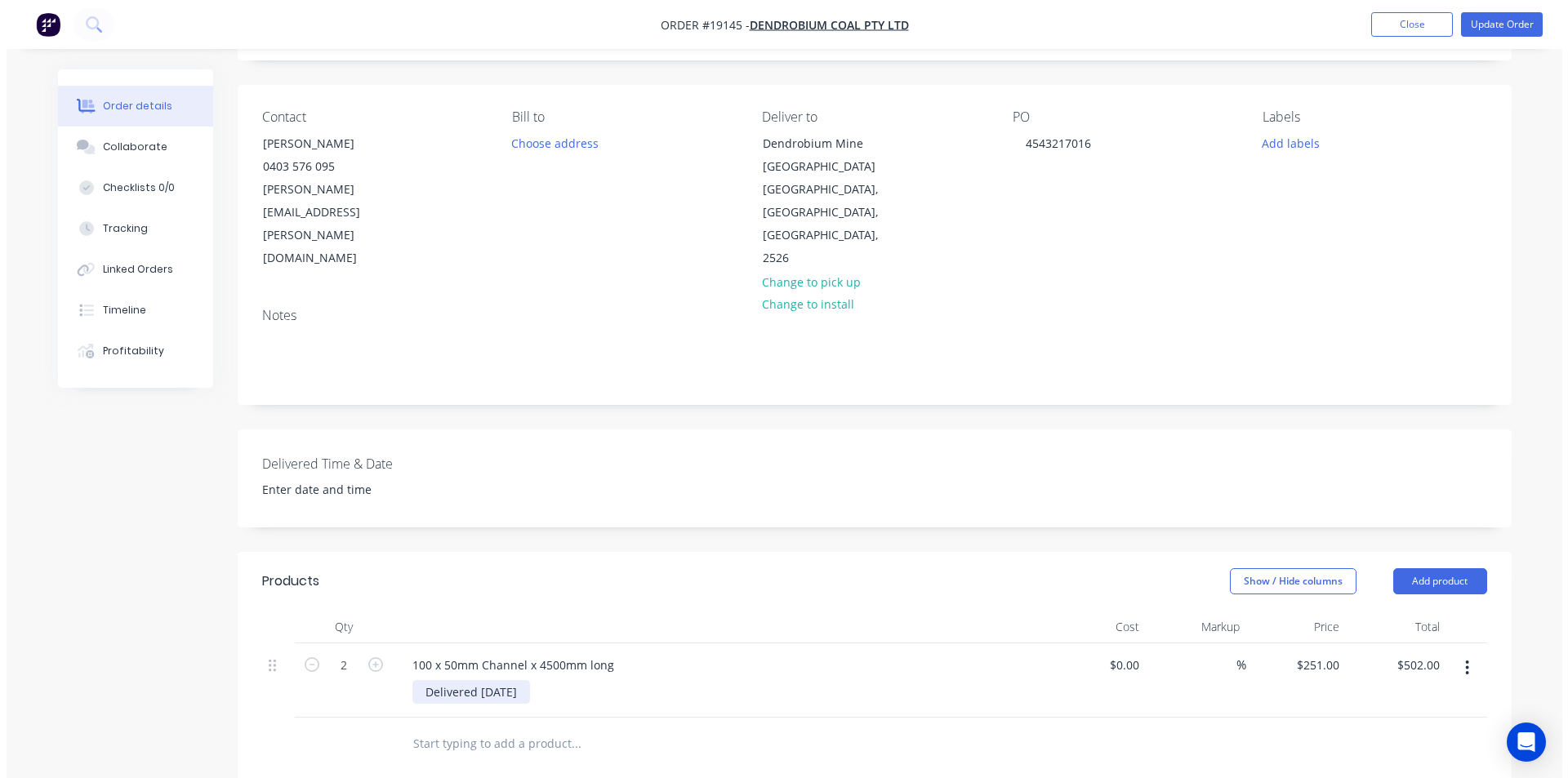
scroll to position [0, 0]
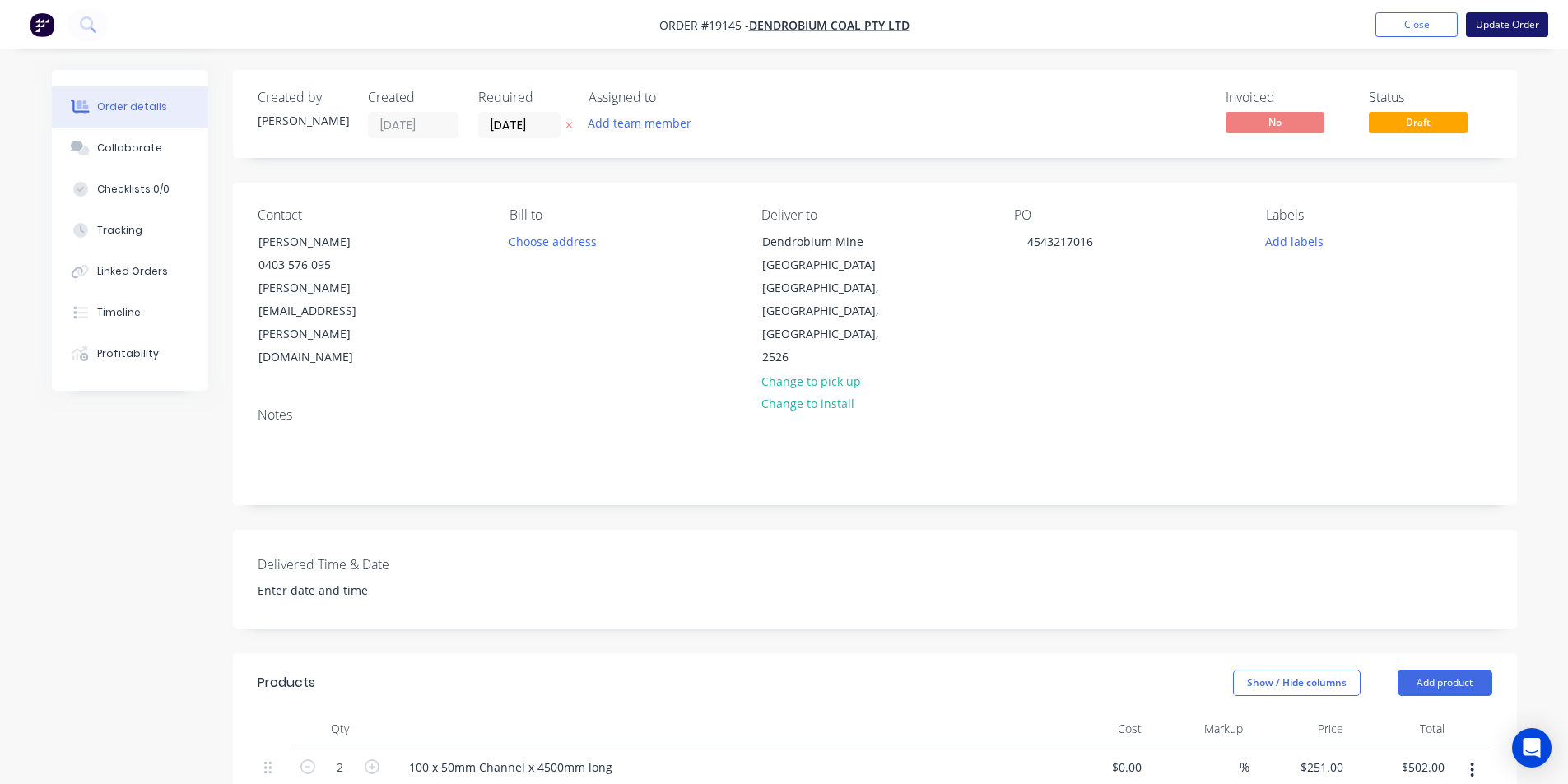
click at [1529, 20] on button "Update Order" at bounding box center [1506, 25] width 82 height 25
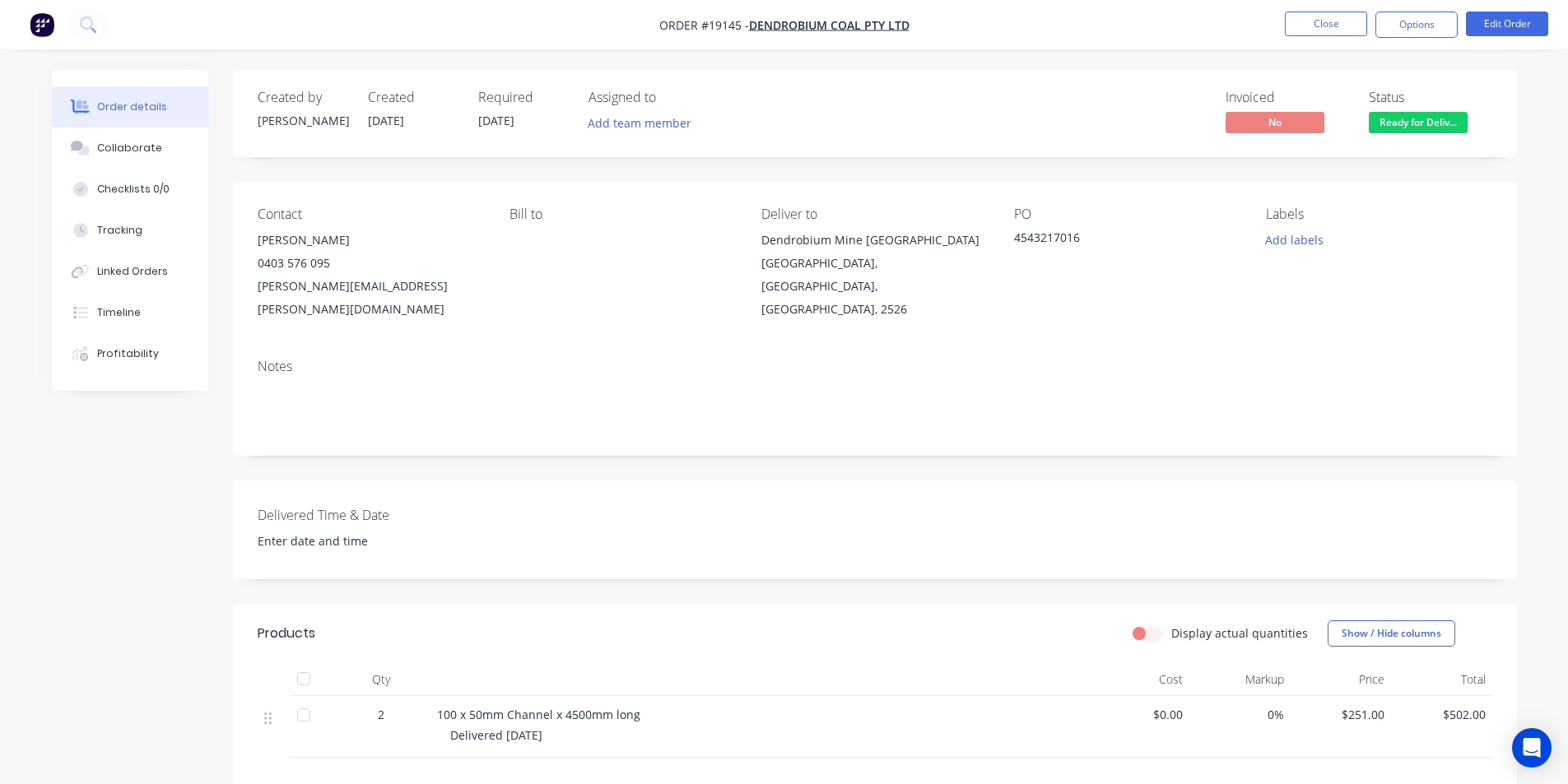
click at [42, 29] on img "button" at bounding box center [42, 25] width 25 height 25
